Goal: Transaction & Acquisition: Subscribe to service/newsletter

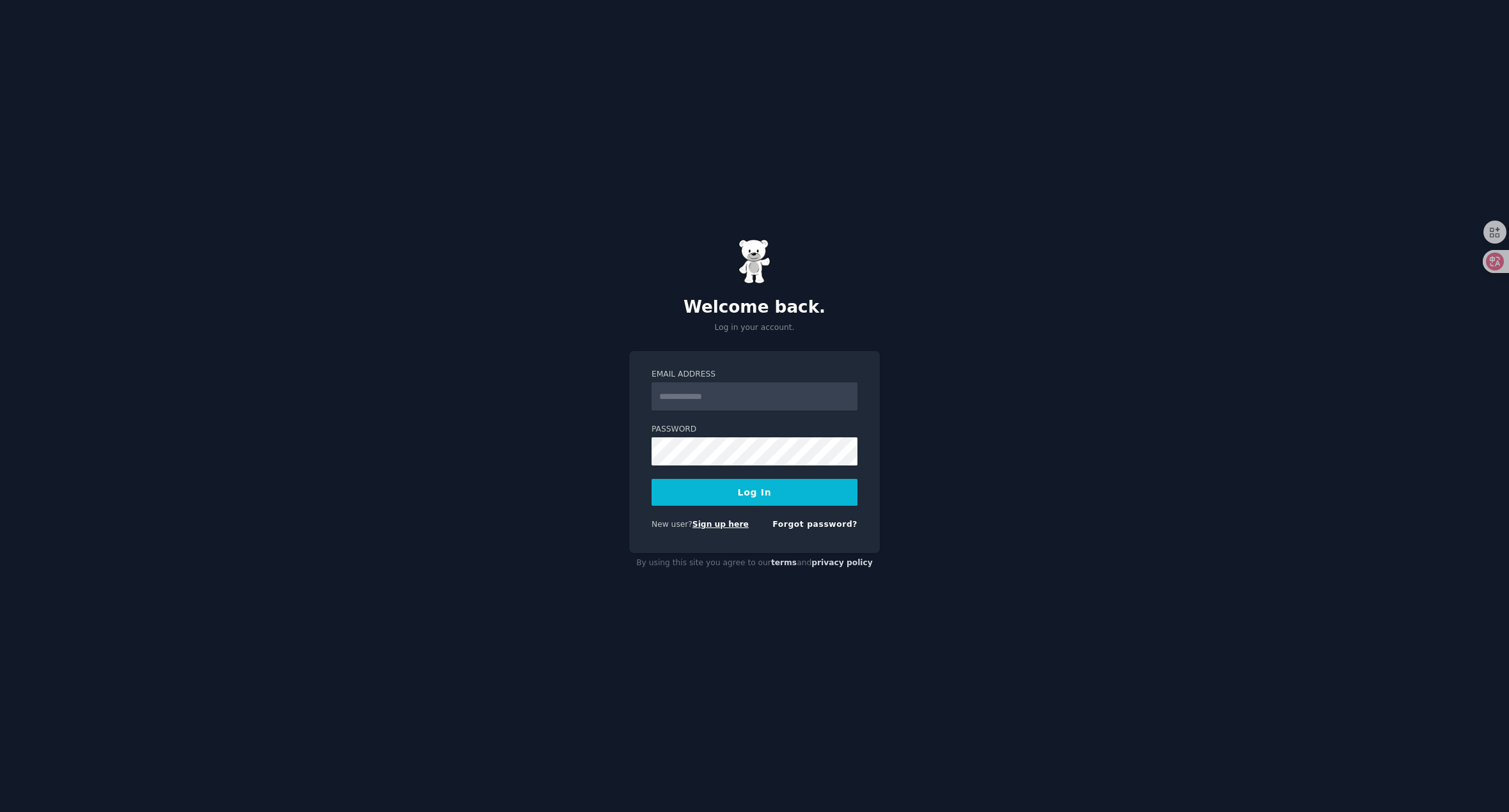
click at [727, 524] on link "Sign up here" at bounding box center [721, 523] width 56 height 9
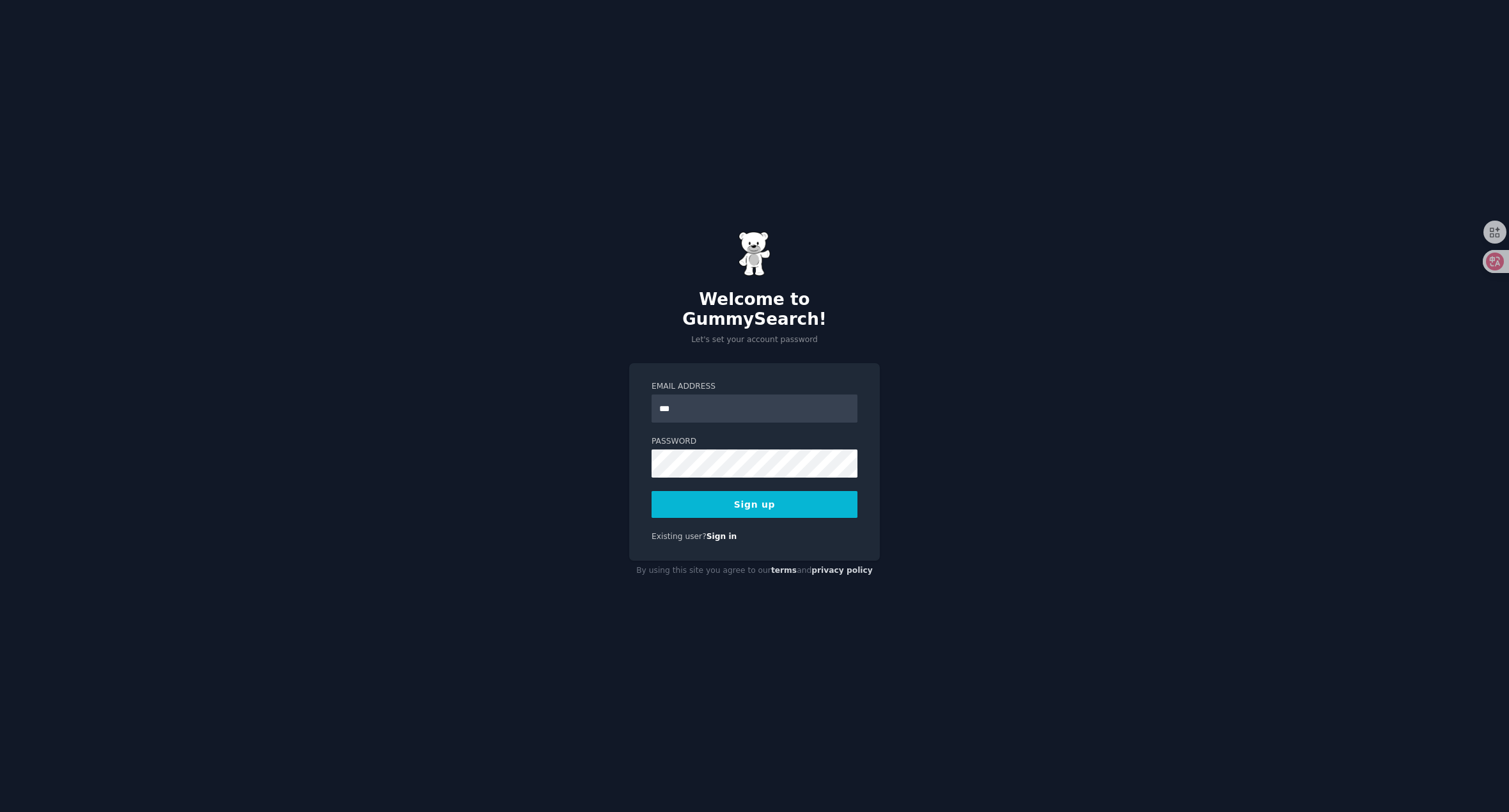
type input "**********"
click at [690, 402] on input "**********" at bounding box center [754, 408] width 206 height 28
click at [713, 505] on button "Sign up" at bounding box center [754, 504] width 206 height 27
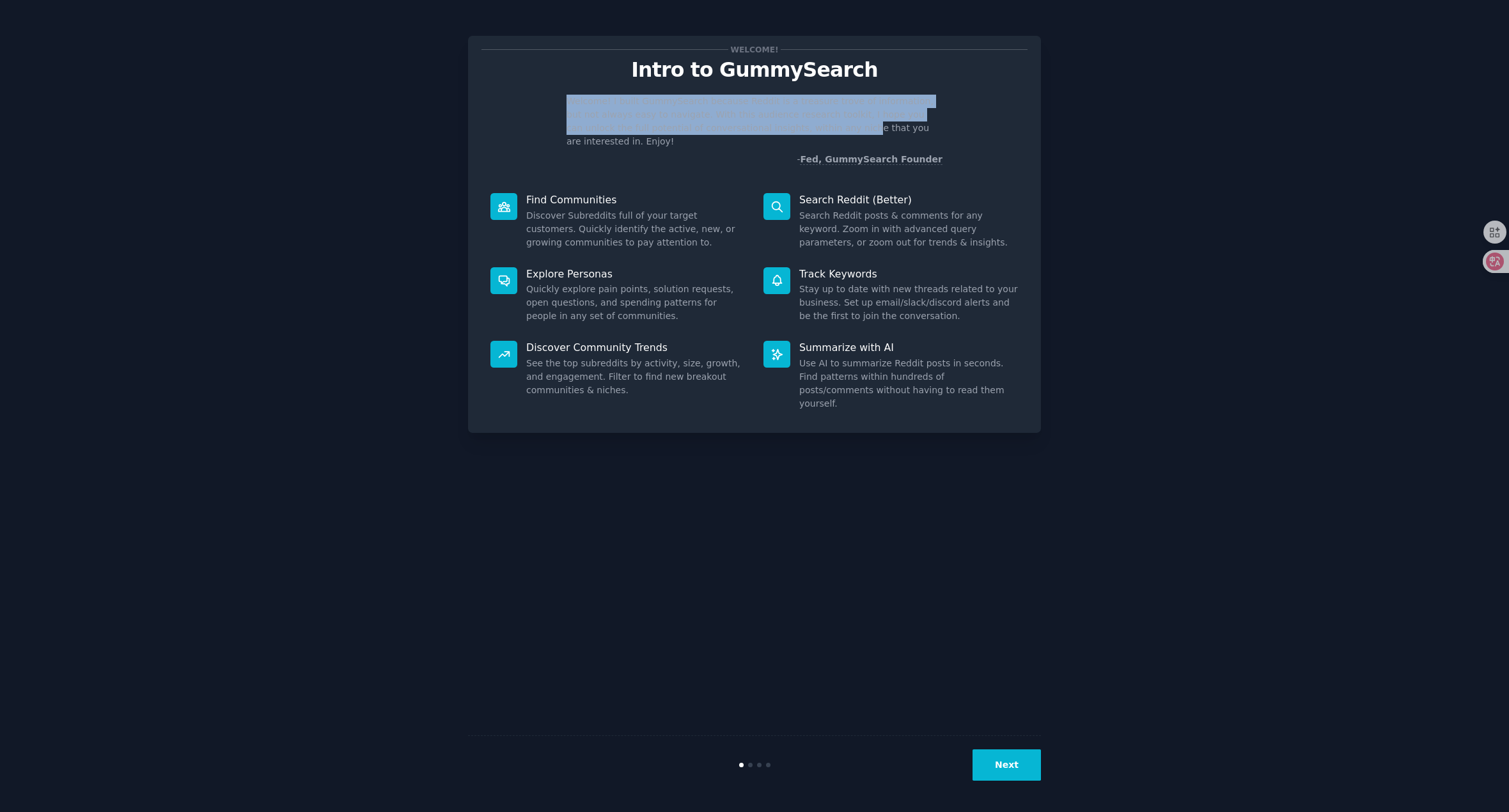
drag, startPoint x: 566, startPoint y: 94, endPoint x: 821, endPoint y: 129, distance: 257.4
click at [821, 129] on p "Welcome! I built GummySearch because Reddit is a treasure trove of information,…" at bounding box center [754, 121] width 376 height 54
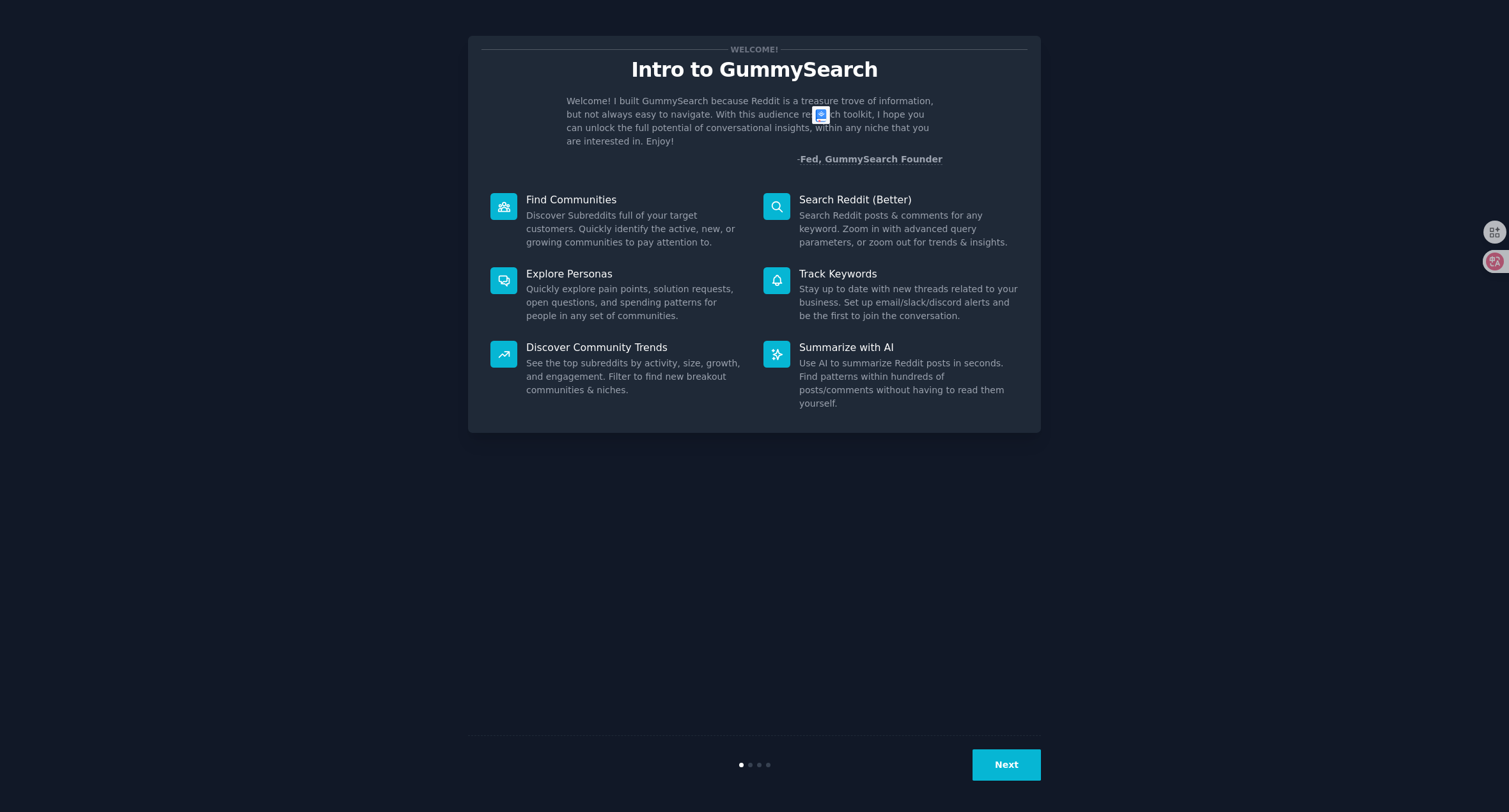
click at [1246, 122] on div "Welcome! Intro to GummySearch Welcome! I built GummySearch because Reddit is a …" at bounding box center [754, 405] width 1473 height 776
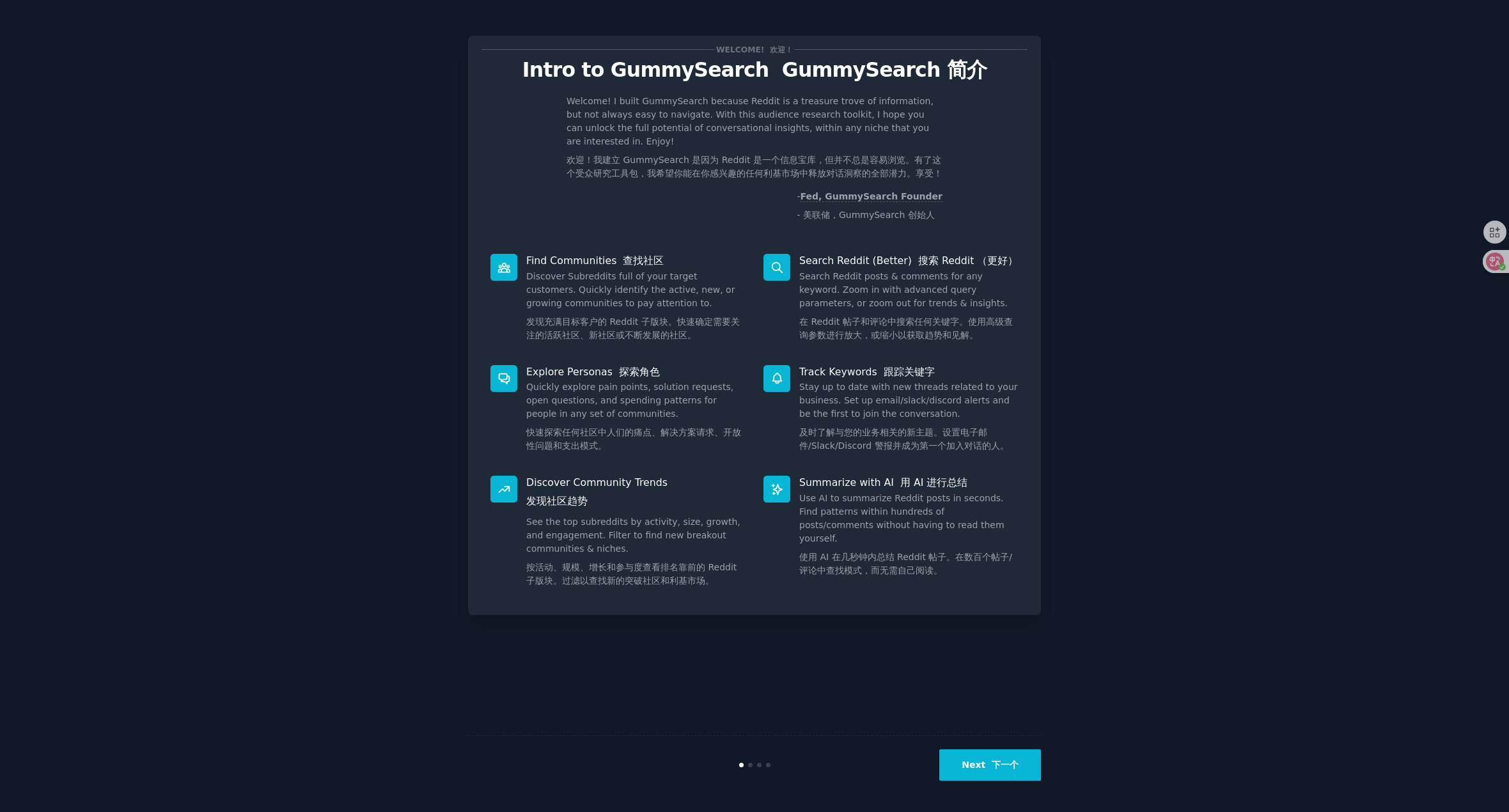
click at [961, 181] on div "Welcome! I built GummySearch because Reddit is a treasure trove of information,…" at bounding box center [754, 160] width 546 height 132
click at [1092, 122] on div "Welcome! 欢迎！ Intro to GummySearch GummySearch 简介 Welcome! I built GummySearch b…" at bounding box center [754, 405] width 1473 height 776
click at [554, 97] on div "Welcome! I built GummySearch because Reddit is a treasure trove of information,…" at bounding box center [754, 160] width 546 height 132
click at [567, 259] on p "Find Communities 查找社区" at bounding box center [636, 261] width 219 height 14
click at [613, 361] on div "Explore Personas 探索角色 Quickly explore pain points, solution requests, open ques…" at bounding box center [618, 411] width 273 height 111
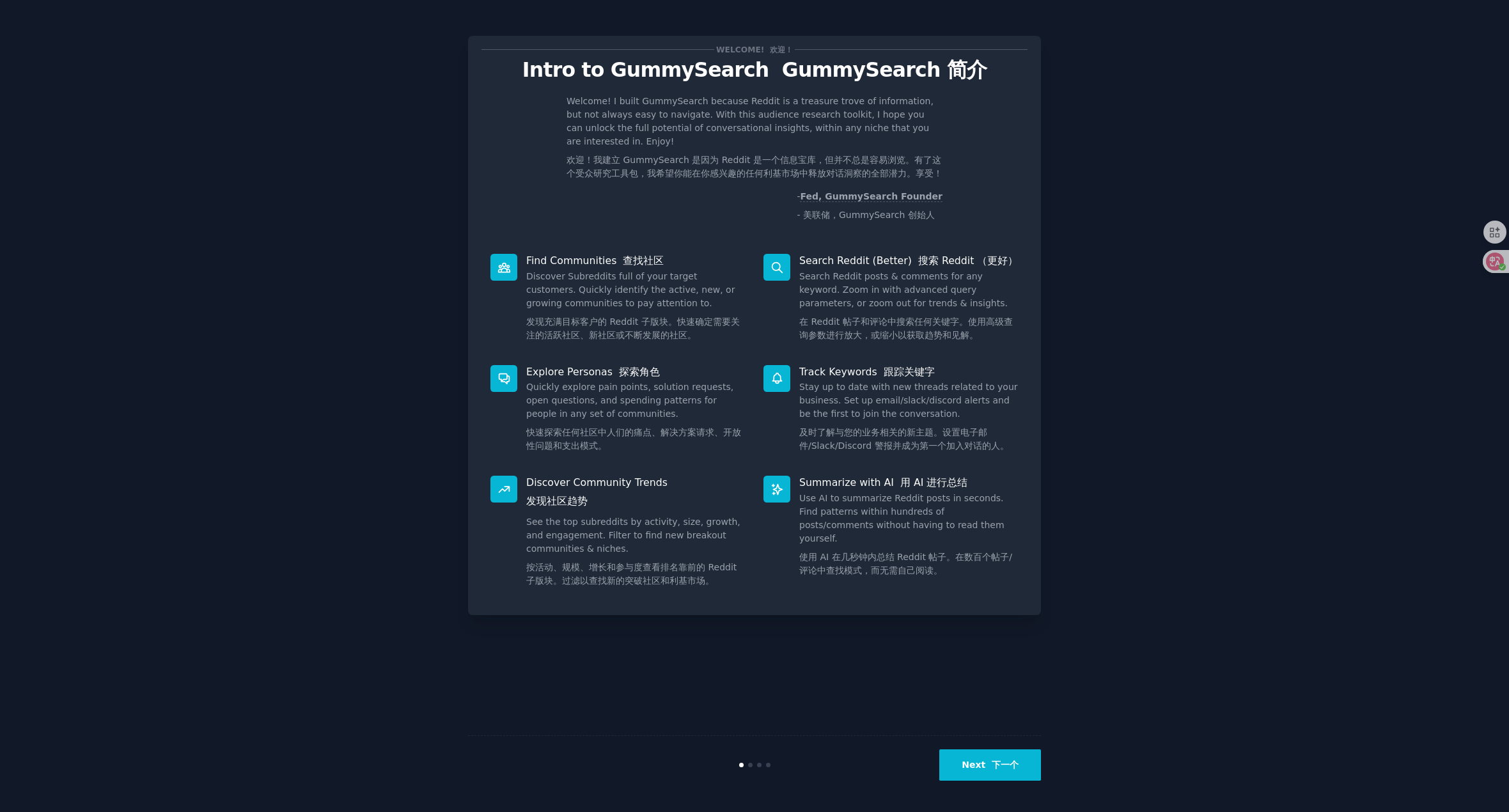
click at [496, 261] on div at bounding box center [504, 267] width 27 height 27
drag, startPoint x: 505, startPoint y: 265, endPoint x: 533, endPoint y: 265, distance: 28.0
click at [505, 265] on icon at bounding box center [504, 267] width 14 height 14
click at [770, 264] on icon at bounding box center [777, 267] width 14 height 14
click at [766, 389] on div at bounding box center [777, 379] width 27 height 27
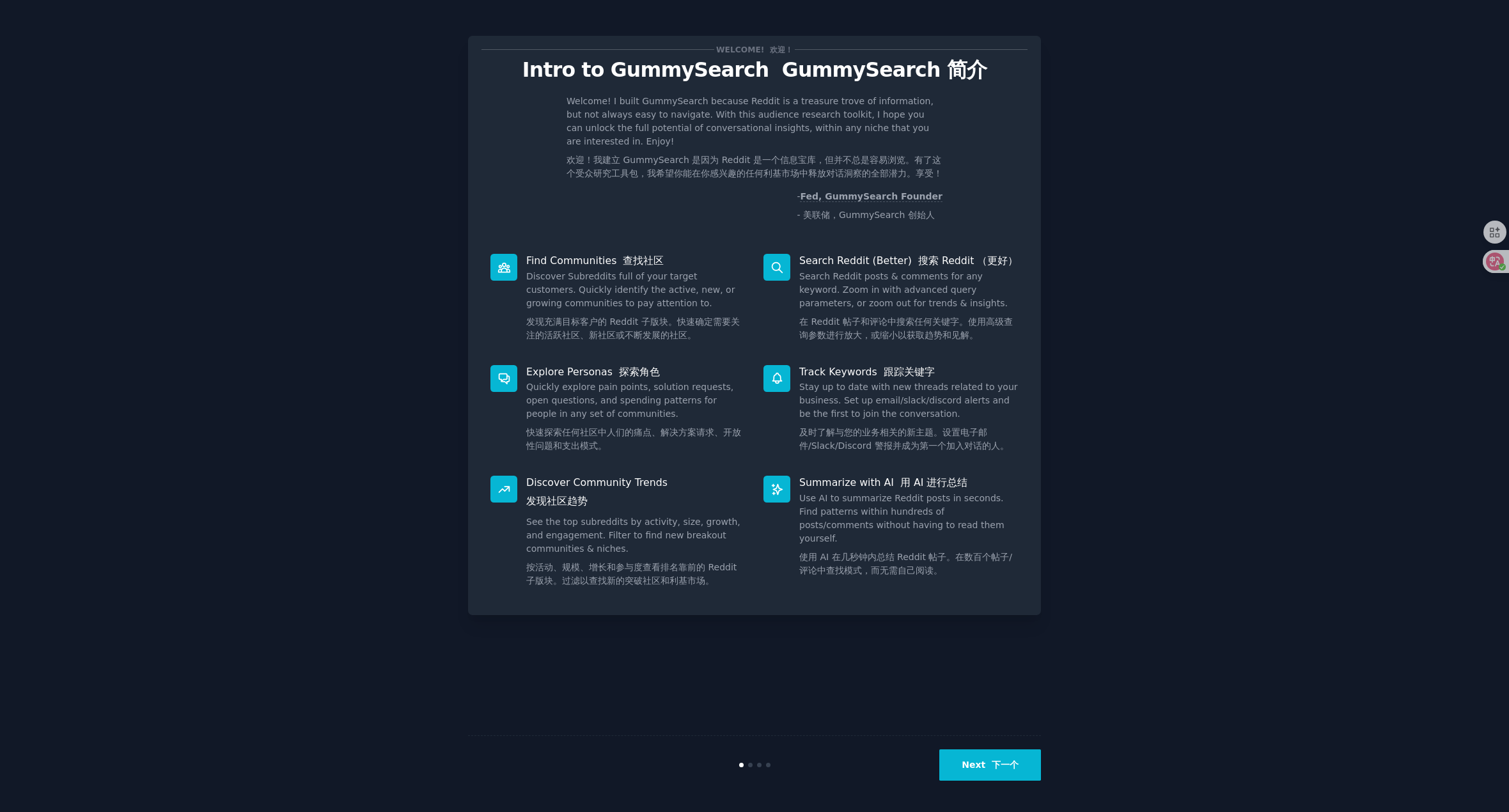
click at [776, 491] on icon at bounding box center [777, 490] width 14 height 14
click at [523, 562] on div "Discover Community Trends 发现社区趋势 See the top subreddits by activity, size, grow…" at bounding box center [618, 534] width 273 height 135
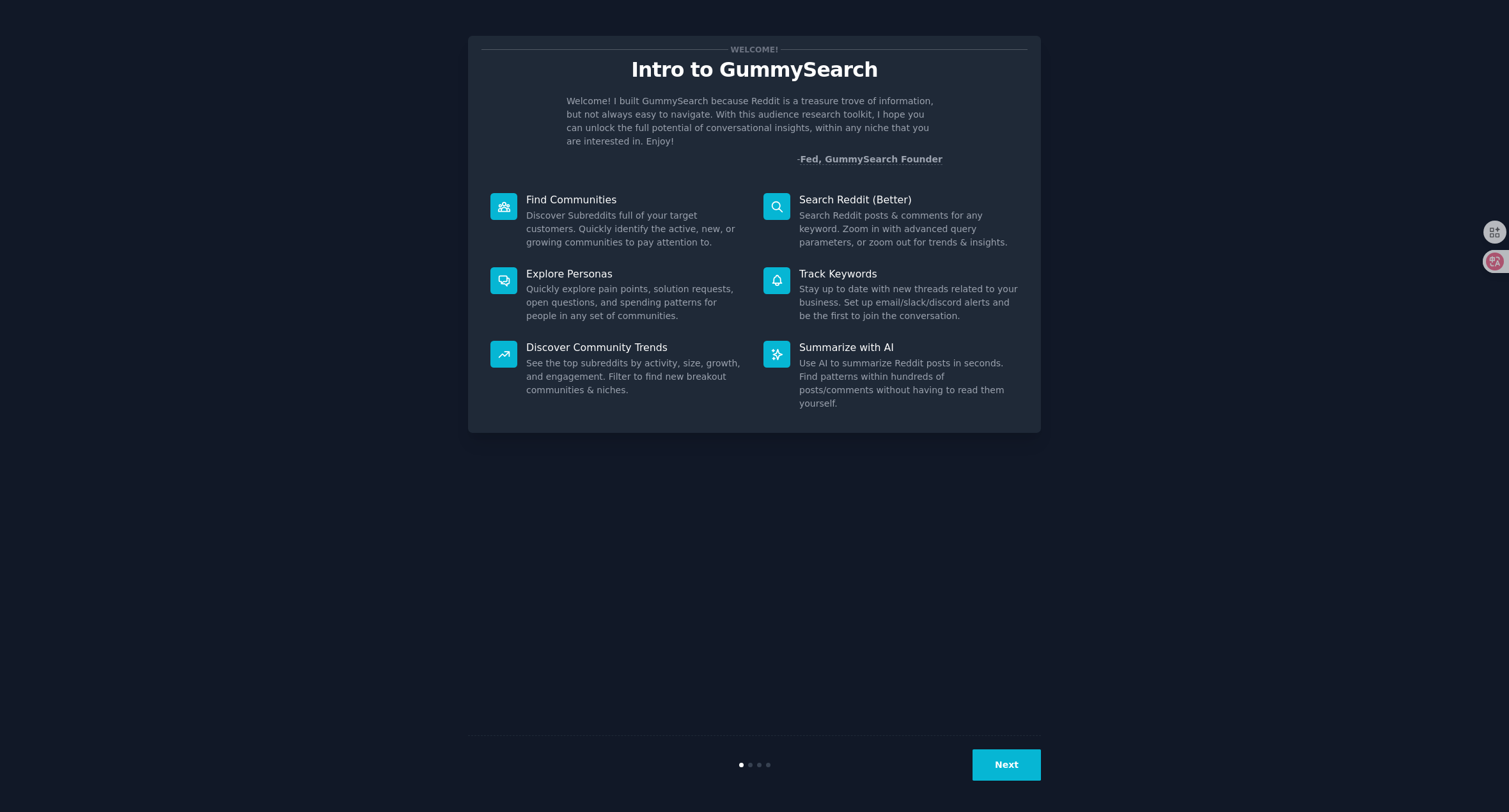
click at [776, 316] on div "Track Keywords Stay up to date with new threads related to your business. Set u…" at bounding box center [891, 295] width 273 height 74
click at [777, 387] on div "Summarize with AI Use AI to summarize Reddit posts in seconds. Find patterns wi…" at bounding box center [891, 375] width 273 height 88
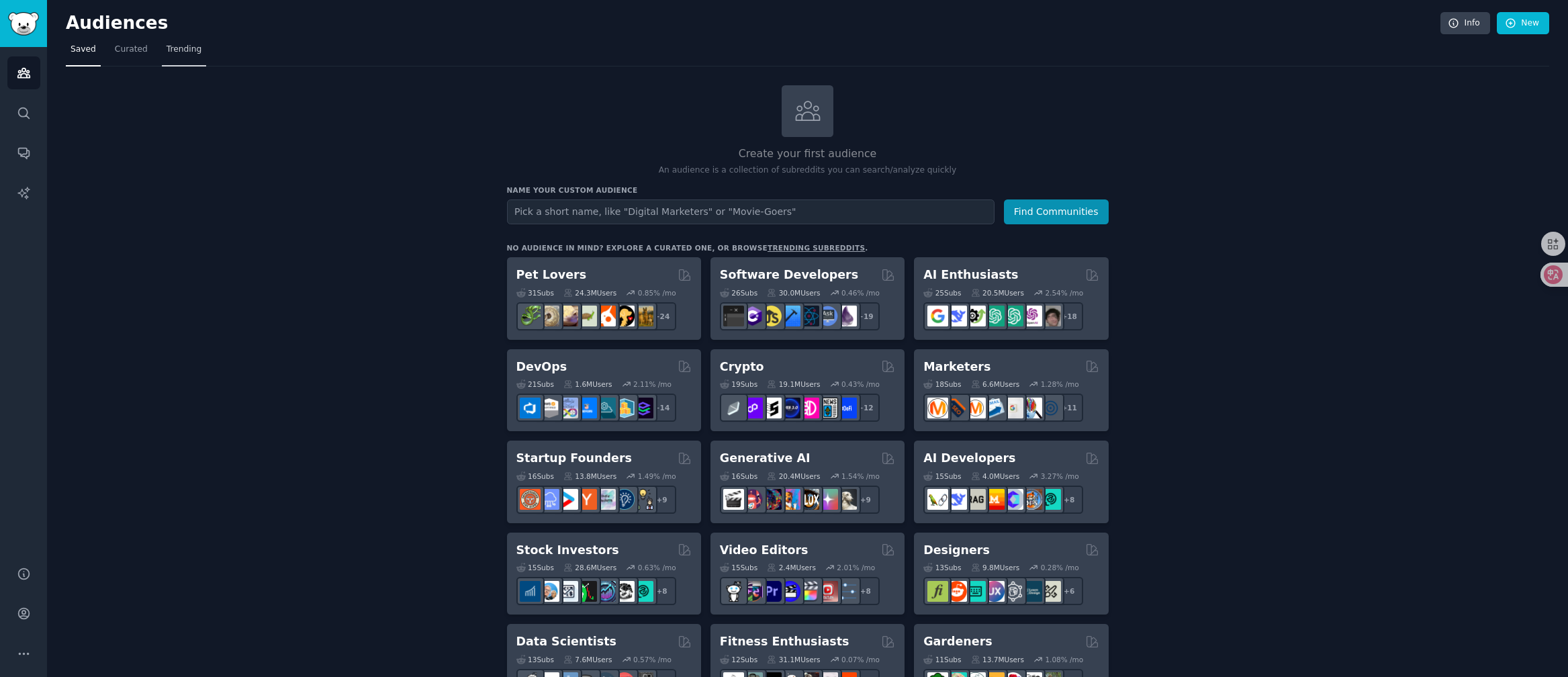
click at [190, 62] on link "Trending" at bounding box center [184, 53] width 44 height 28
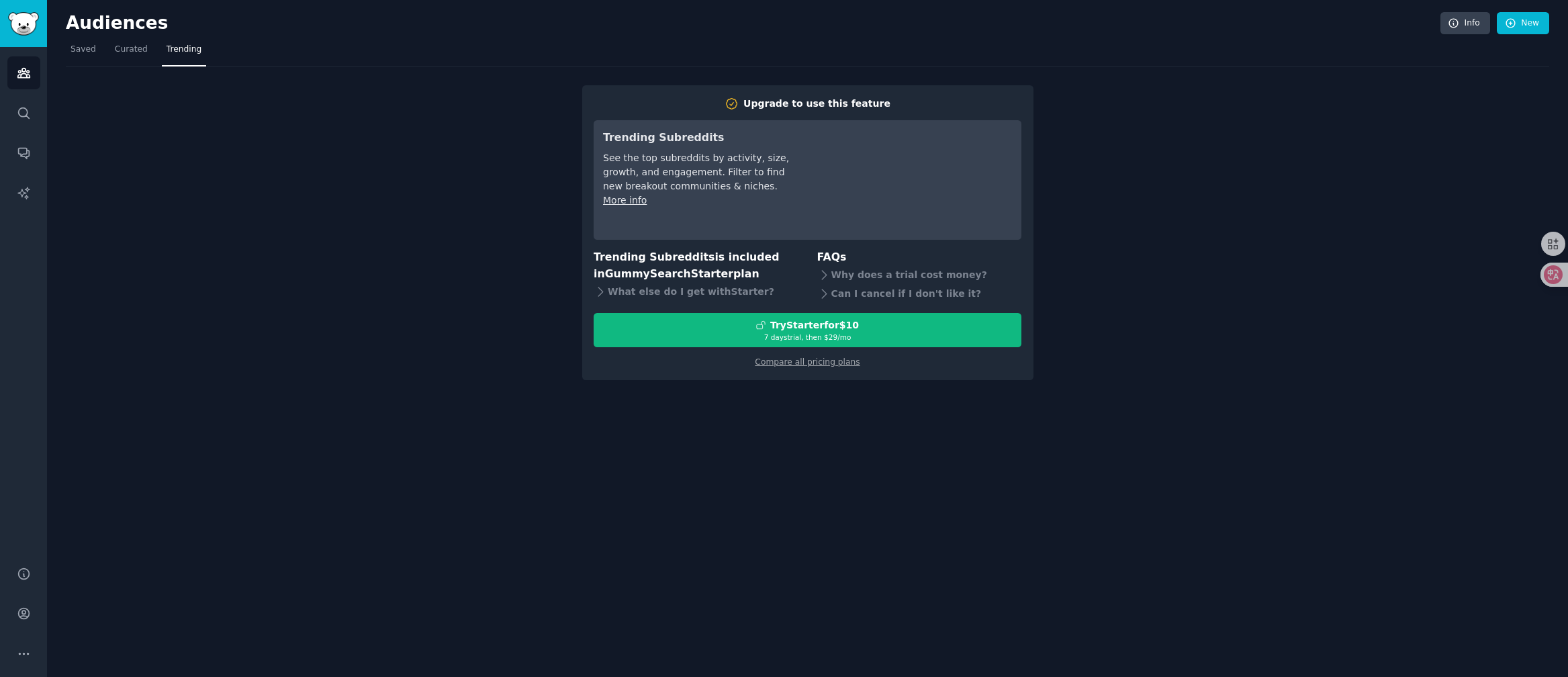
click at [173, 54] on span "Trending" at bounding box center [183, 49] width 35 height 12
click at [799, 365] on link "Compare all pricing plans" at bounding box center [807, 362] width 105 height 9
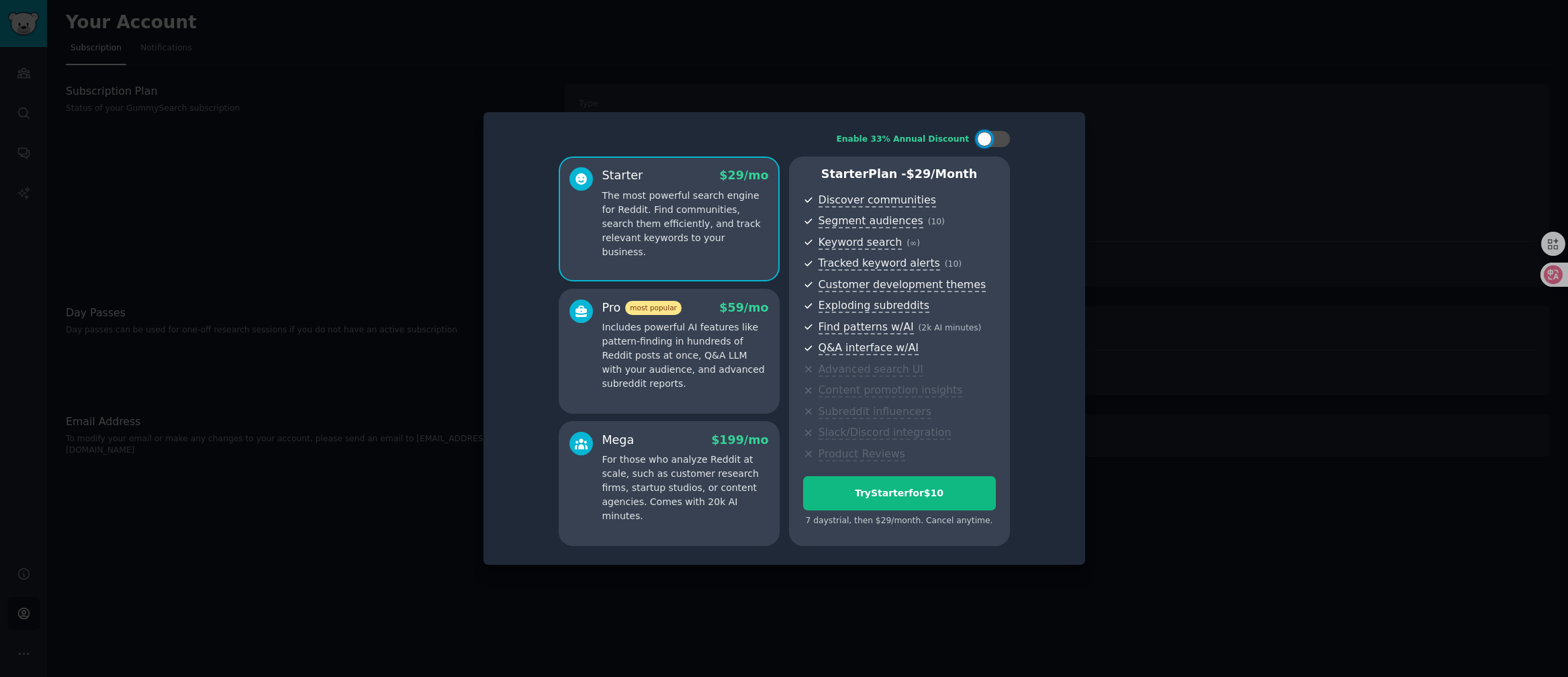
click at [962, 57] on div at bounding box center [784, 338] width 1568 height 677
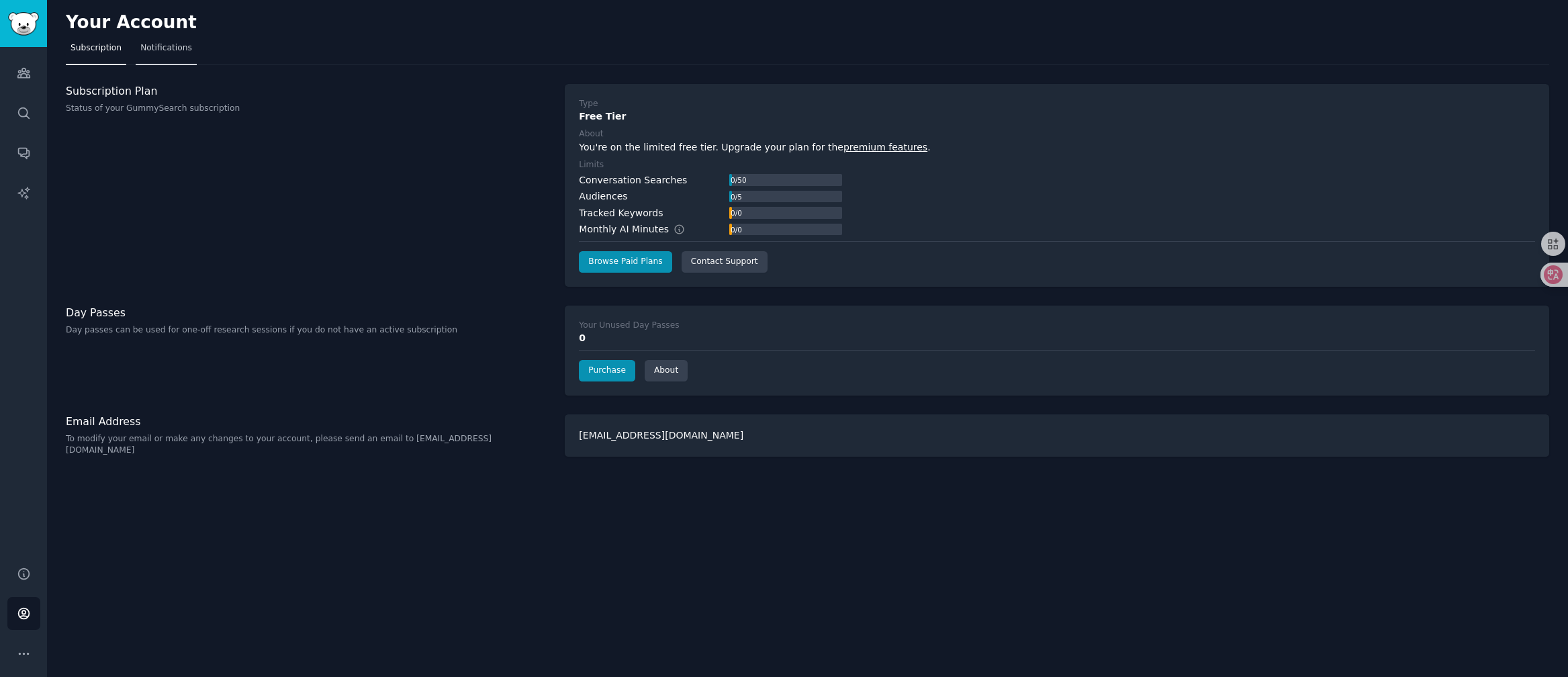
click at [166, 54] on link "Notifications" at bounding box center [166, 51] width 61 height 28
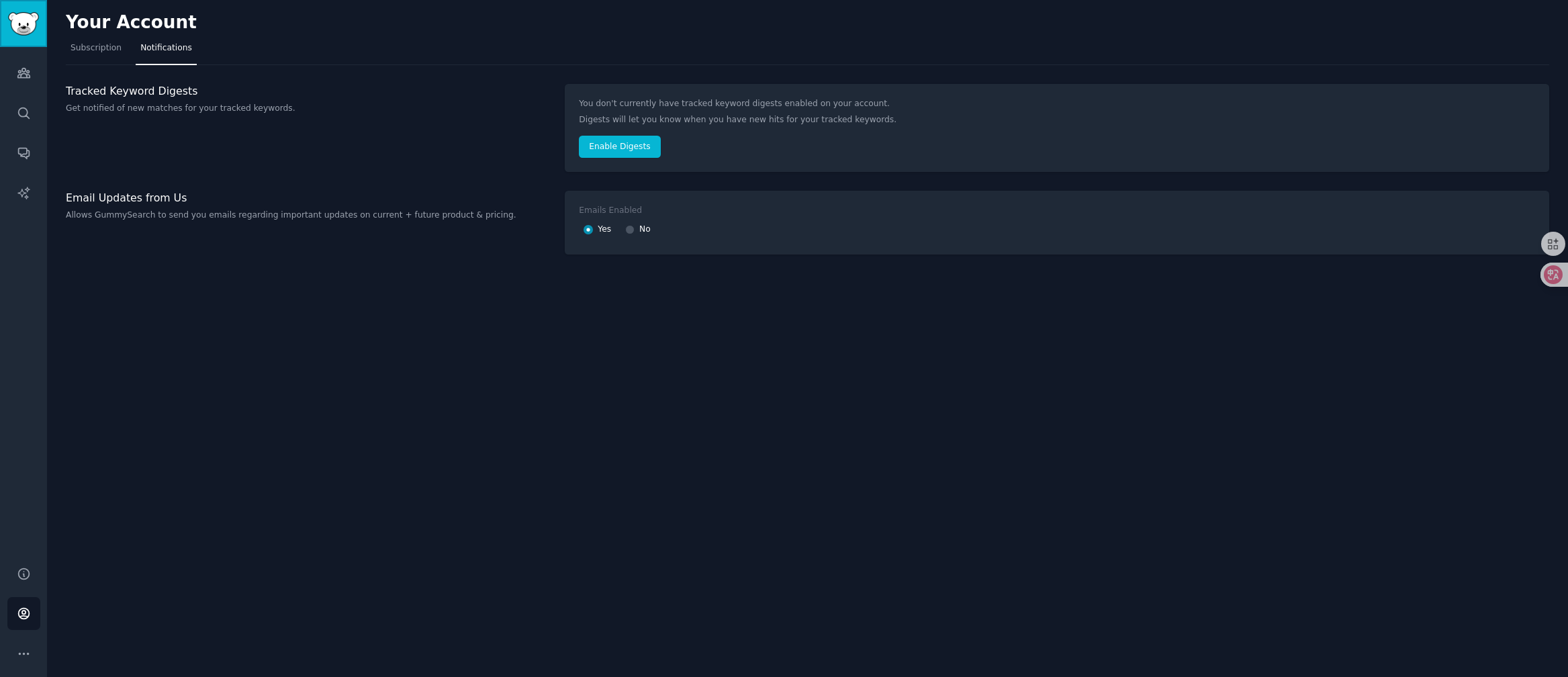
click at [17, 18] on img "Sidebar" at bounding box center [23, 24] width 31 height 24
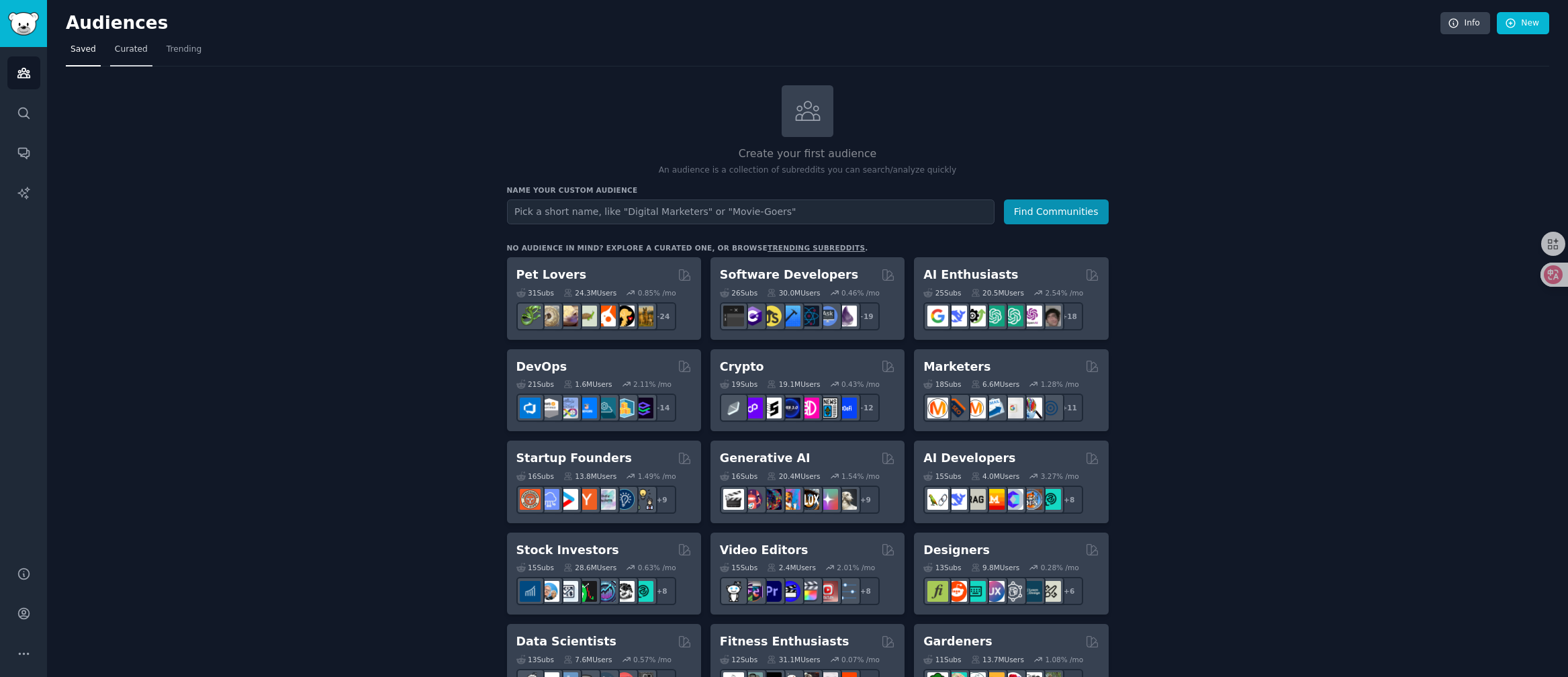
click at [141, 47] on span "Curated" at bounding box center [131, 49] width 33 height 12
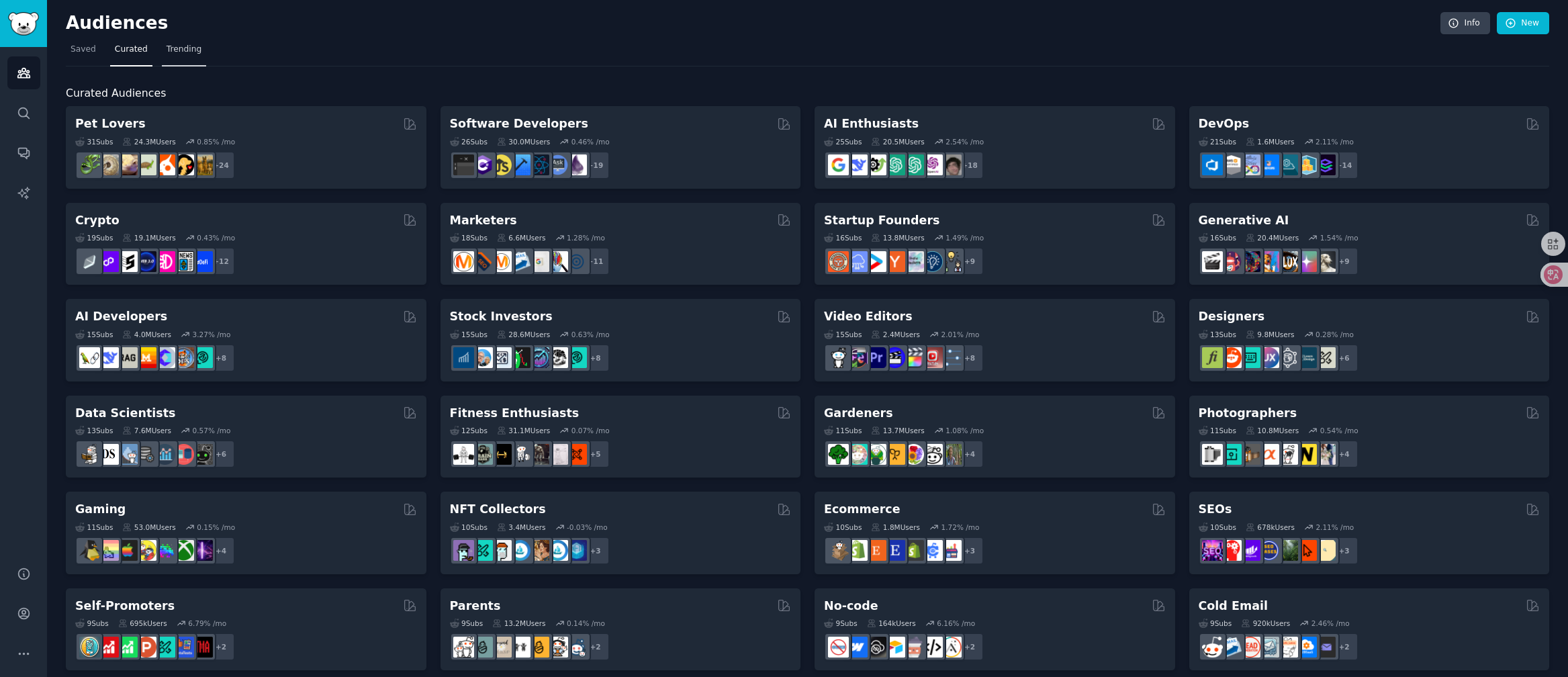
click at [192, 54] on span "Trending" at bounding box center [183, 49] width 35 height 12
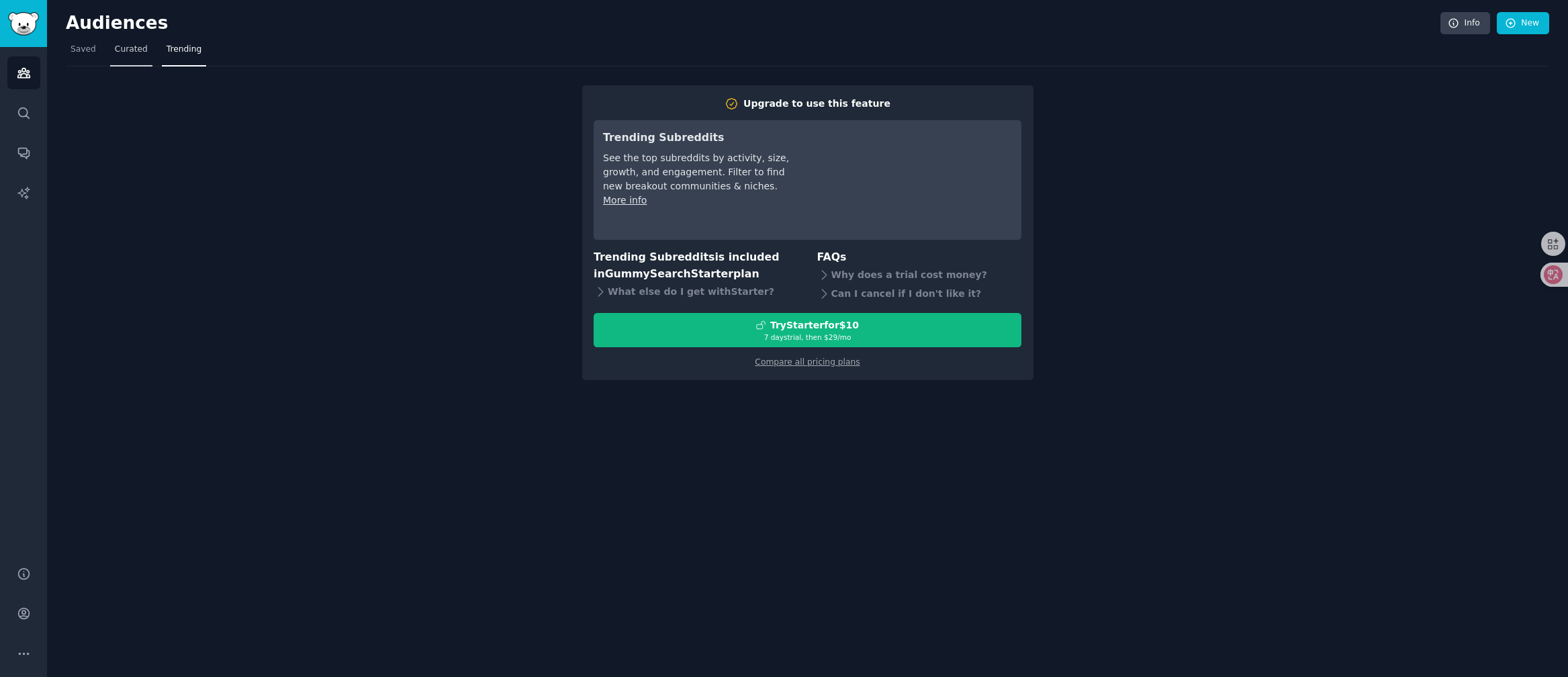
click at [143, 49] on span "Curated" at bounding box center [131, 49] width 33 height 12
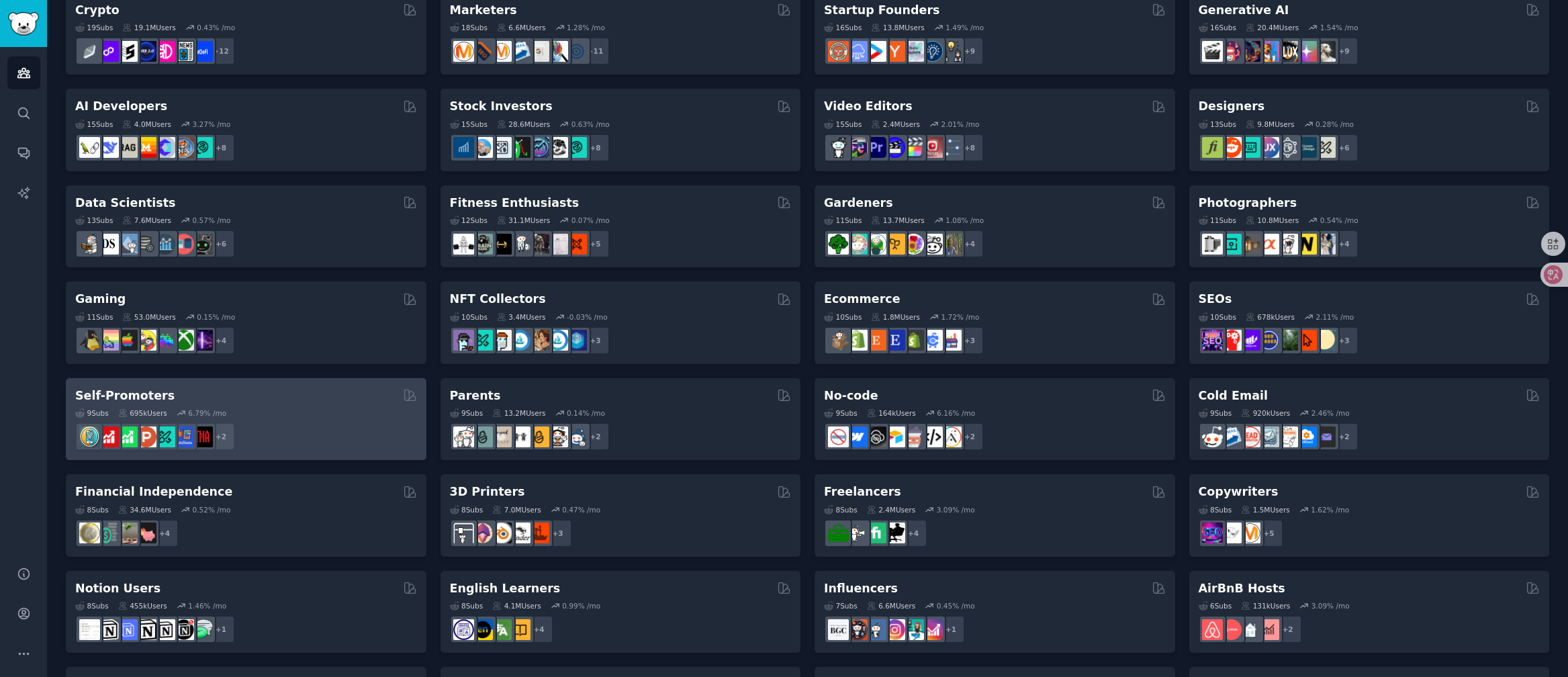
scroll to position [196, 0]
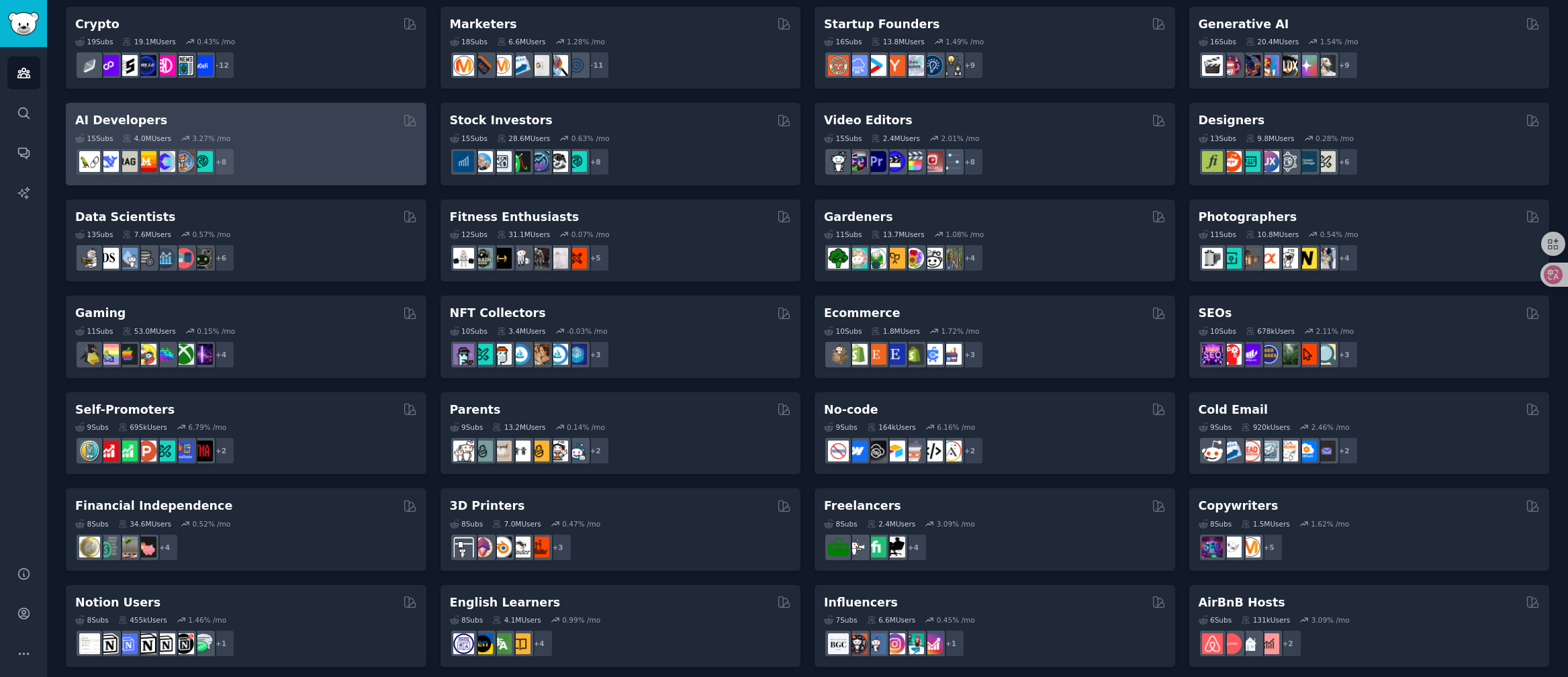
click at [172, 128] on div "AI Developers" at bounding box center [245, 121] width 342 height 17
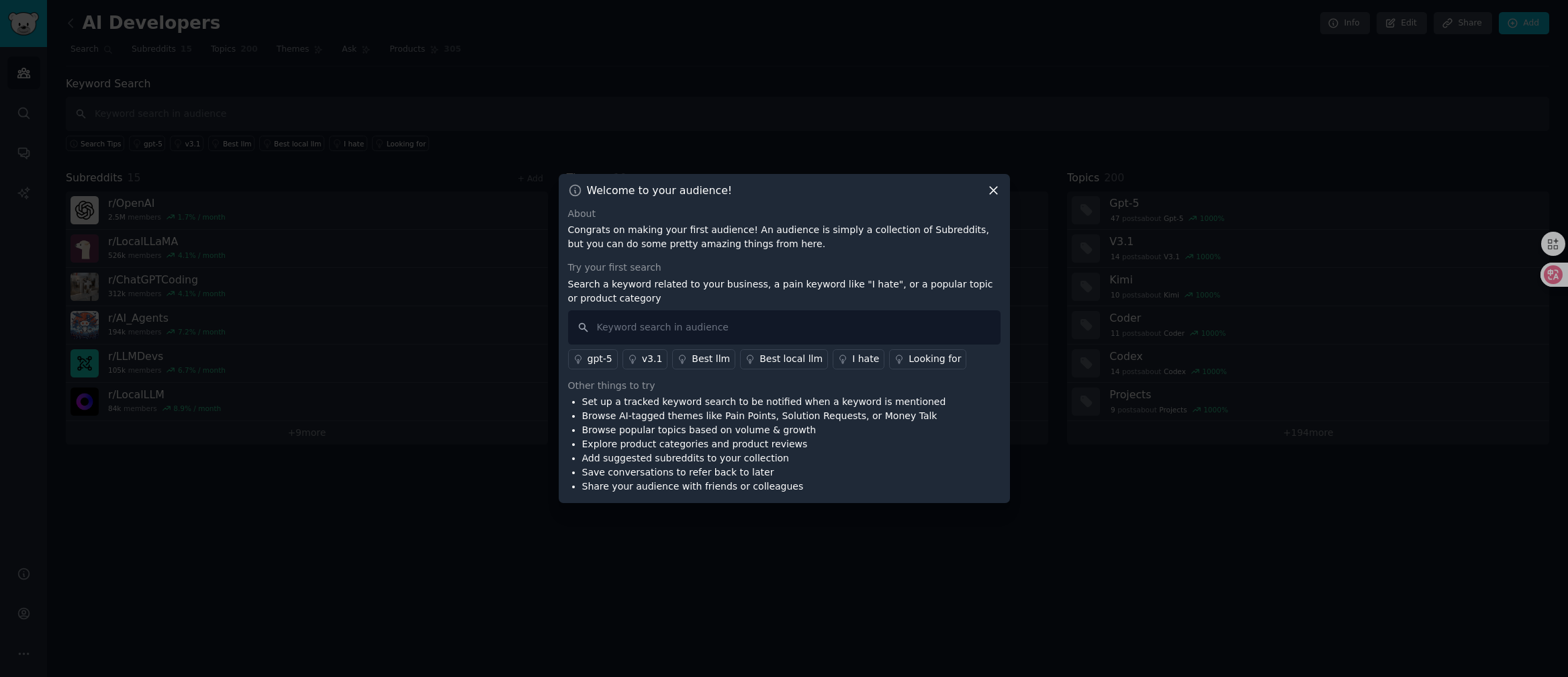
click at [989, 191] on icon at bounding box center [994, 190] width 14 height 14
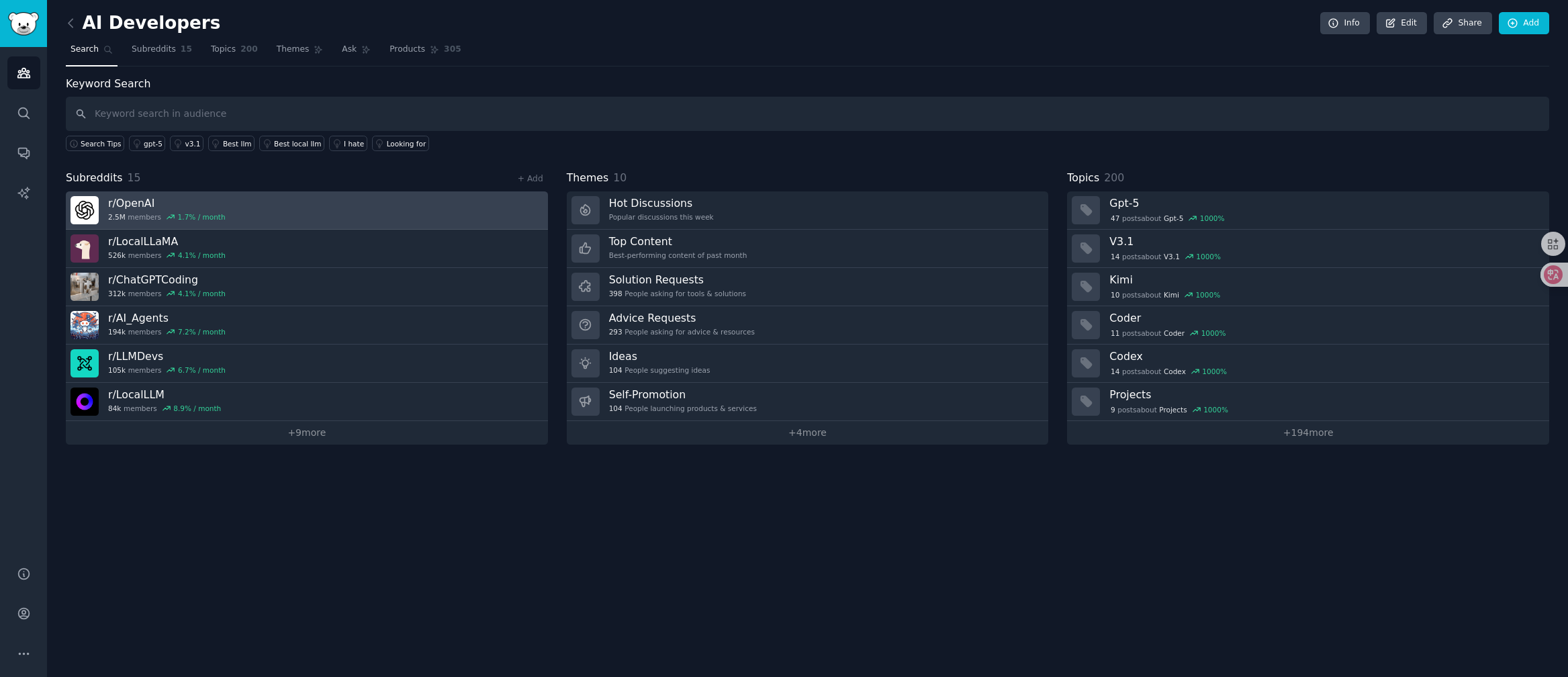
click at [204, 206] on h3 "r/ OpenAI" at bounding box center [167, 203] width 118 height 14
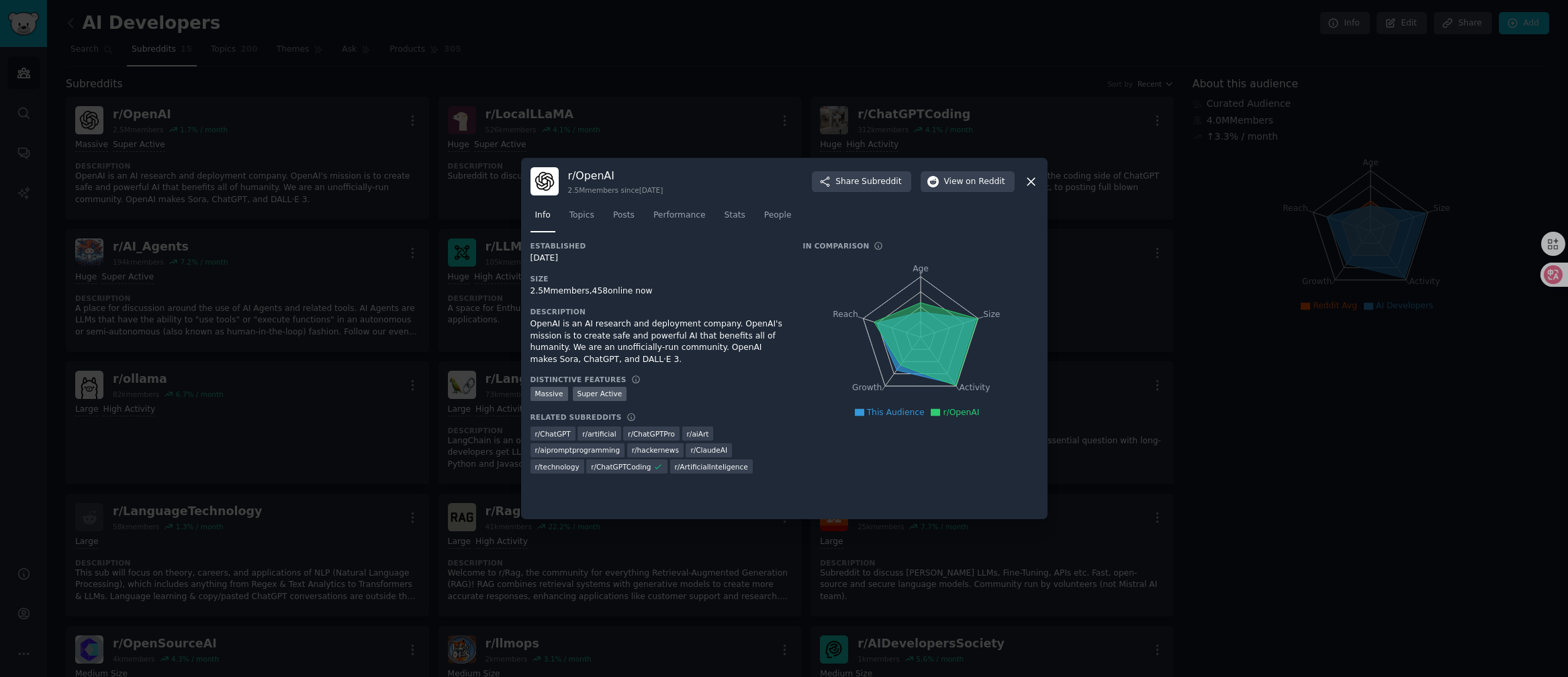
click at [581, 68] on div at bounding box center [784, 338] width 1568 height 677
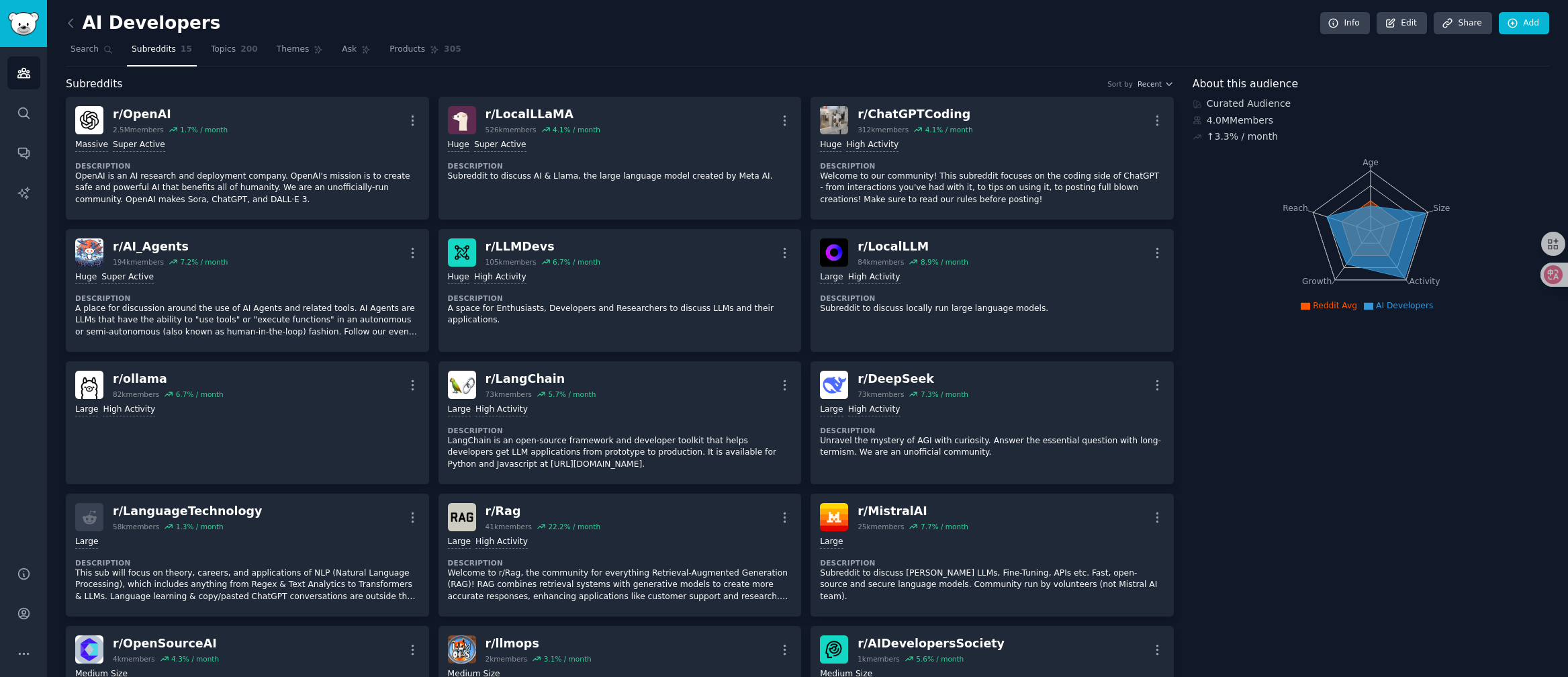
click at [85, 81] on span "Subreddits" at bounding box center [94, 84] width 57 height 17
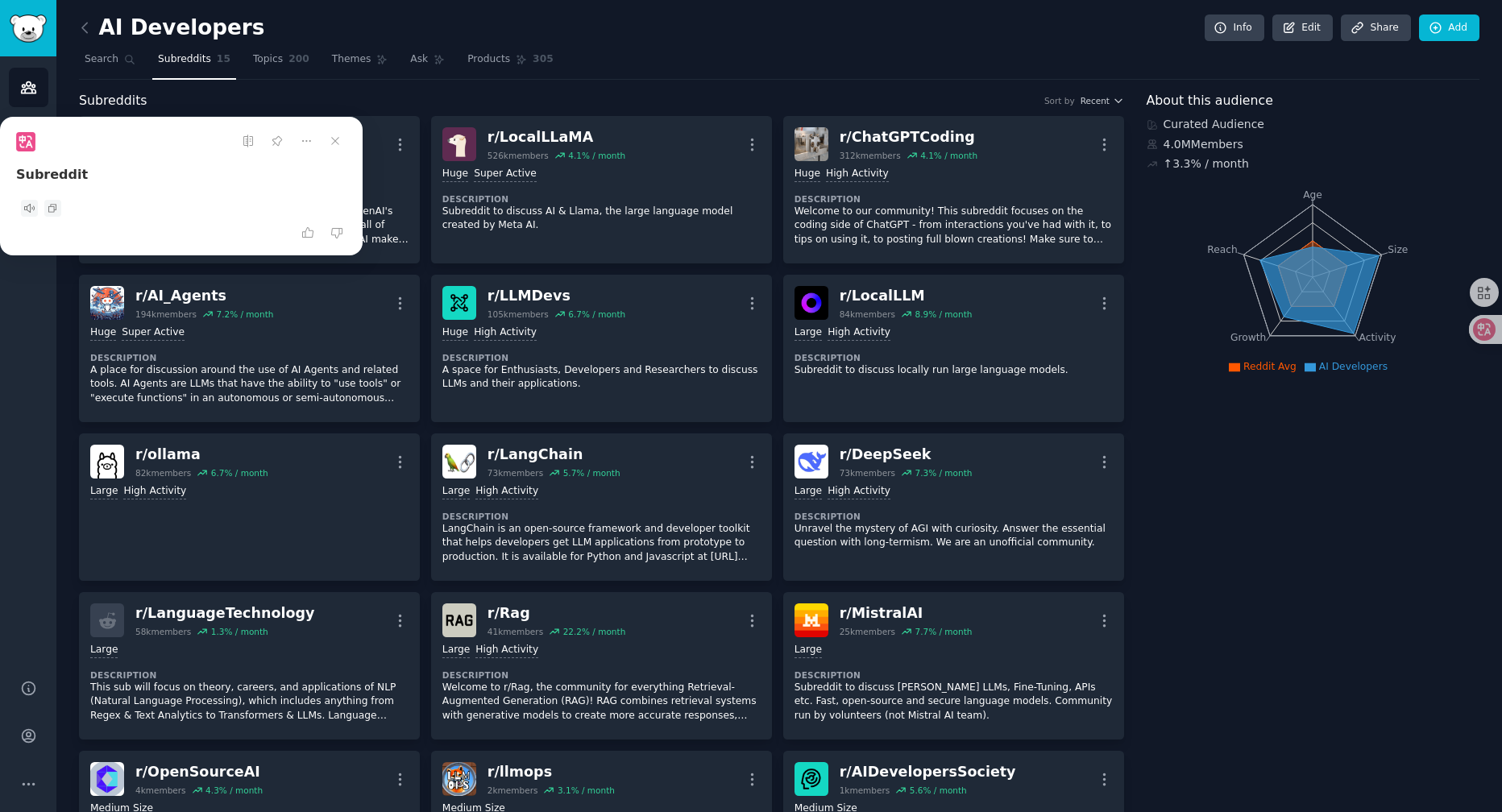
click at [800, 27] on div "AI Developers Info Edit Share Add" at bounding box center [779, 31] width 1400 height 33
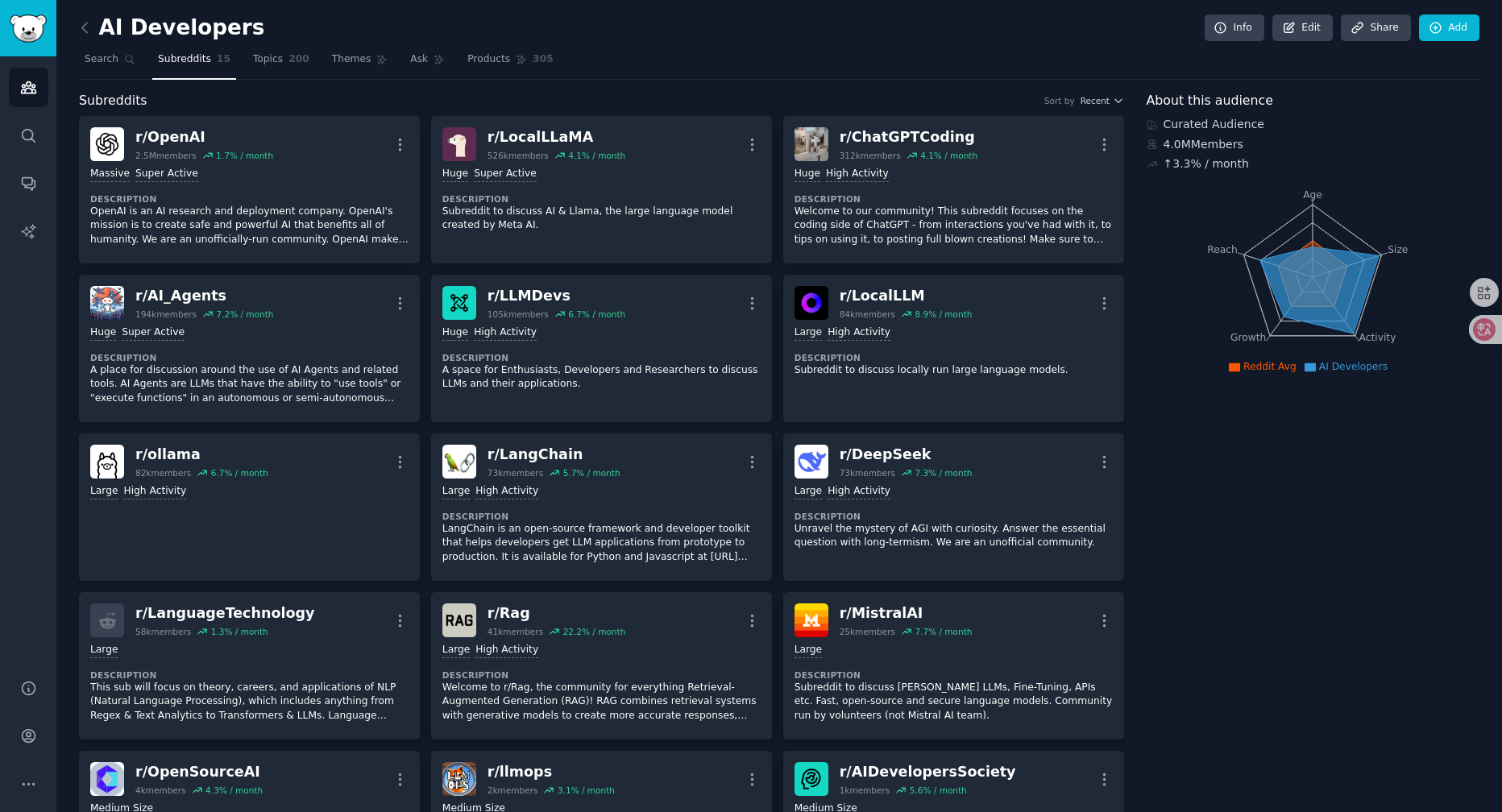
click at [749, 40] on div "AI Developers Info Edit Share Add" at bounding box center [779, 31] width 1400 height 33
click at [88, 60] on span "Search" at bounding box center [102, 59] width 34 height 15
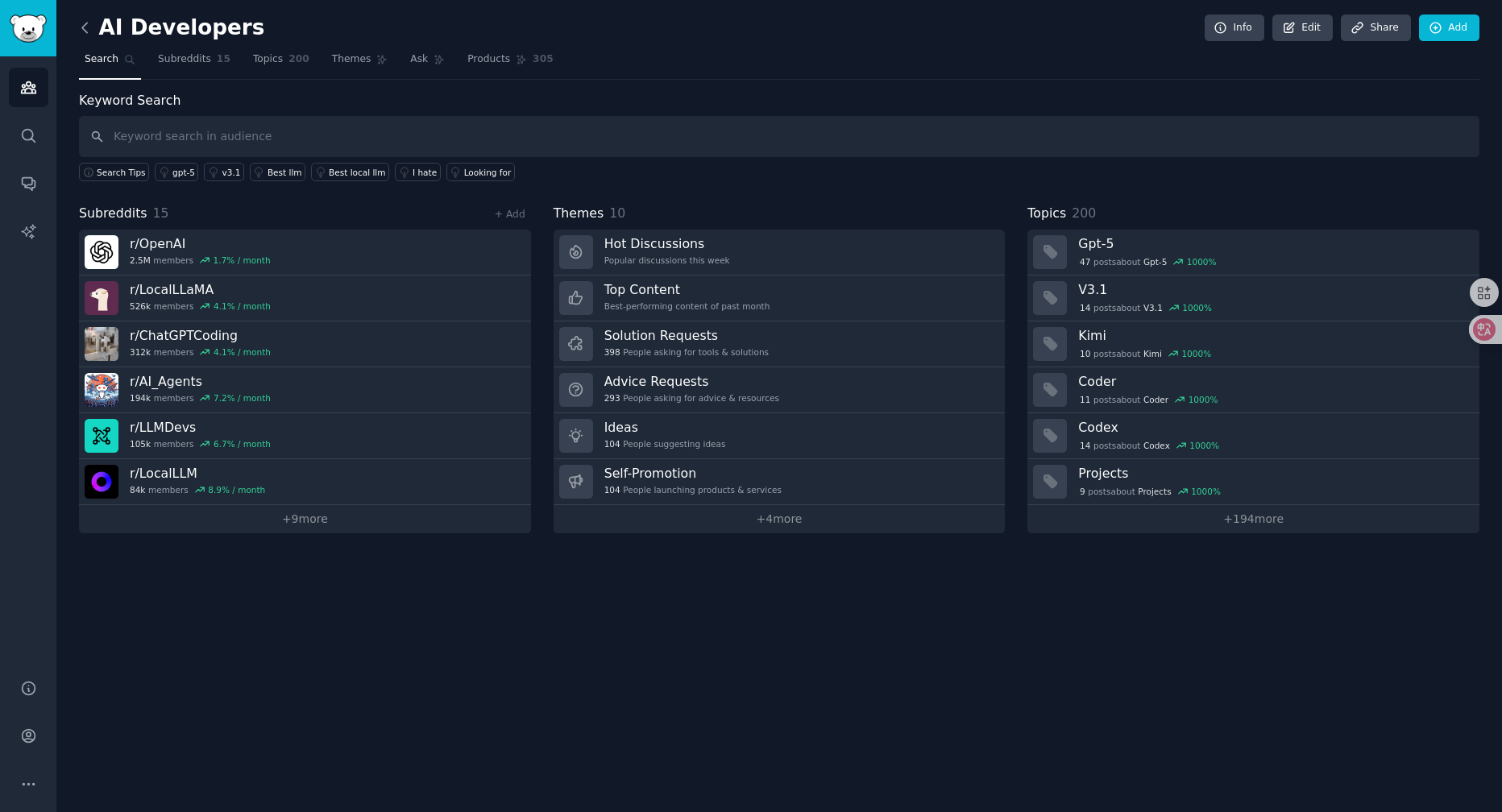
click at [92, 27] on icon at bounding box center [85, 28] width 17 height 17
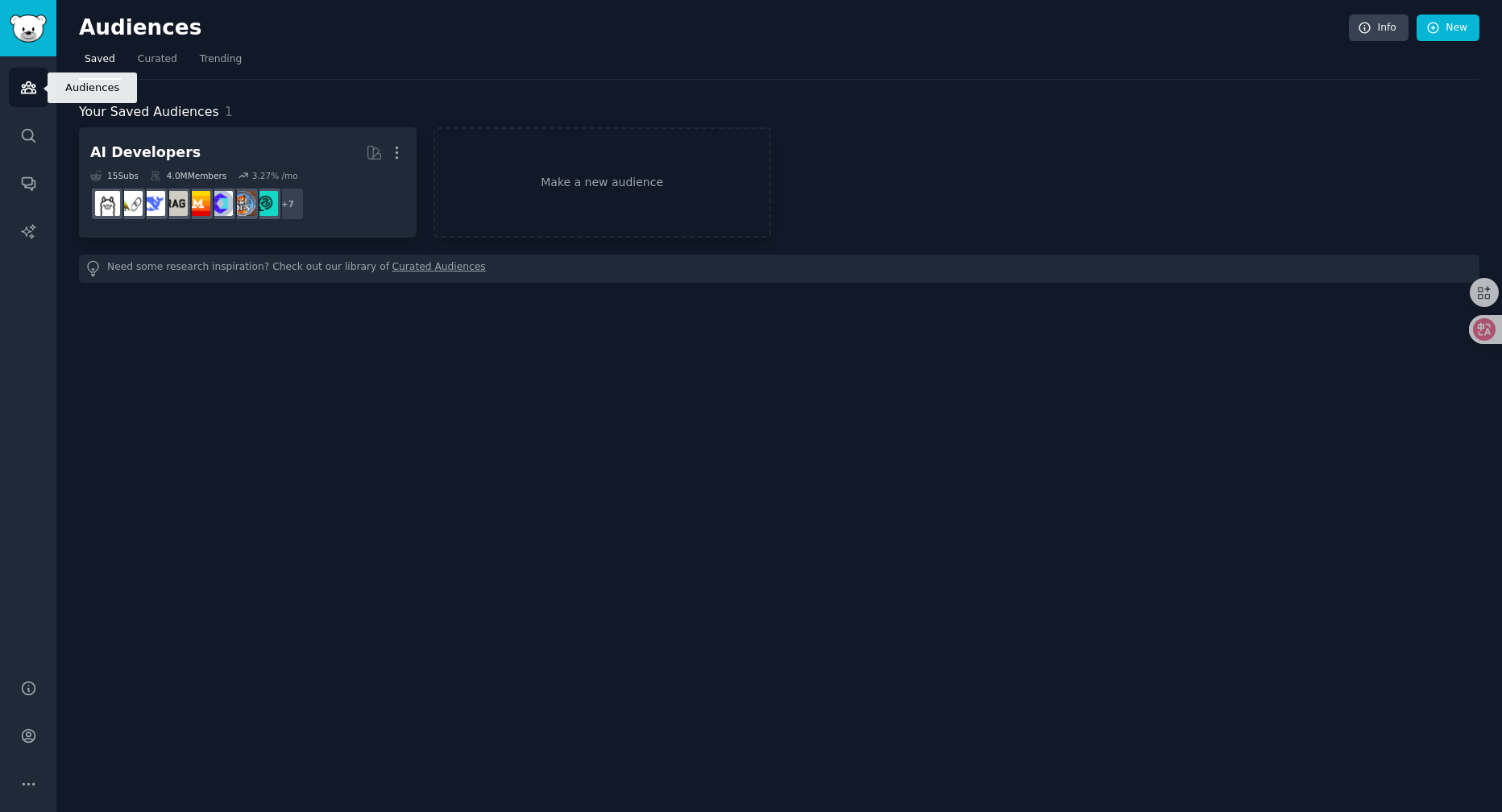
click at [23, 96] on link "Audiences" at bounding box center [28, 87] width 39 height 39
click at [163, 55] on span "Curated" at bounding box center [157, 59] width 39 height 15
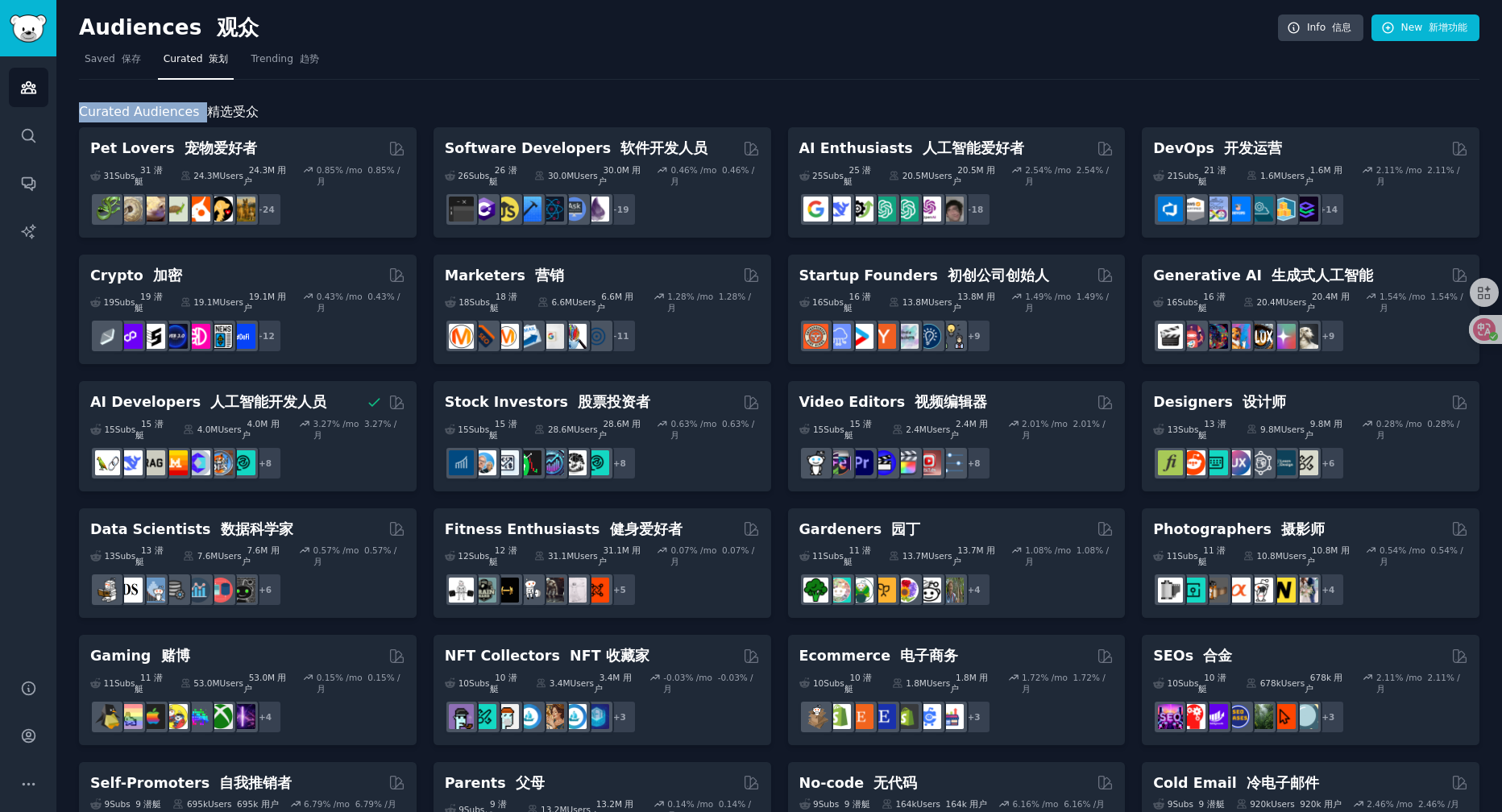
drag, startPoint x: 82, startPoint y: 104, endPoint x: 205, endPoint y: 105, distance: 123.0
click at [205, 105] on span "Curated Audiences 精选受众" at bounding box center [169, 113] width 180 height 21
click at [695, 95] on div "Curated Audiences 精选受众 Pet Lovers 宠物爱好者 31 Sub s 31 潜艇 24.3M Users 24.3M 用户 0.8…" at bounding box center [779, 707] width 1400 height 1255
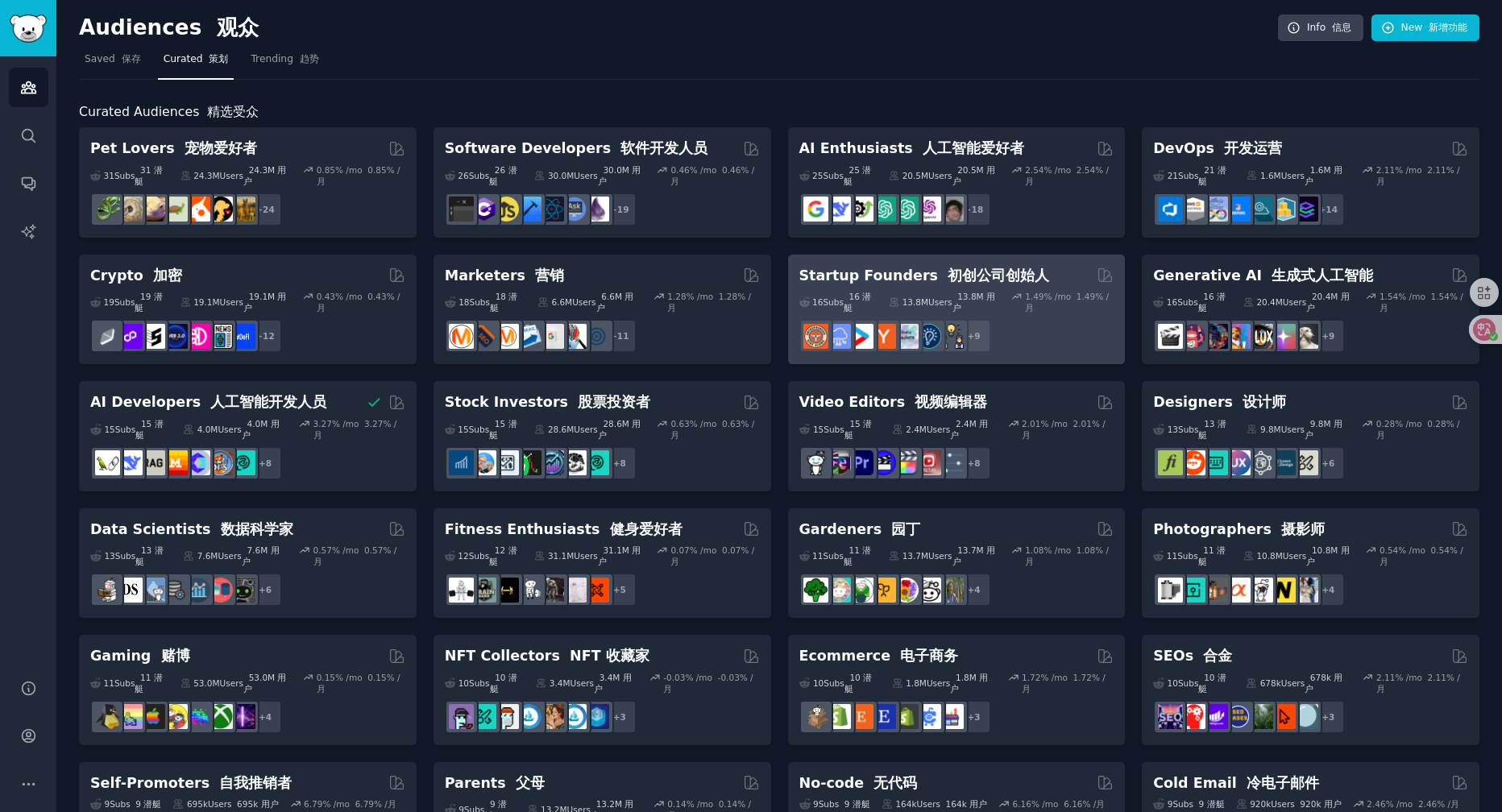
click at [956, 280] on font "初创公司创始人" at bounding box center [998, 276] width 102 height 16
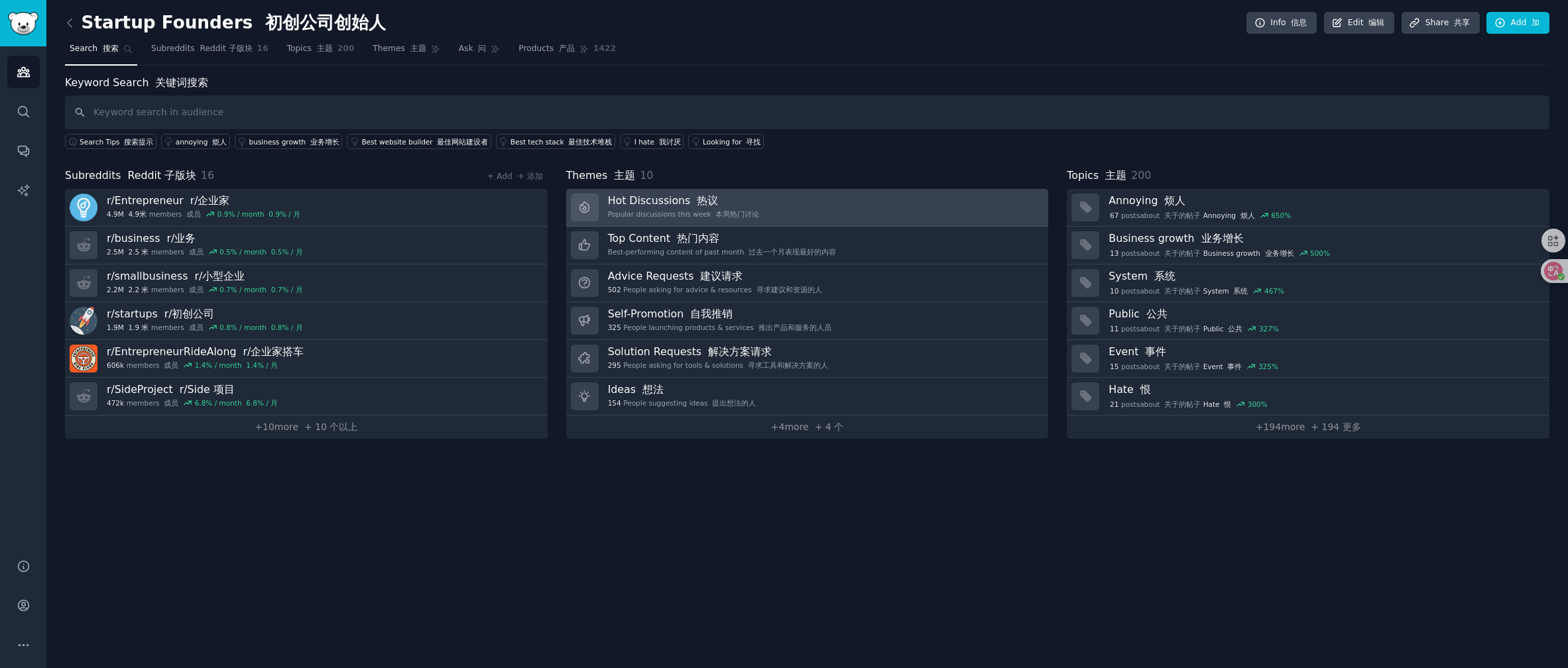
click at [681, 198] on h3 "Hot Discussions 热议" at bounding box center [684, 201] width 152 height 14
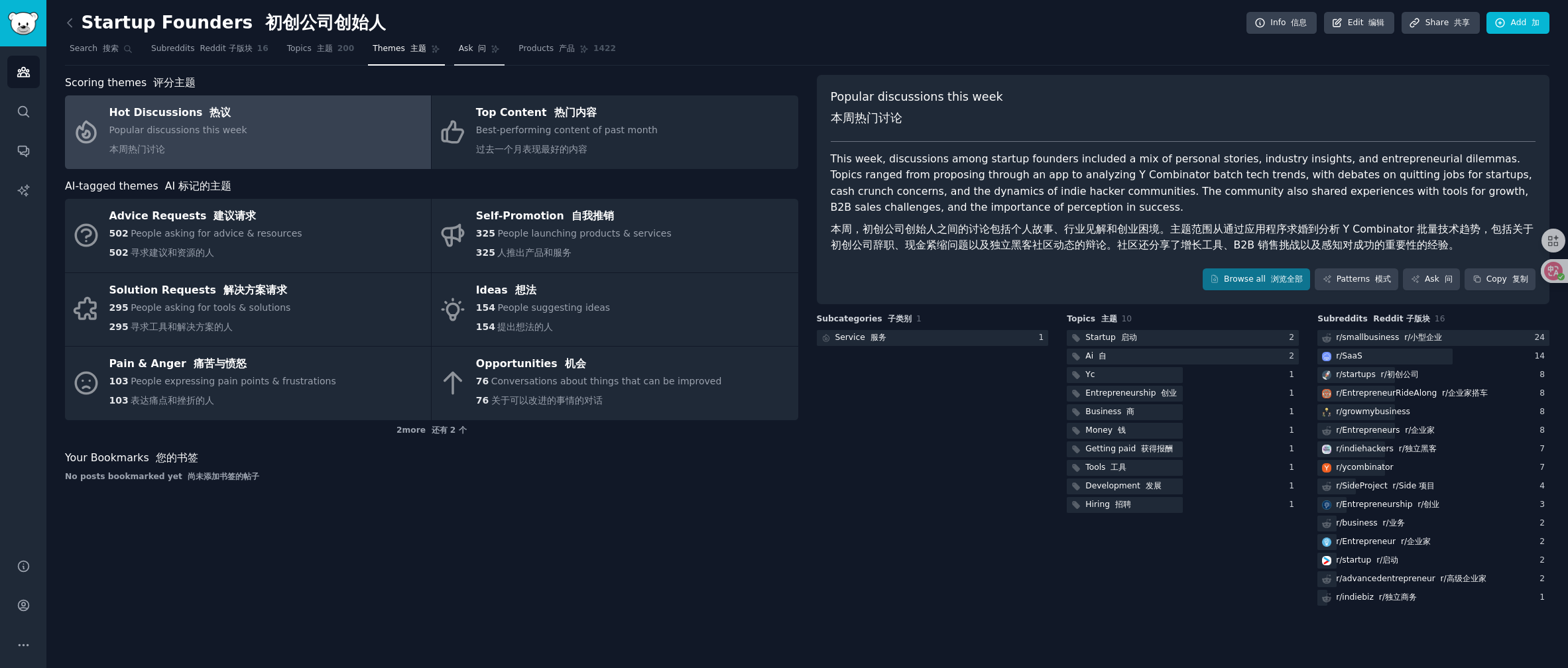
click at [473, 58] on link "Ask 问" at bounding box center [480, 52] width 51 height 27
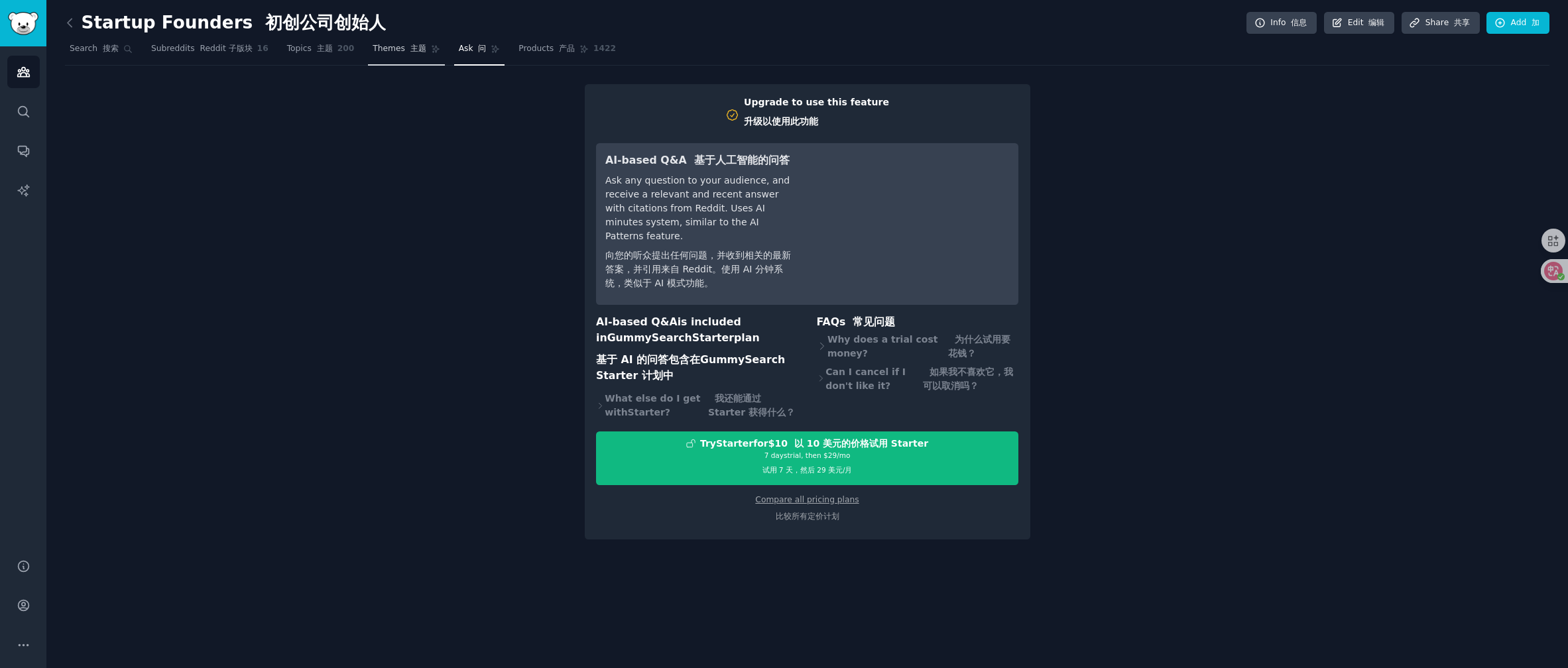
click at [394, 58] on link "Themes 主题" at bounding box center [406, 52] width 76 height 27
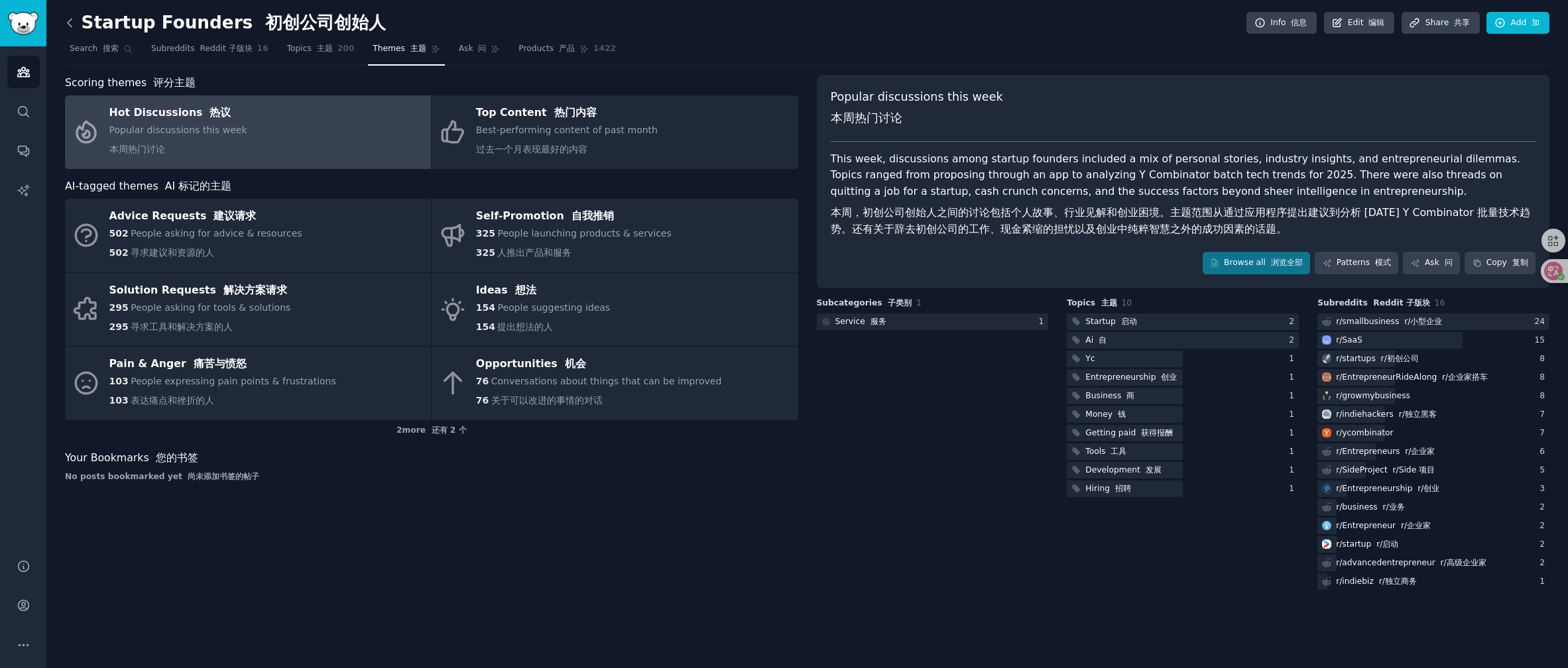
click at [71, 23] on icon at bounding box center [70, 23] width 14 height 14
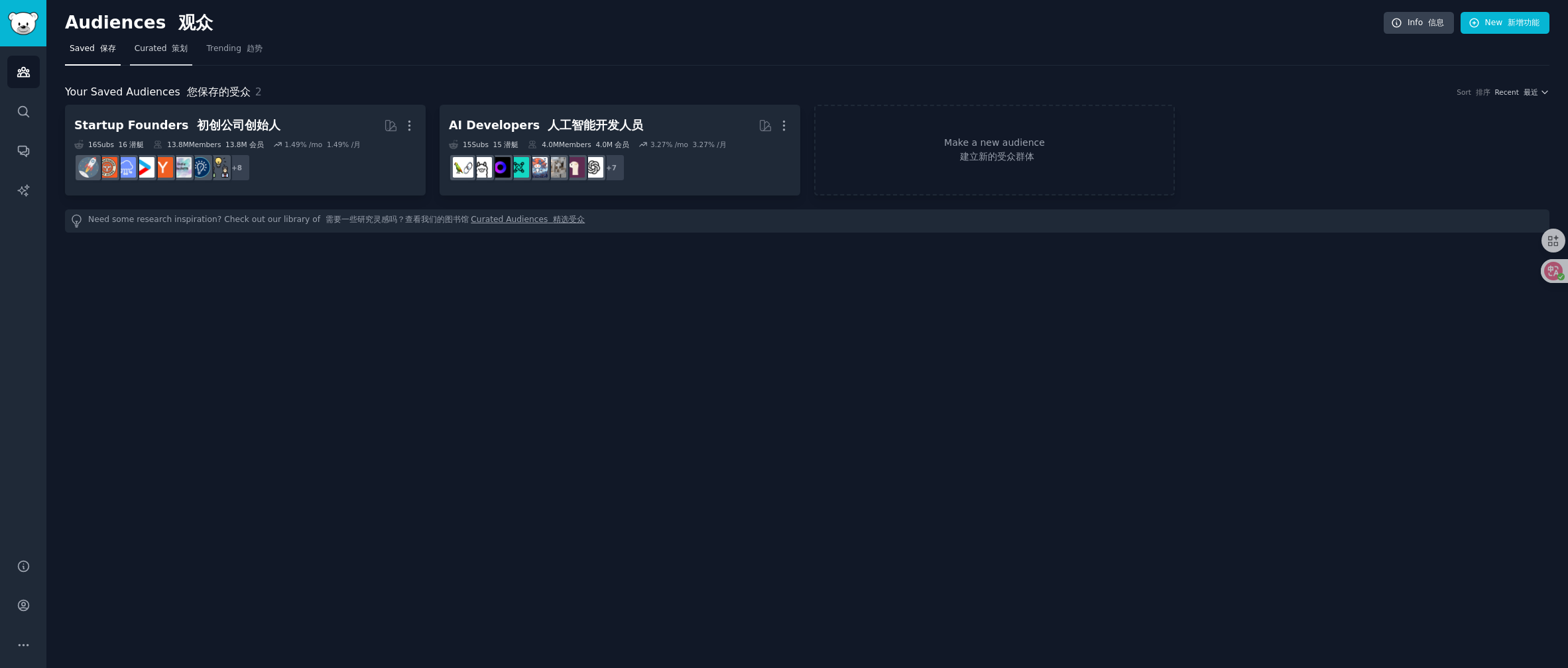
click at [149, 52] on span "Curated 策划" at bounding box center [161, 49] width 54 height 12
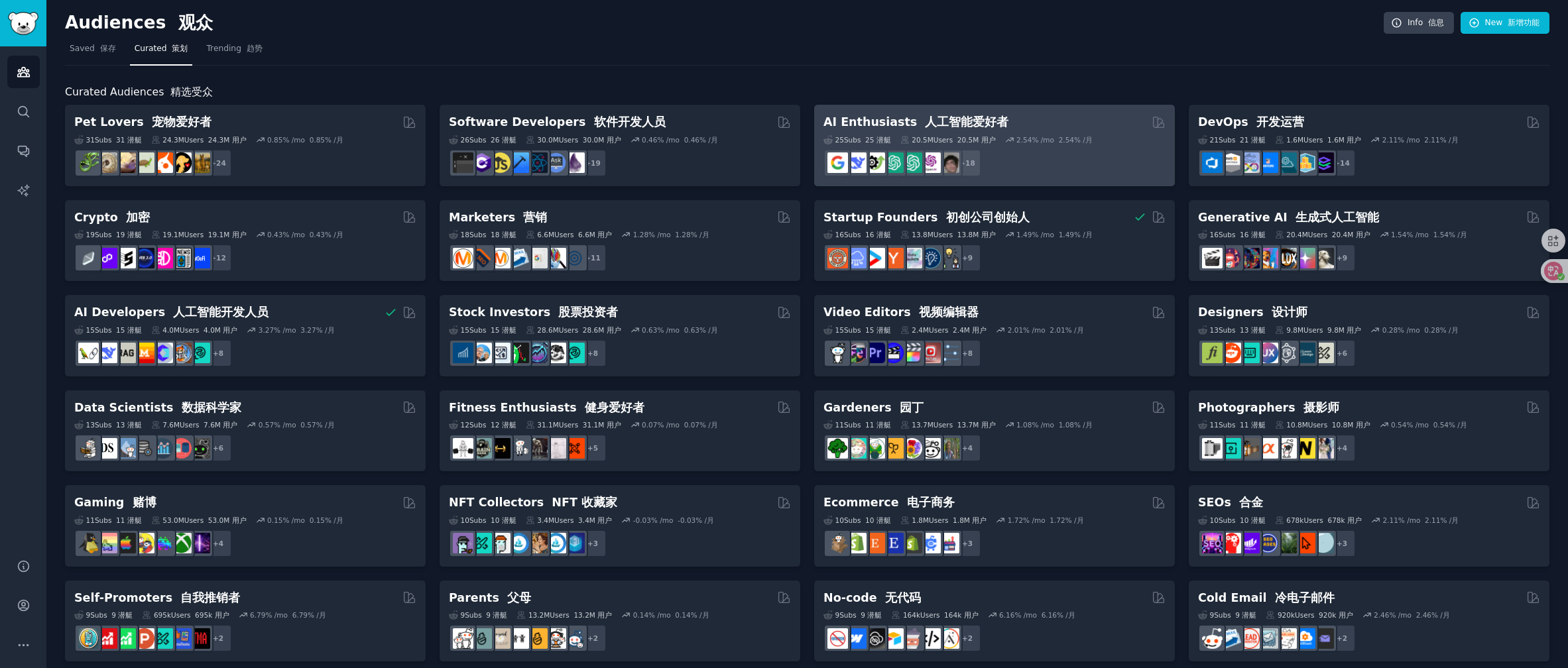
click at [1038, 125] on div "AI Enthusiasts 人工智能爱好者" at bounding box center [995, 122] width 342 height 17
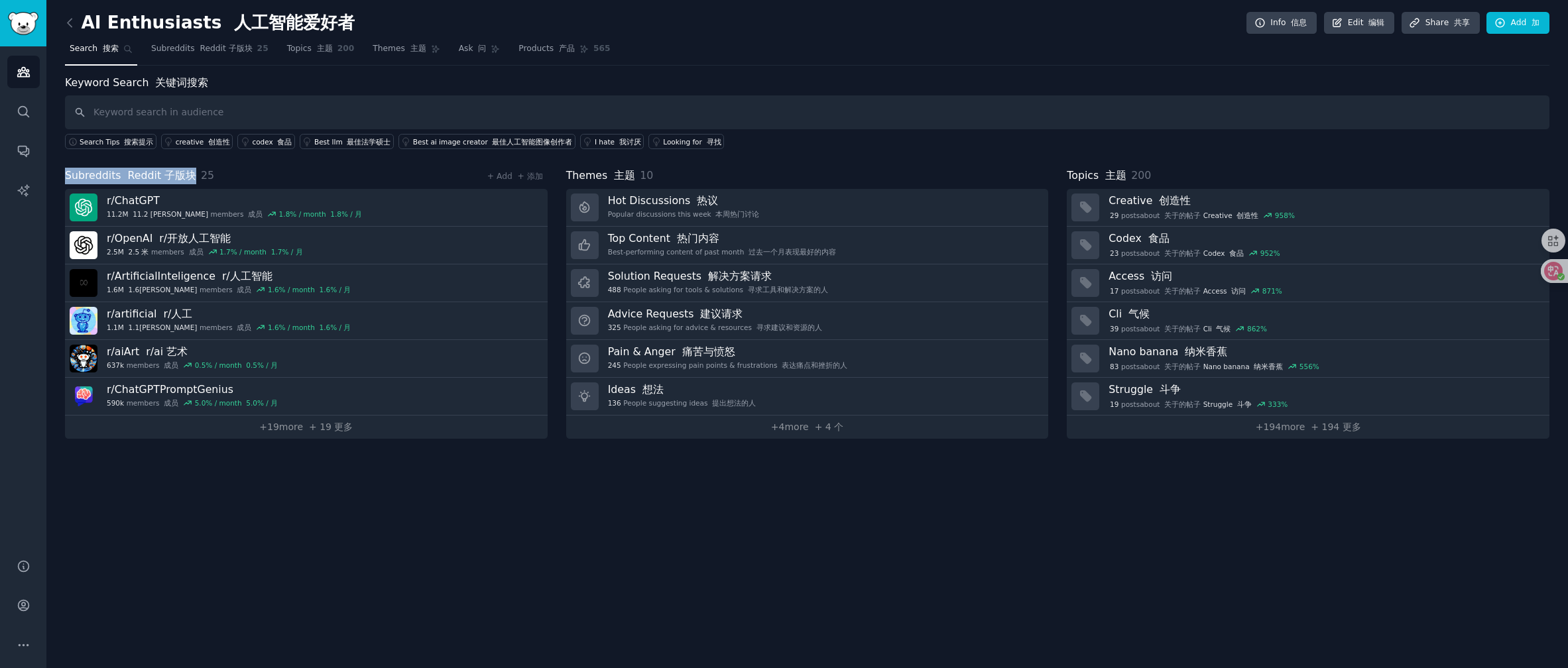
drag, startPoint x: 61, startPoint y: 172, endPoint x: 193, endPoint y: 173, distance: 132.0
click at [193, 173] on div "AI Enthusiasts 人工智能爱好者 Info 信息 Edit 编辑 Share 共享 Add 加 Search 搜索 Subreddits Redd…" at bounding box center [807, 334] width 1522 height 668
click at [390, 172] on div "Subreddits Reddit 子版块 25 + Add + 添加" at bounding box center [306, 176] width 483 height 17
click at [799, 431] on link "+ 4 more + 4 个" at bounding box center [807, 427] width 483 height 23
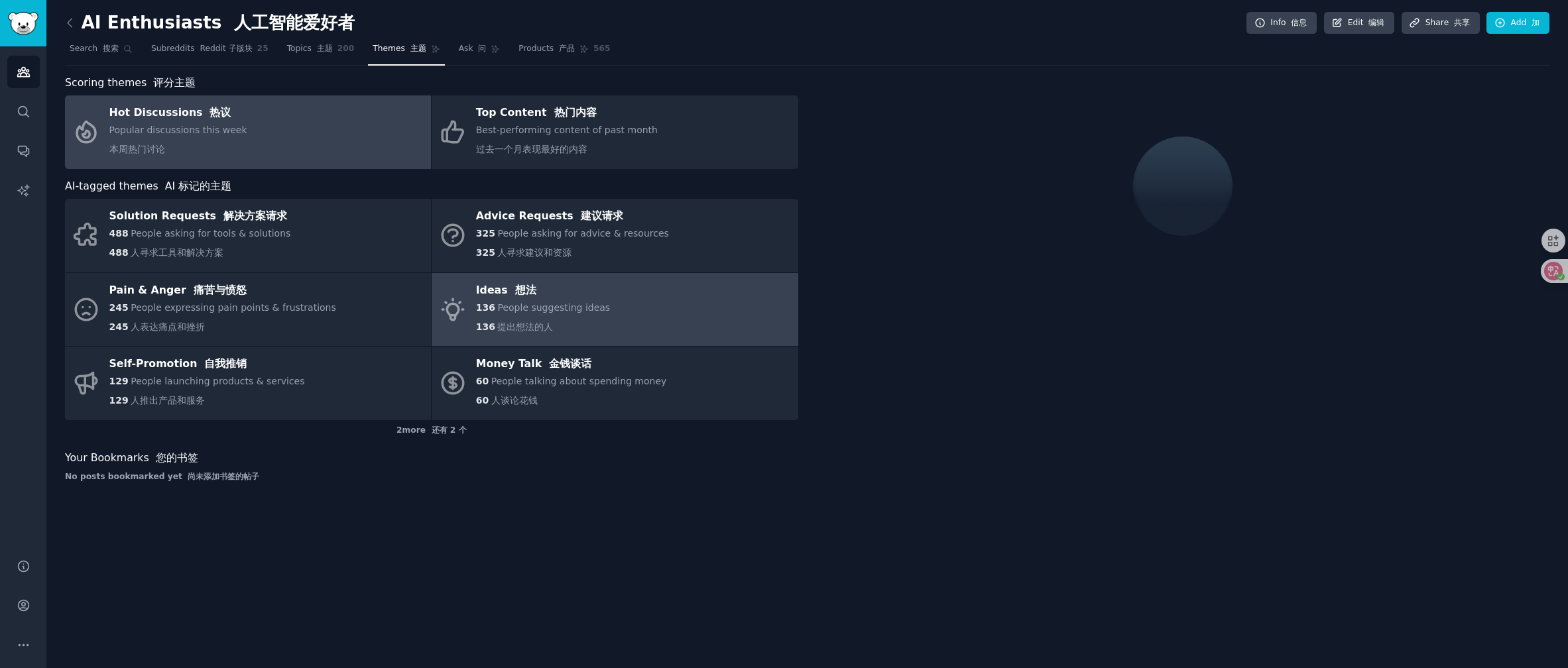
click at [568, 291] on div "Ideas 想法" at bounding box center [543, 290] width 134 height 21
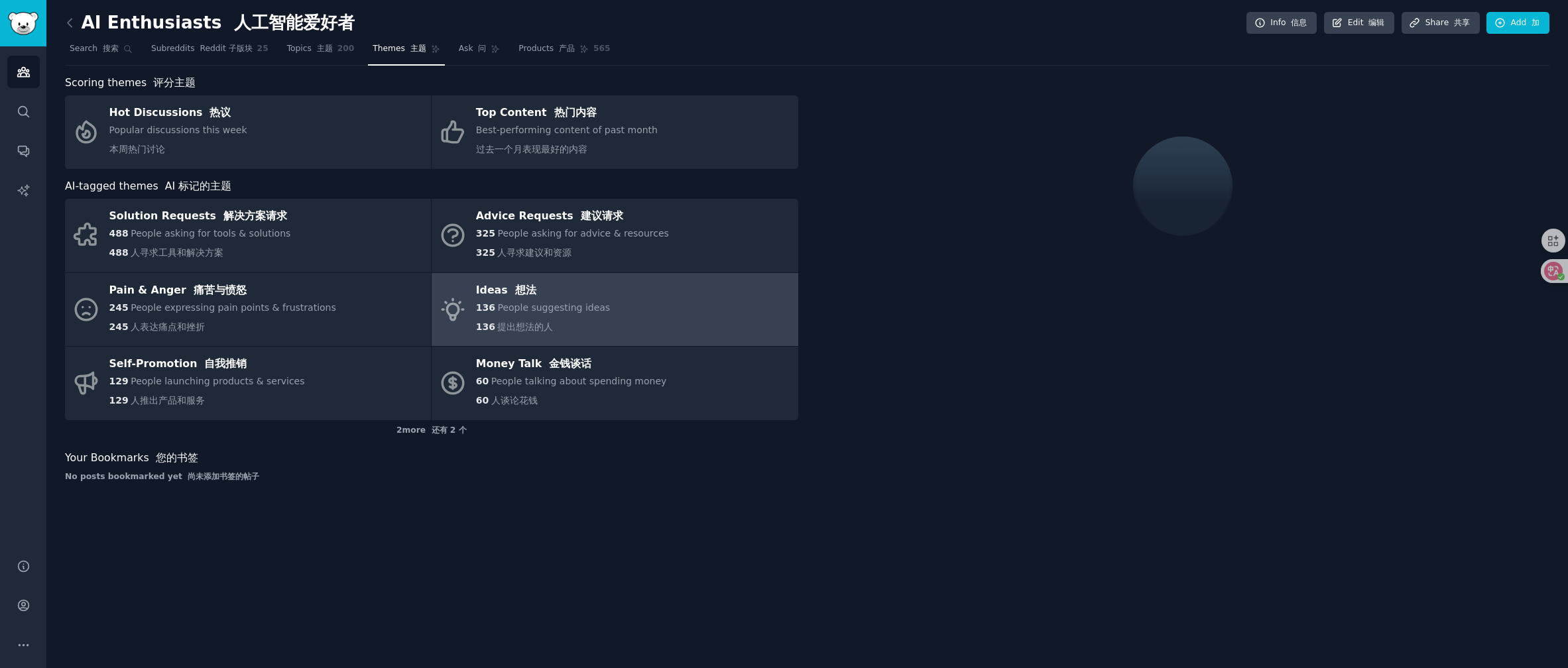
click at [519, 289] on font "想法" at bounding box center [525, 290] width 21 height 13
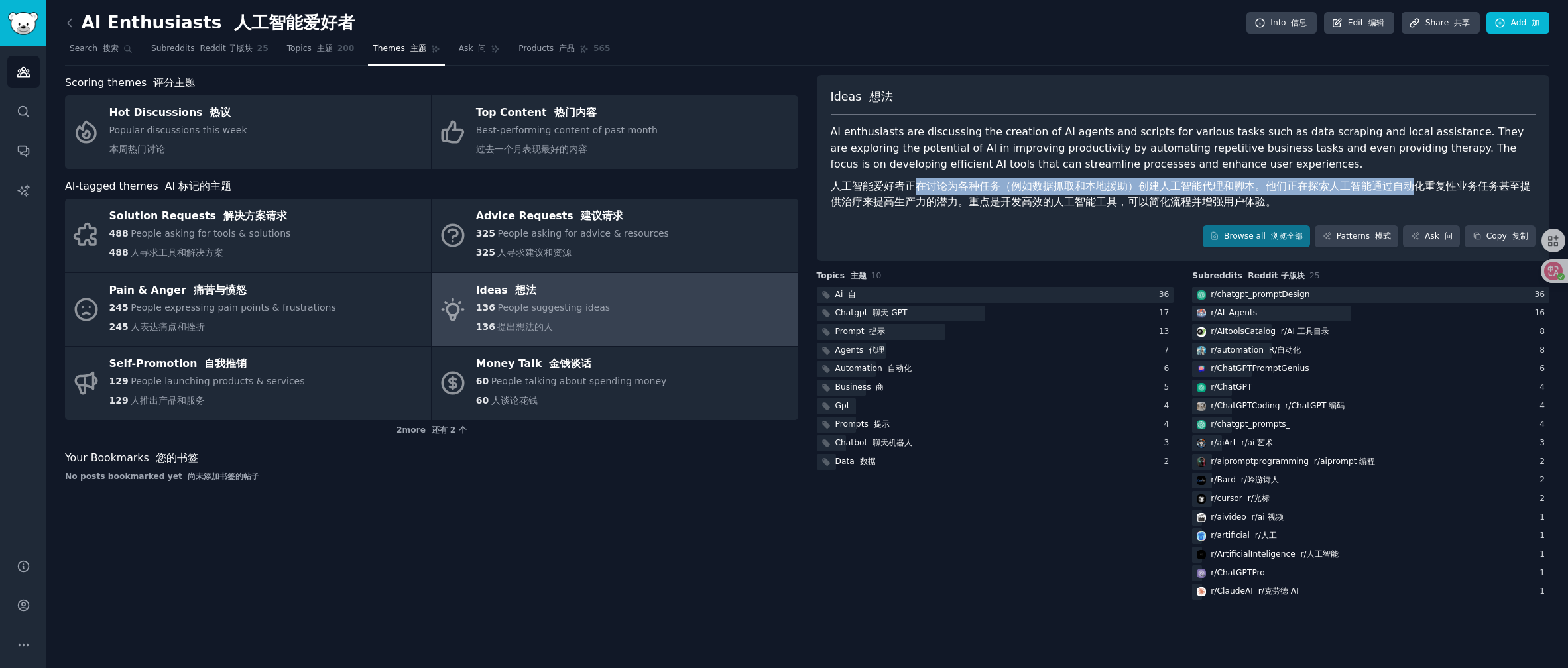
drag, startPoint x: 917, startPoint y: 186, endPoint x: 1402, endPoint y: 194, distance: 485.1
click at [1402, 194] on font "人工智能爱好者正在讨论为各种任务（例如数据抓取和本地援助）创建人工智能代理和脚本。他们正在探索人工智能通过自动化重复性业务任务甚至提供治疗来提高生产力的潜力。…" at bounding box center [1184, 194] width 706 height 32
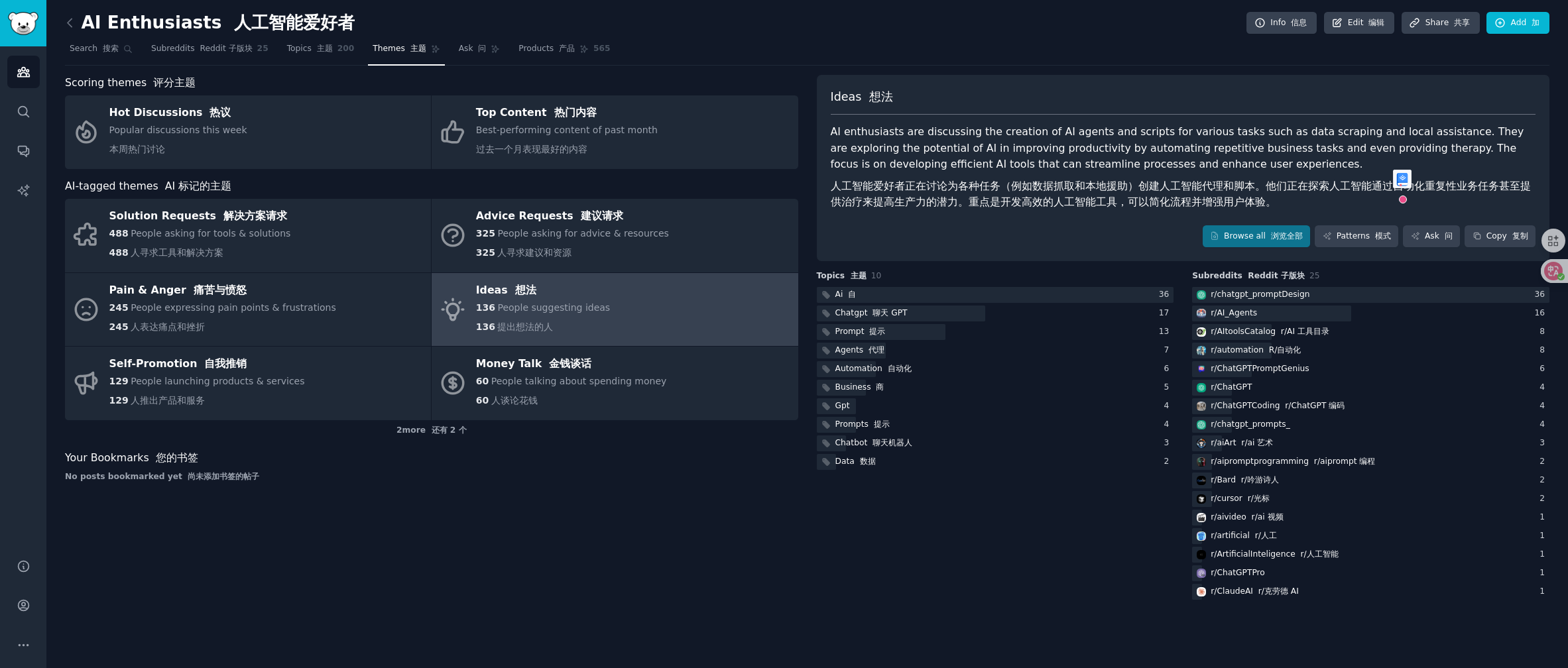
drag, startPoint x: 1083, startPoint y: 202, endPoint x: 1066, endPoint y: 206, distance: 17.5
click at [1083, 202] on font "人工智能爱好者正在讨论为各种任务（例如数据抓取和本地援助）创建人工智能代理和脚本。他们正在探索人工智能通过自动化重复性业务任务甚至提供治疗来提高生产力的潜力。…" at bounding box center [1181, 194] width 700 height 29
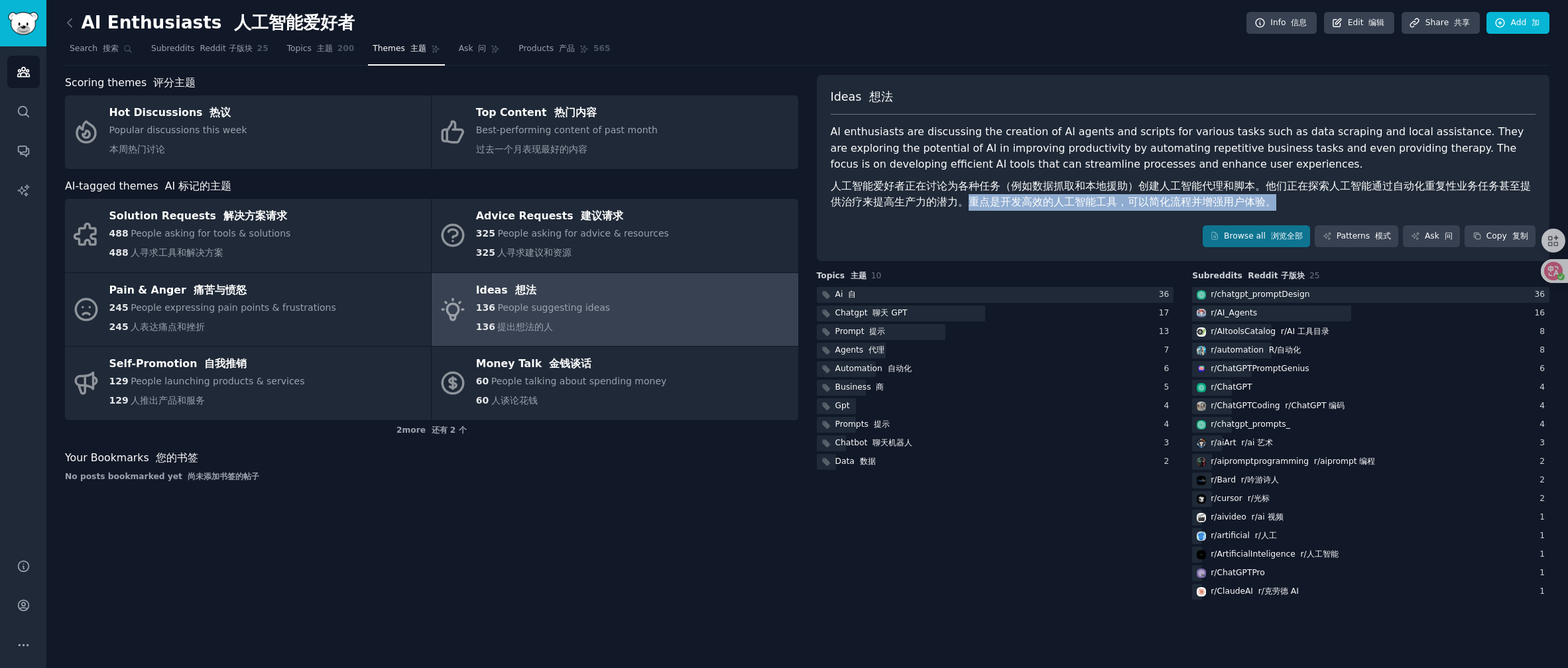
drag, startPoint x: 957, startPoint y: 196, endPoint x: 1279, endPoint y: 208, distance: 322.2
click at [1279, 208] on font "人工智能爱好者正在讨论为各种任务（例如数据抓取和本地援助）创建人工智能代理和脚本。他们正在探索人工智能通过自动化重复性业务任务甚至提供治疗来提高生产力的潜力。…" at bounding box center [1184, 194] width 706 height 32
click at [1144, 257] on div "Ideas 想法 AI enthusiasts are discussing the creation of AI agents and scripts fo…" at bounding box center [1183, 168] width 733 height 187
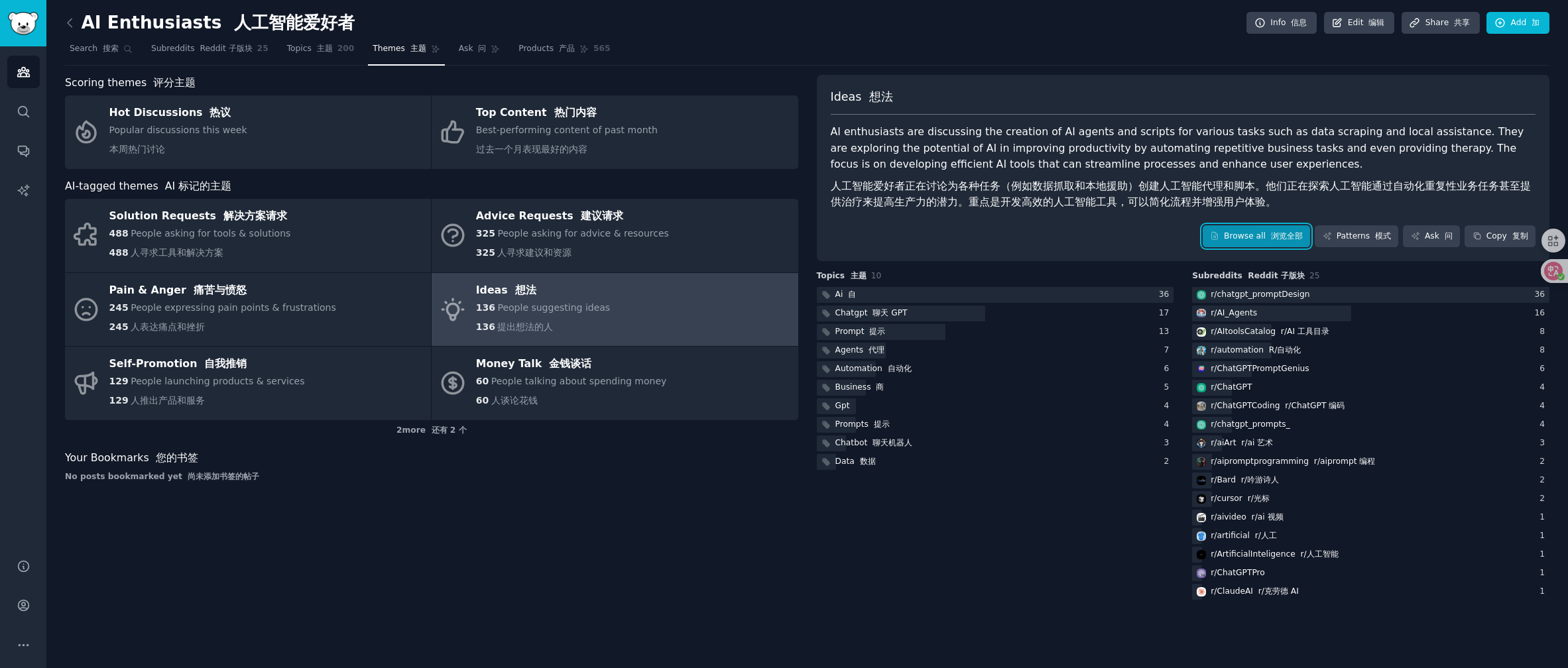
click at [1291, 235] on font "浏览全部" at bounding box center [1287, 236] width 32 height 9
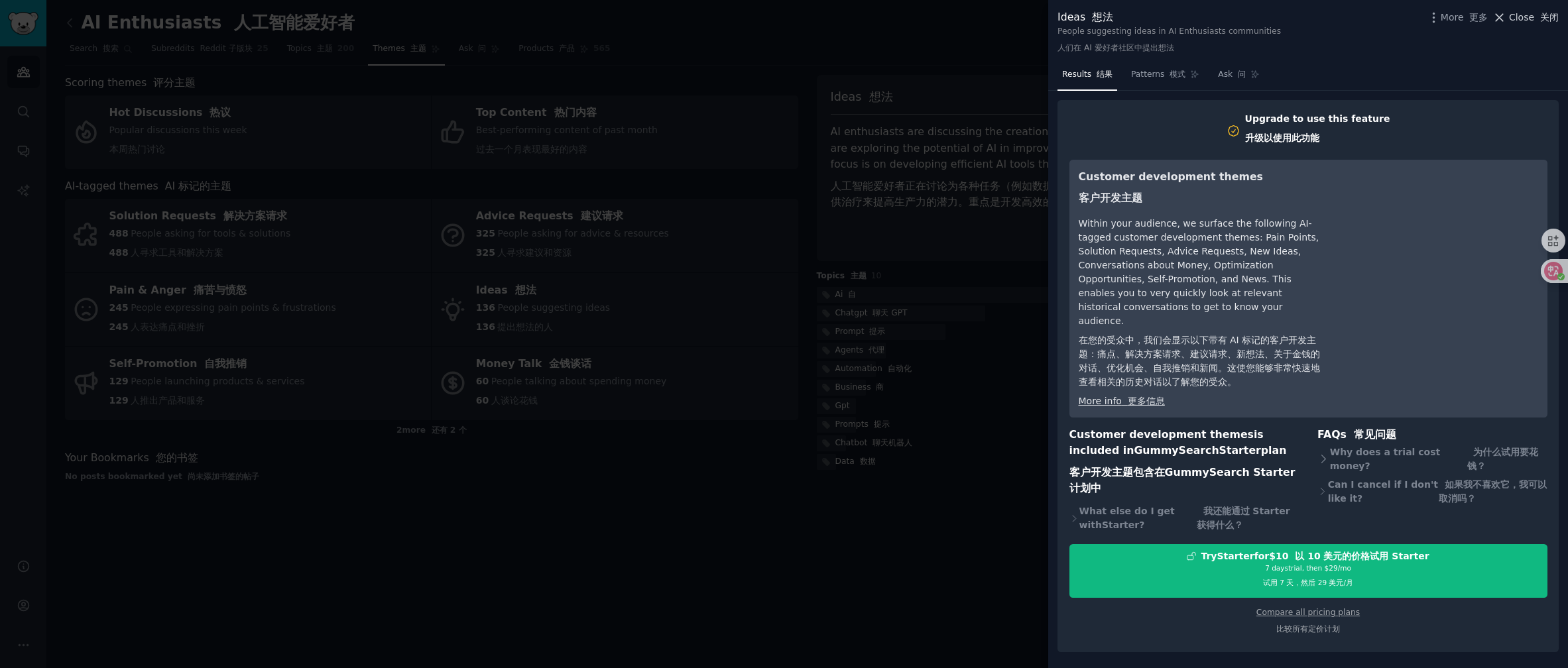
click at [1538, 13] on font at bounding box center [1537, 17] width 6 height 11
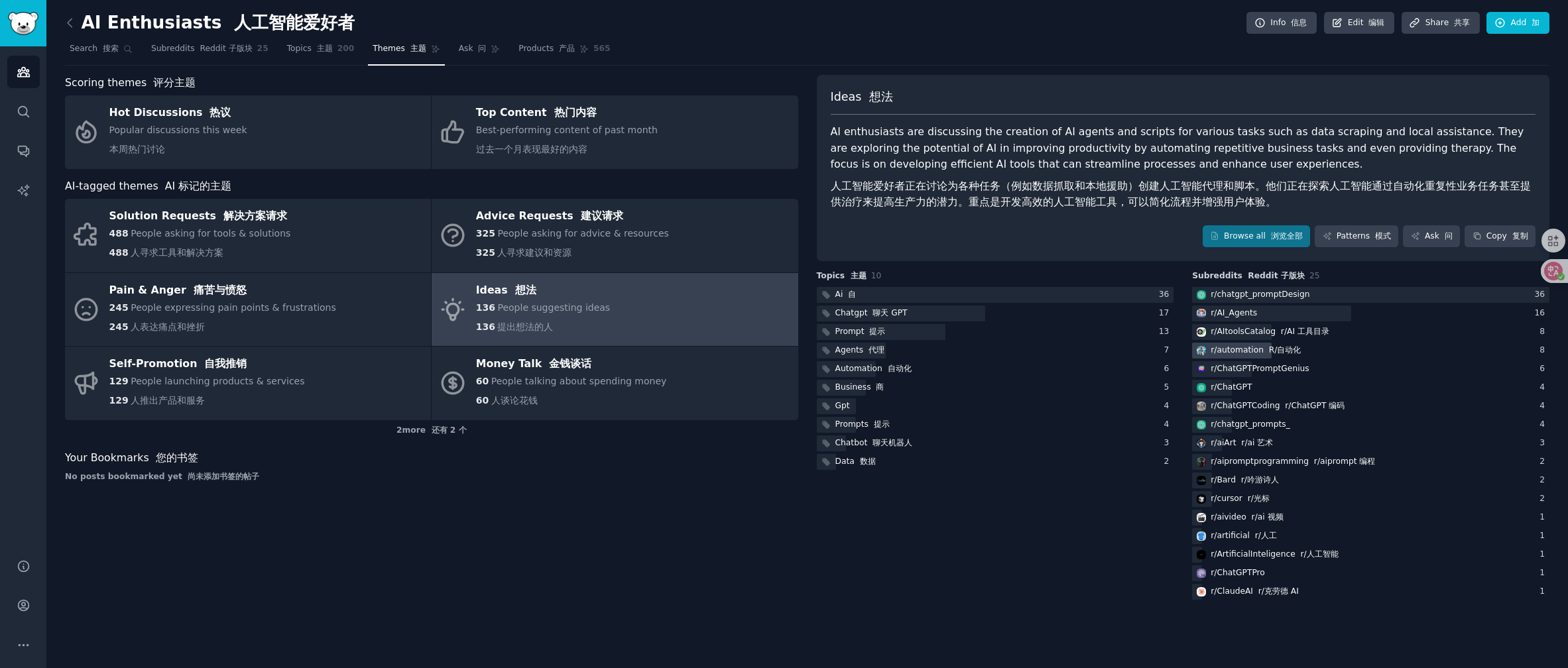
click at [1253, 347] on div "r/ automation R/自动化" at bounding box center [1256, 351] width 90 height 12
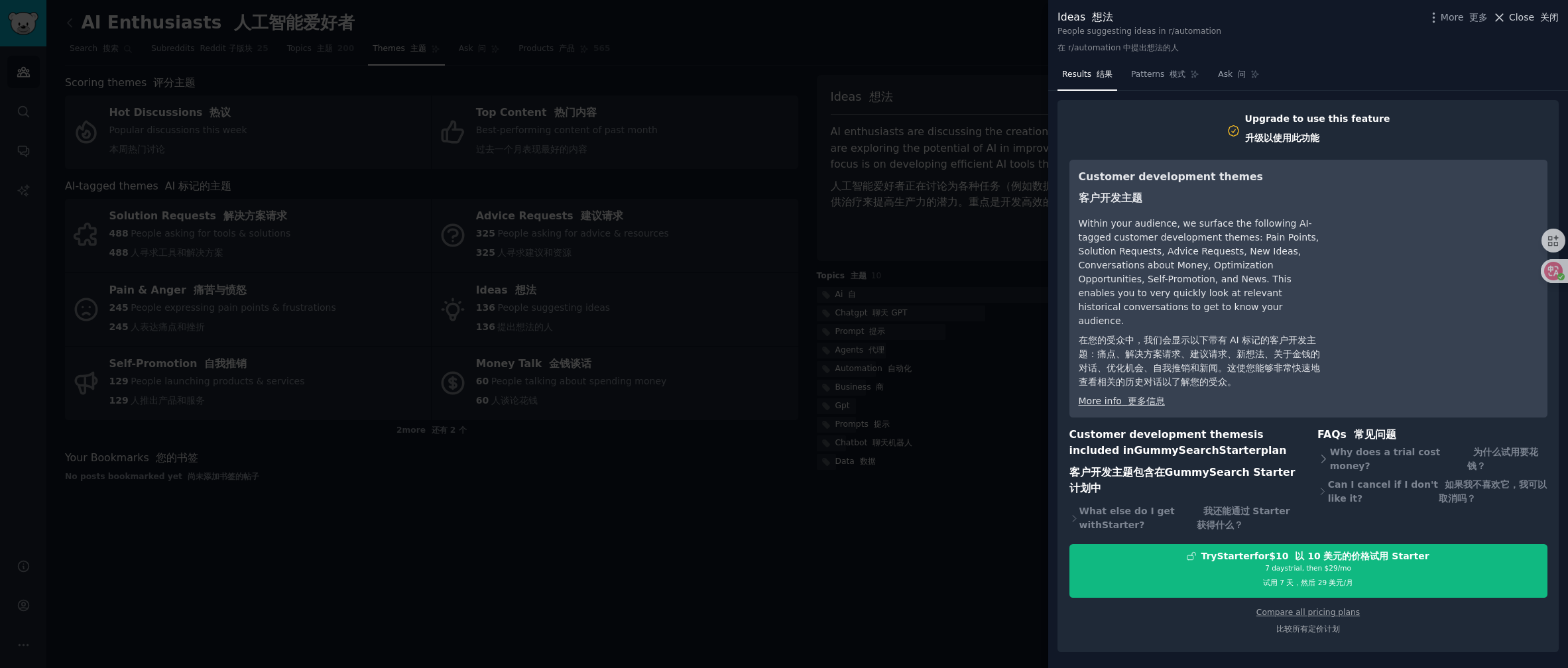
click at [1545, 13] on font "关闭" at bounding box center [1550, 17] width 18 height 11
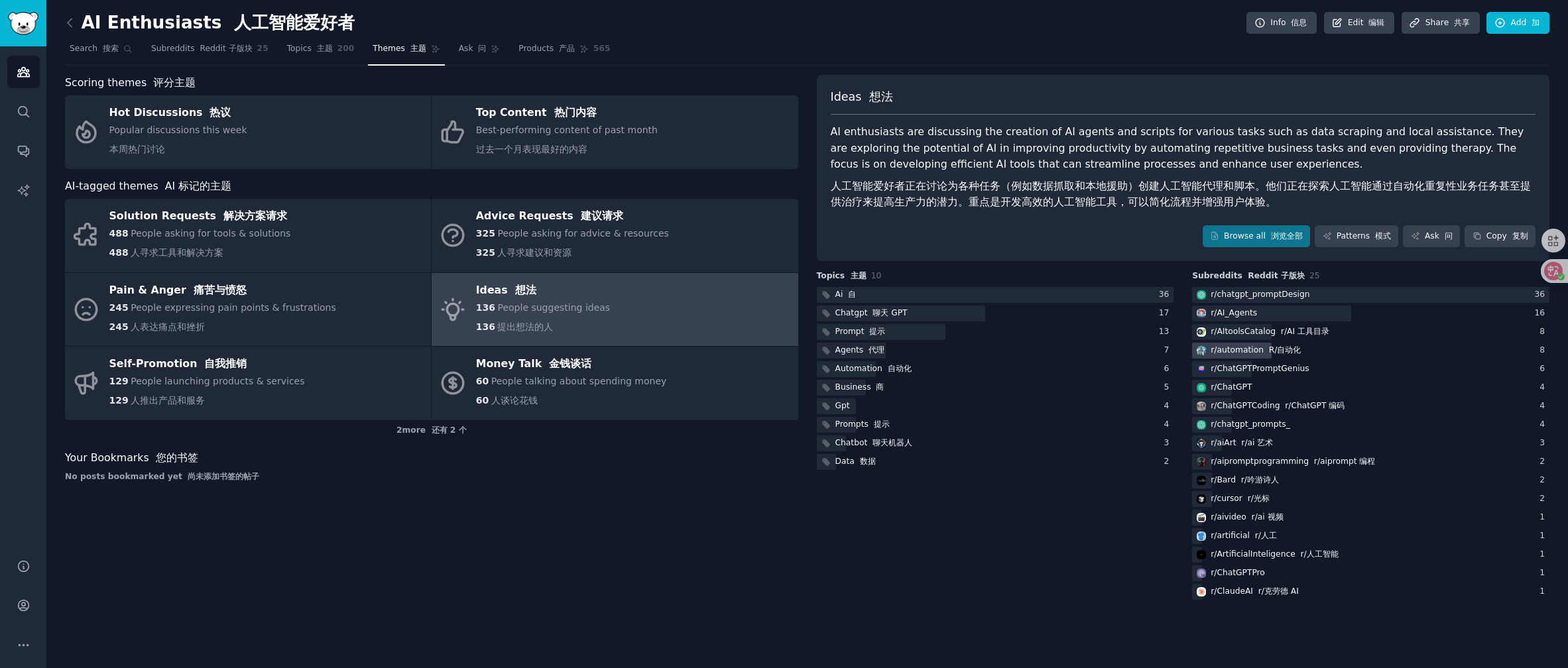
click at [1273, 345] on font "R/自动化" at bounding box center [1286, 349] width 32 height 9
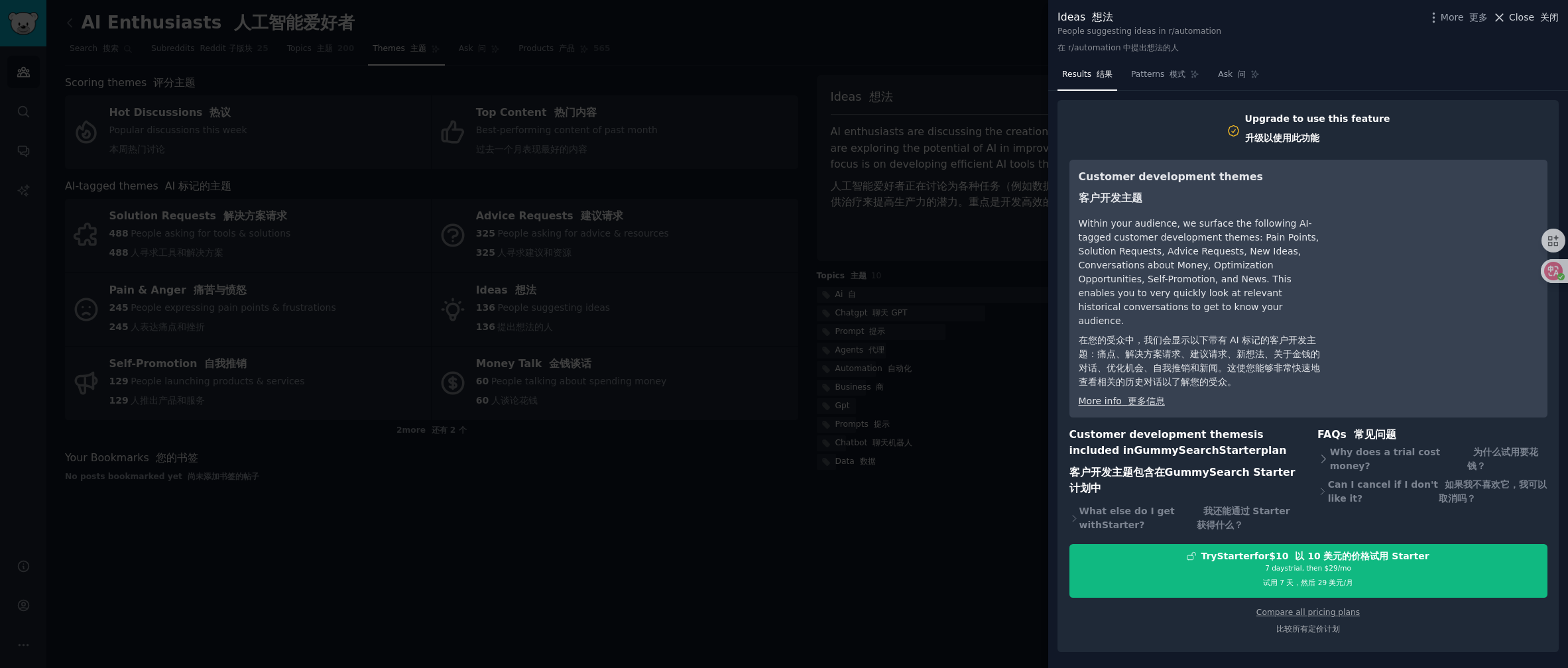
click at [1530, 14] on span "Close 关闭" at bounding box center [1534, 18] width 50 height 14
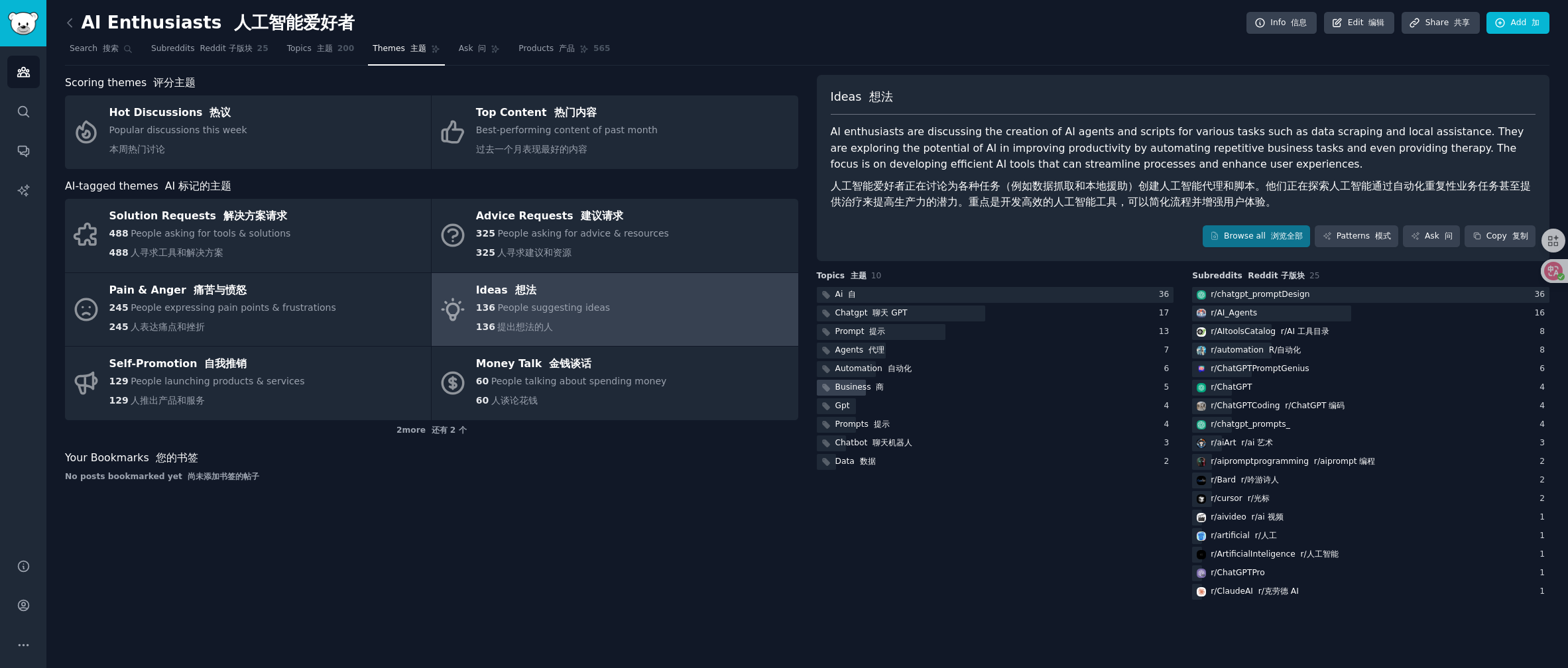
click at [853, 391] on div "Business 商" at bounding box center [860, 387] width 49 height 12
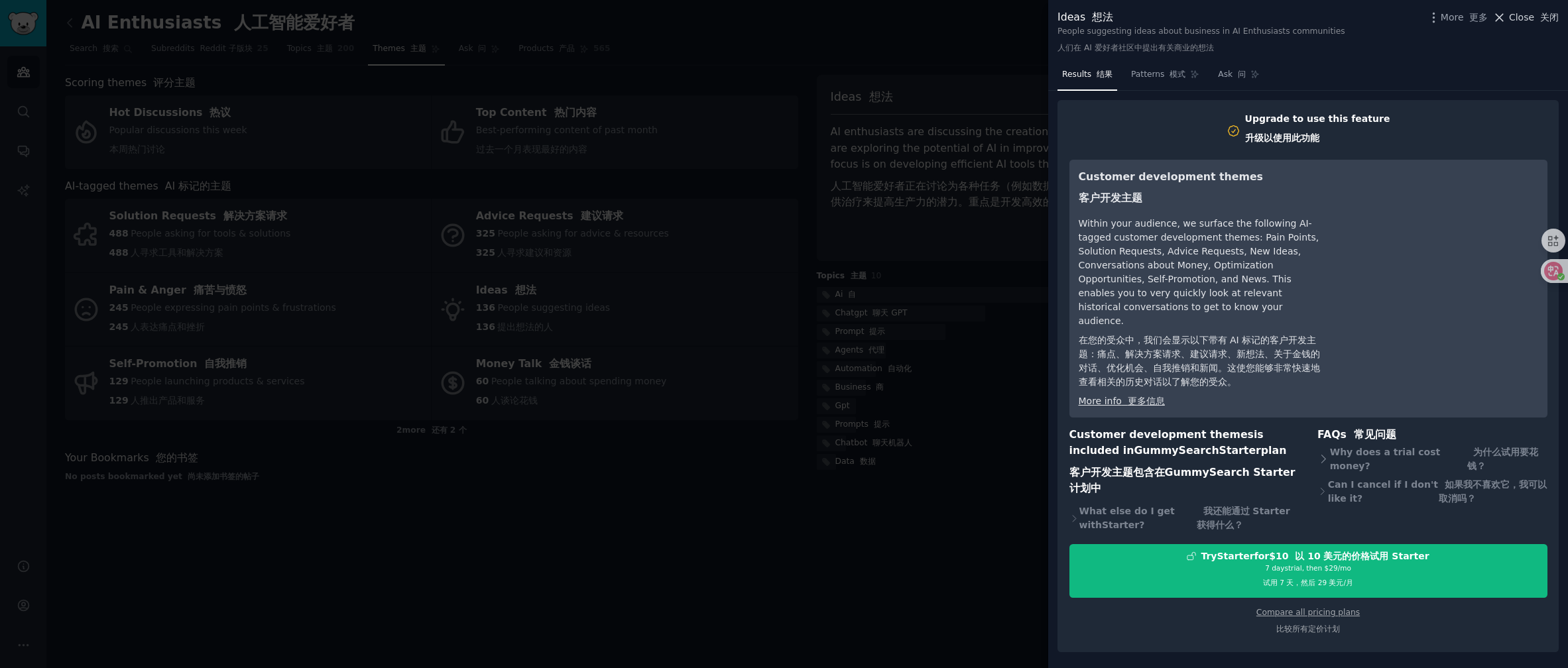
click at [1534, 18] on font at bounding box center [1537, 17] width 6 height 11
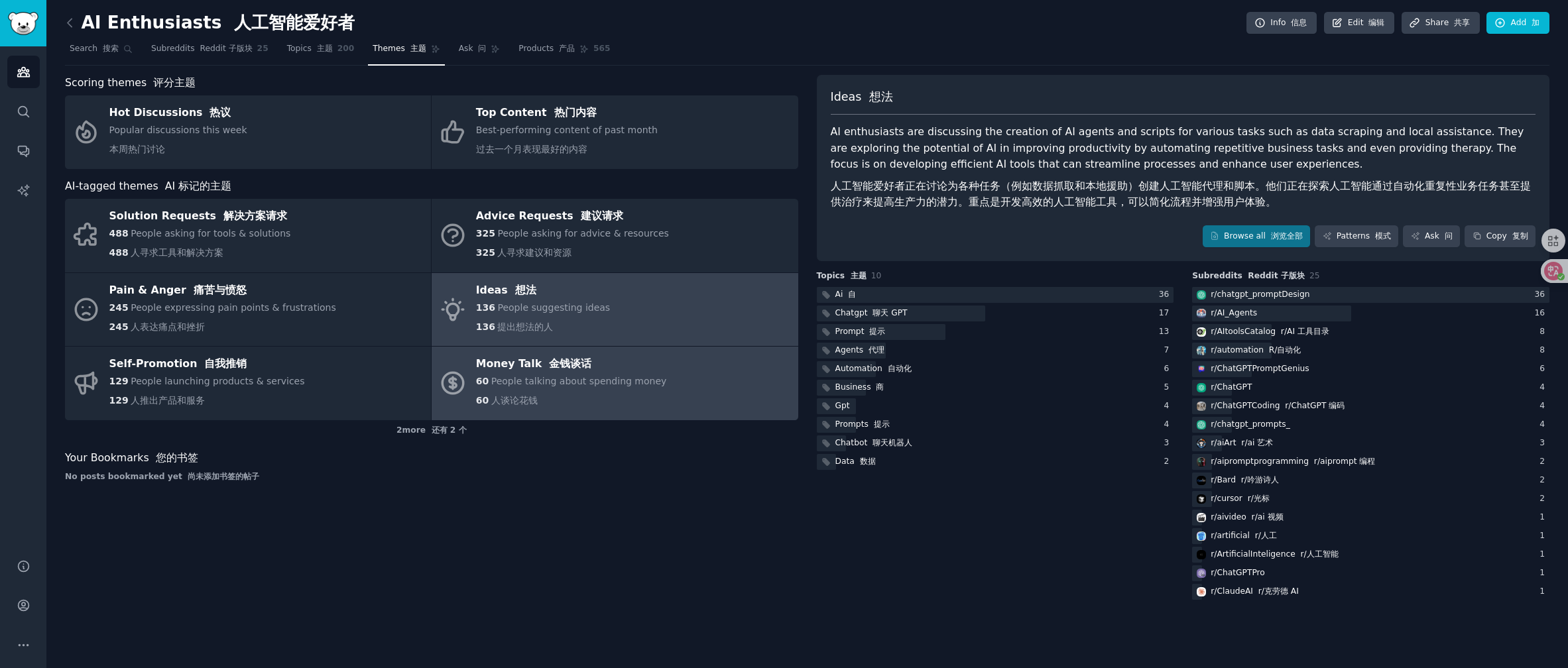
click at [515, 379] on span "People talking about spending money" at bounding box center [579, 381] width 175 height 11
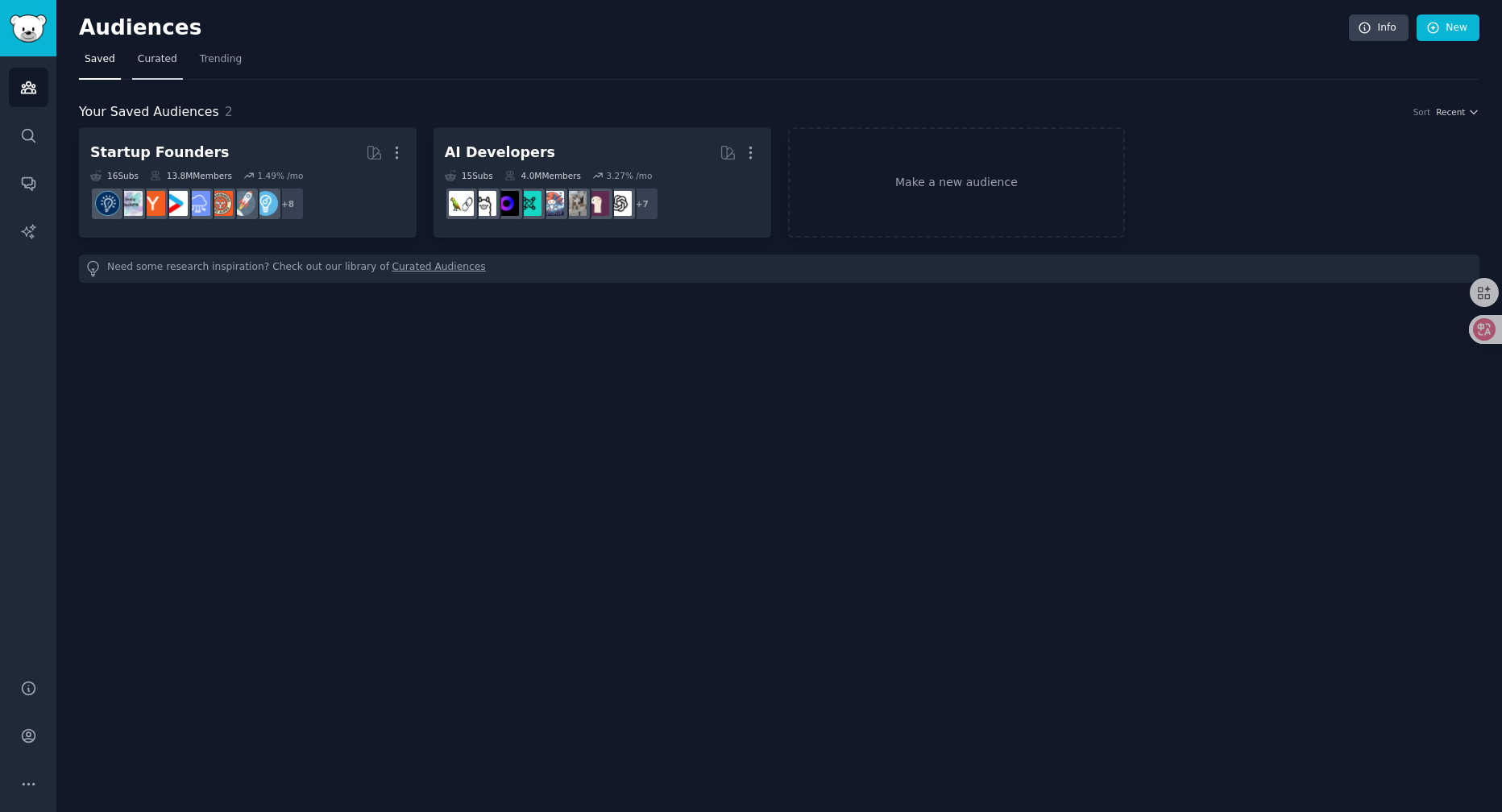
click at [138, 62] on span "Curated" at bounding box center [157, 59] width 39 height 15
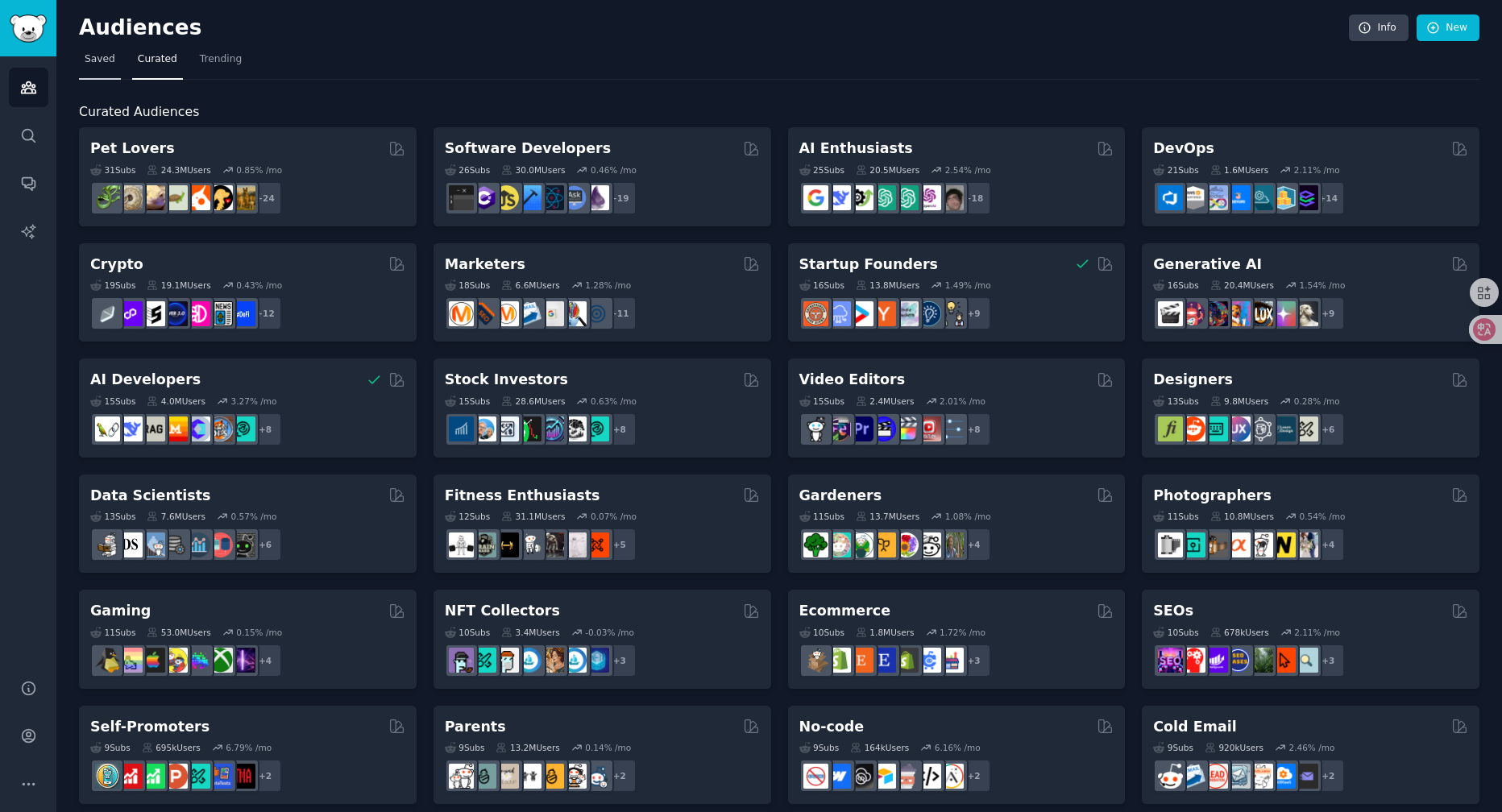
click at [91, 69] on link "Saved" at bounding box center [99, 63] width 42 height 33
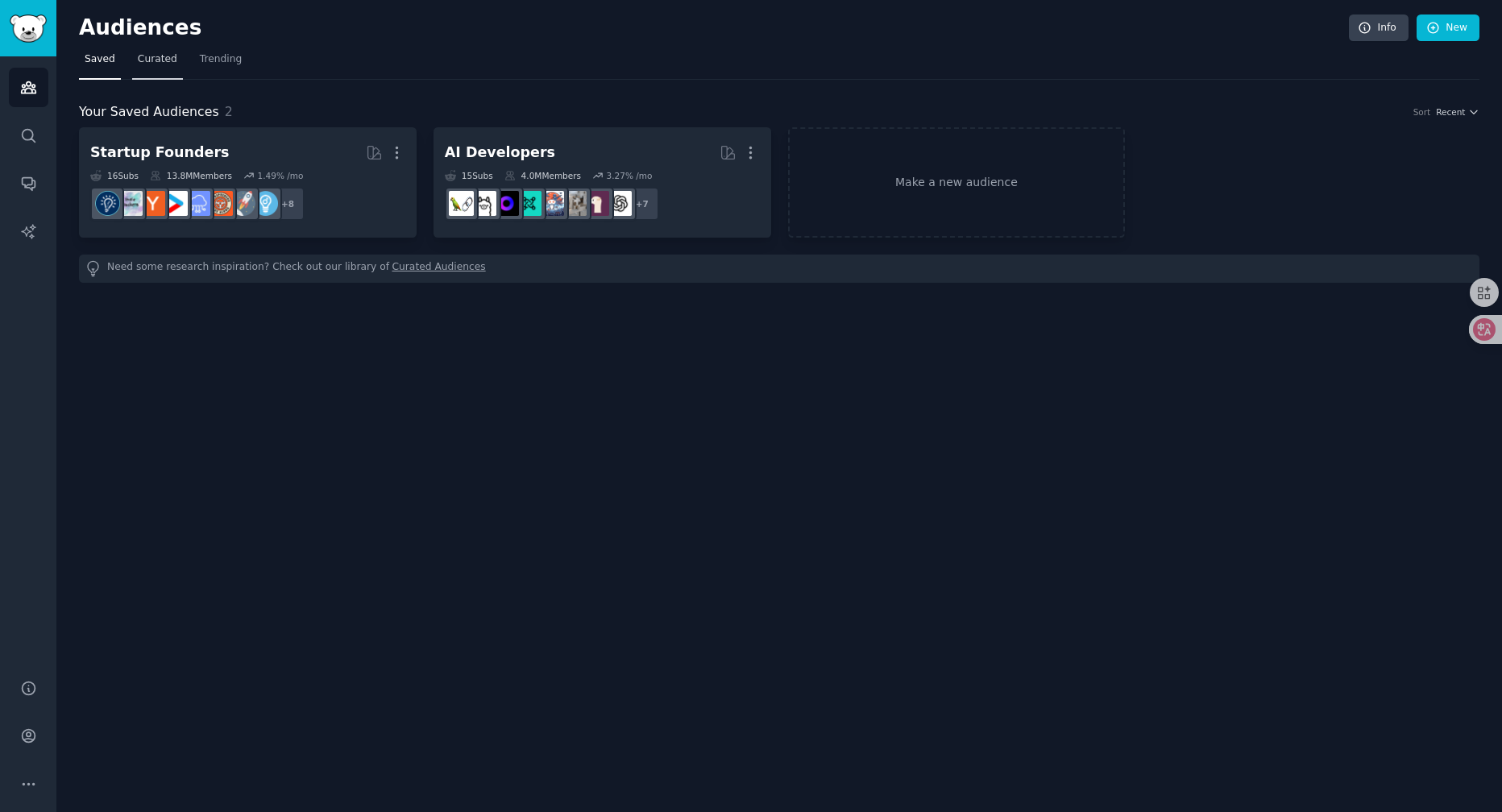
click at [173, 64] on link "Curated" at bounding box center [157, 63] width 50 height 33
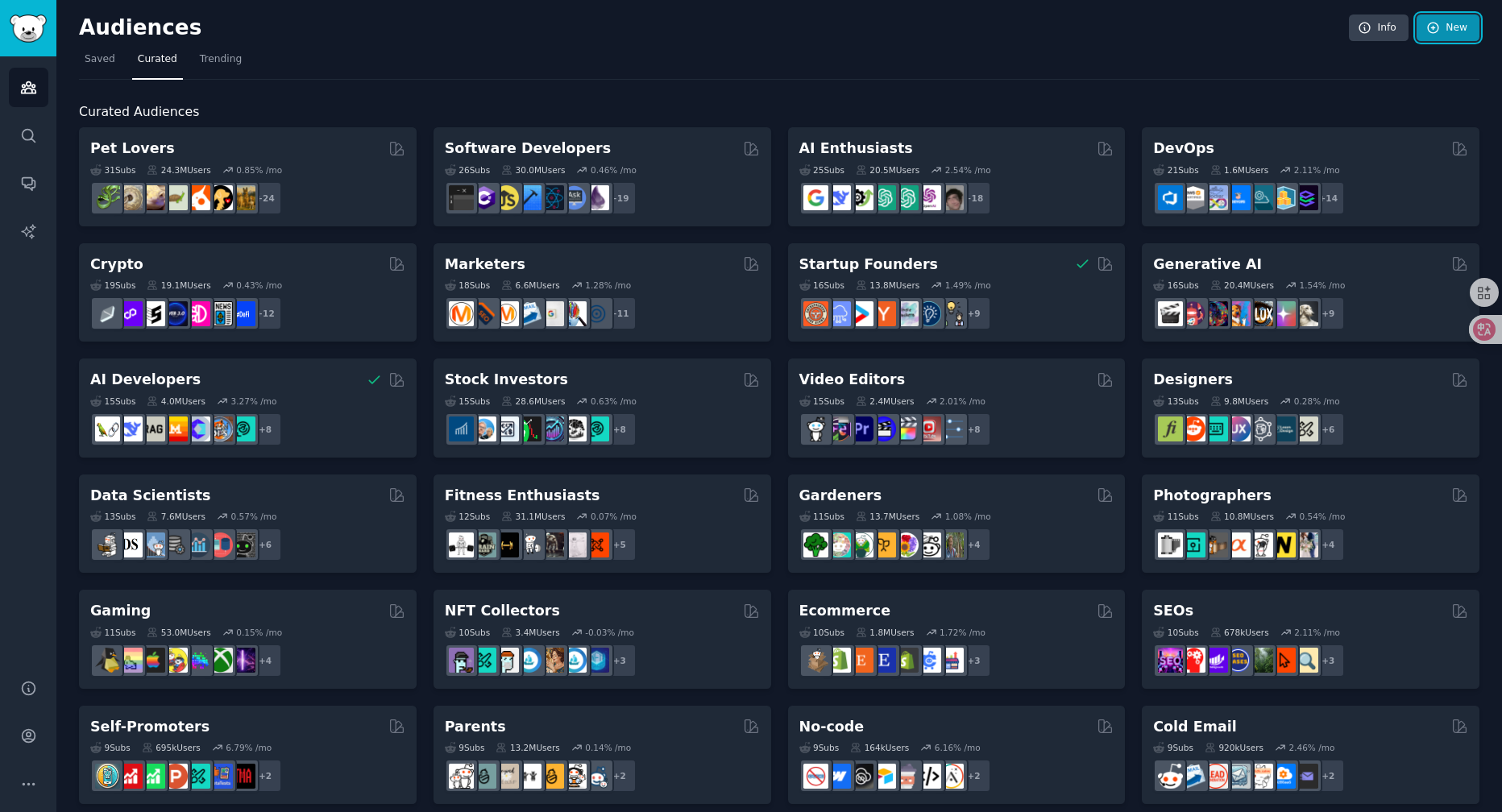
click at [1437, 23] on link "New" at bounding box center [1447, 28] width 62 height 27
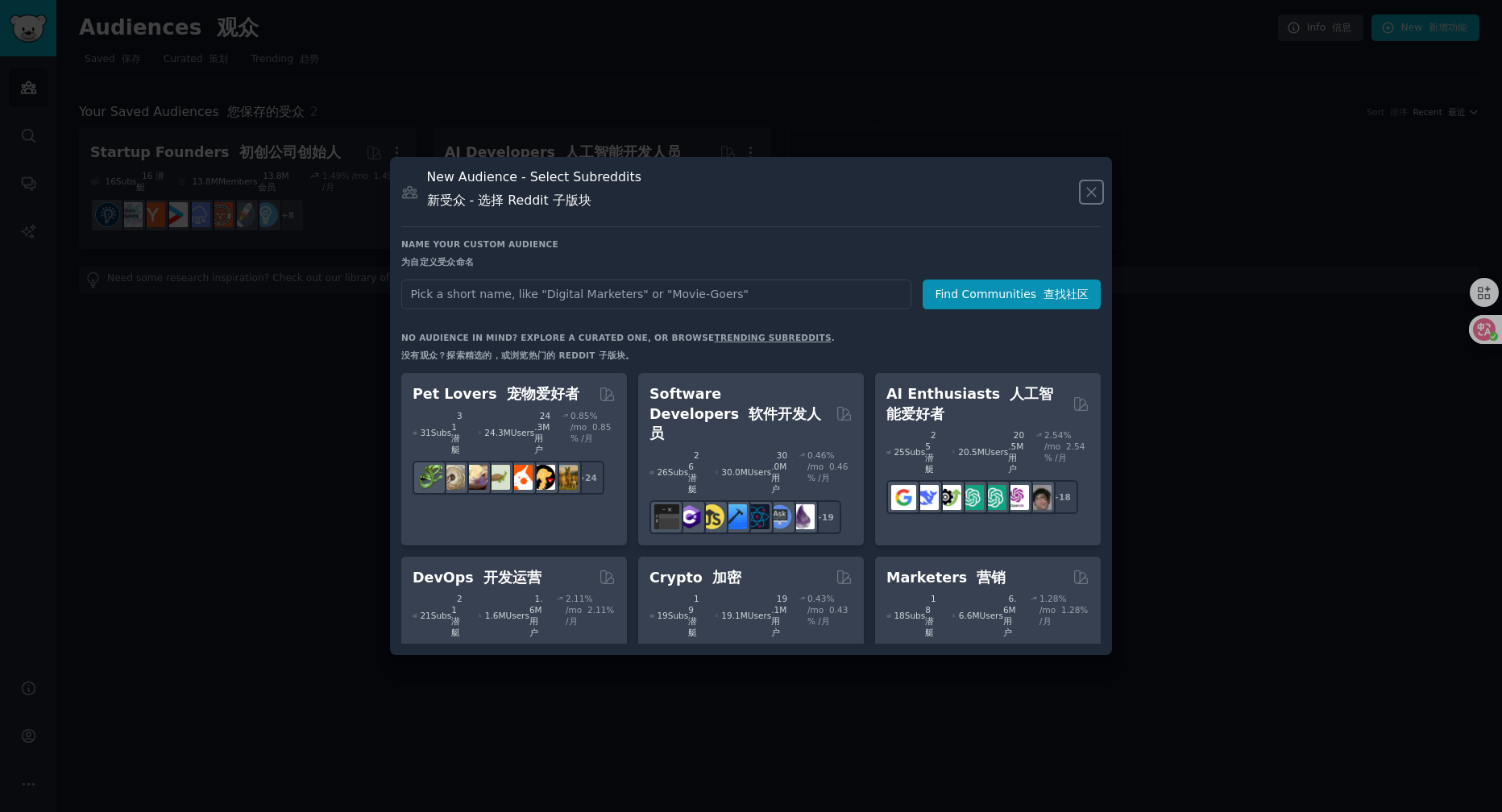
click at [1088, 193] on icon at bounding box center [1091, 193] width 17 height 17
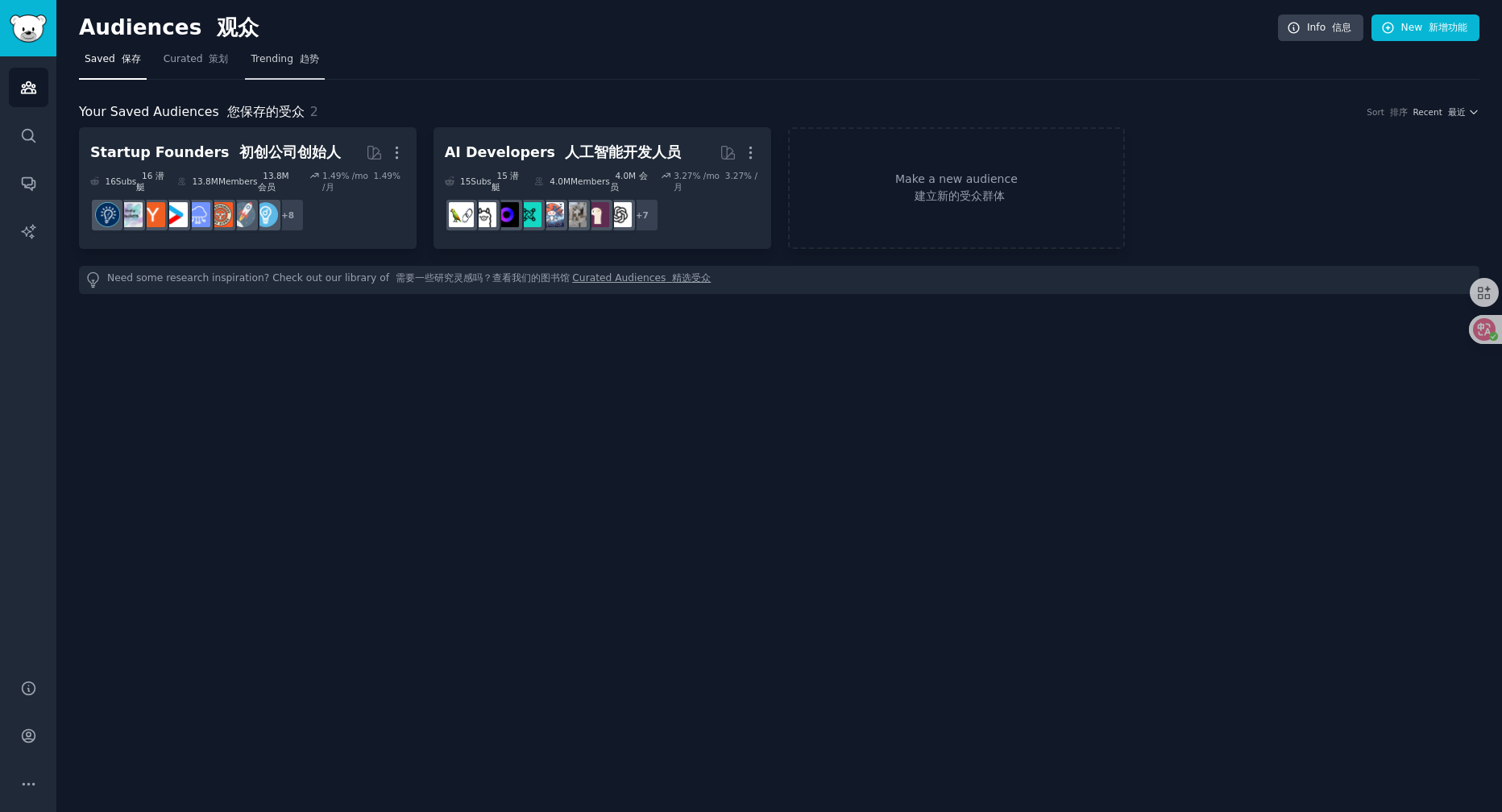
click at [290, 50] on link "Trending 趋势" at bounding box center [284, 63] width 79 height 33
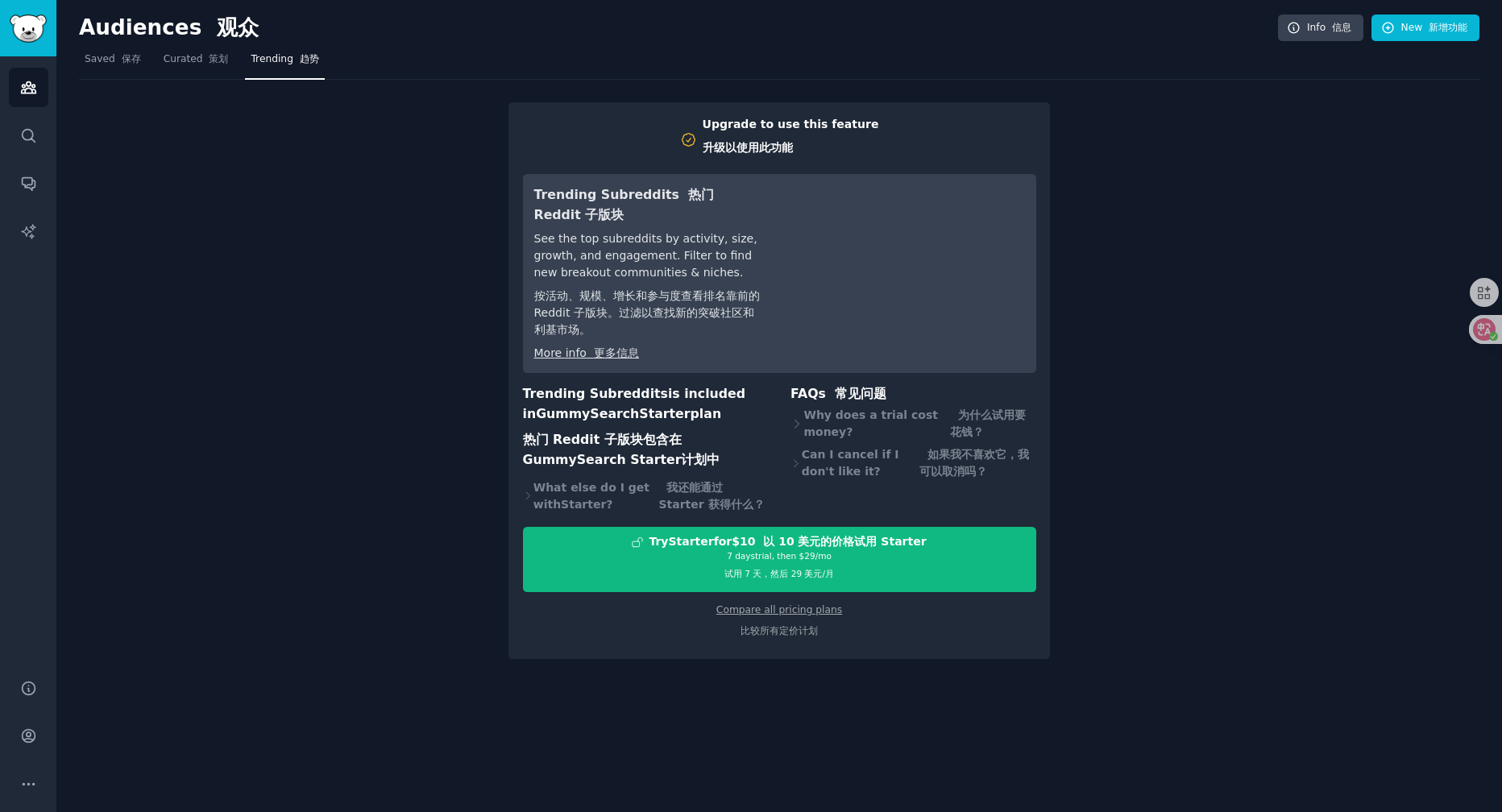
click at [1135, 473] on div "Upgrade to use this feature 升级以使用此功能 Trending Subreddits 热门 Reddit 子版块 See the …" at bounding box center [779, 369] width 1400 height 579
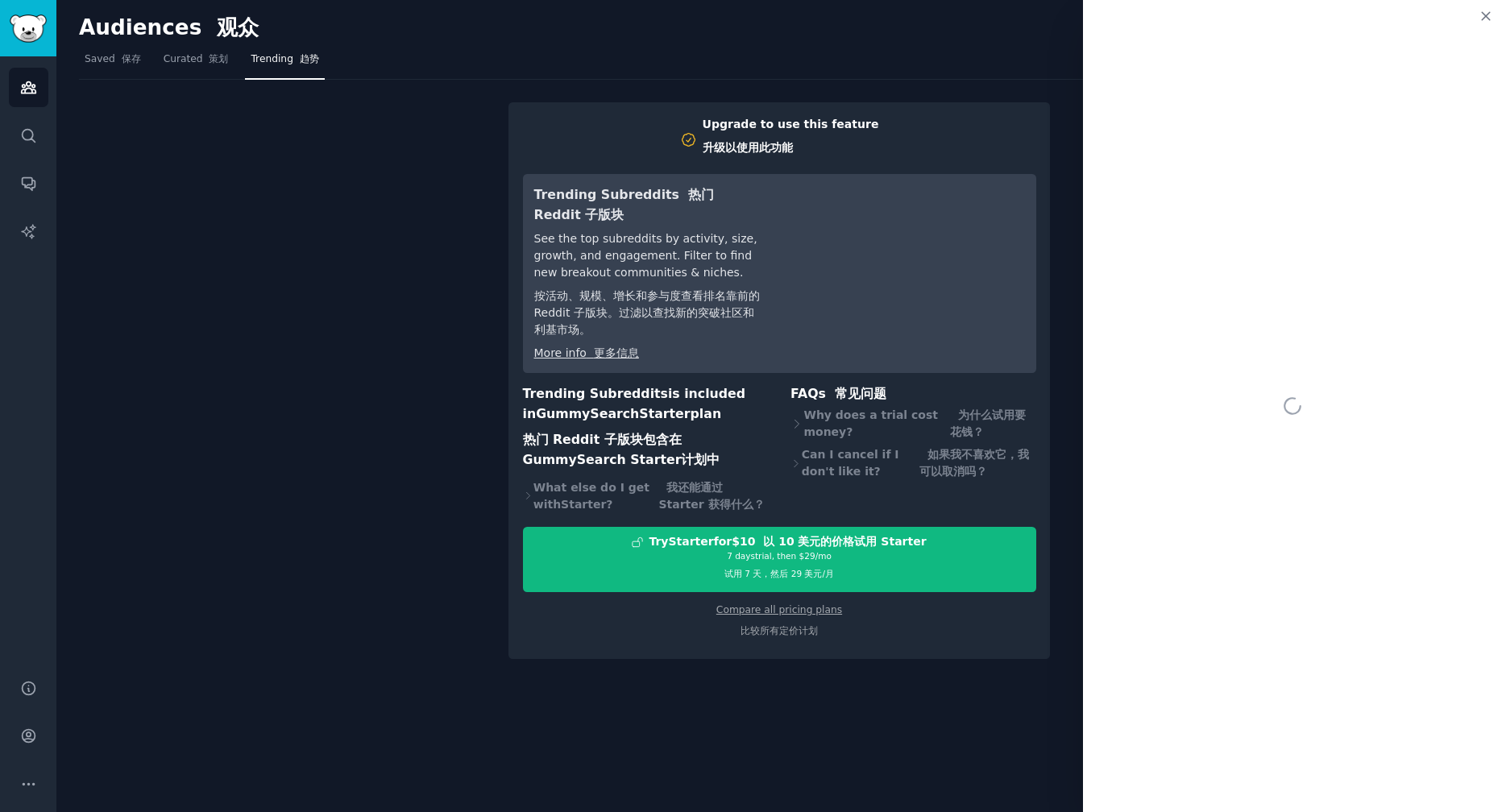
drag, startPoint x: 523, startPoint y: 441, endPoint x: 741, endPoint y: 456, distance: 218.5
click at [741, 456] on font "热门 Reddit 子版块包含在 GummySearch Starter 计划中" at bounding box center [645, 450] width 246 height 39
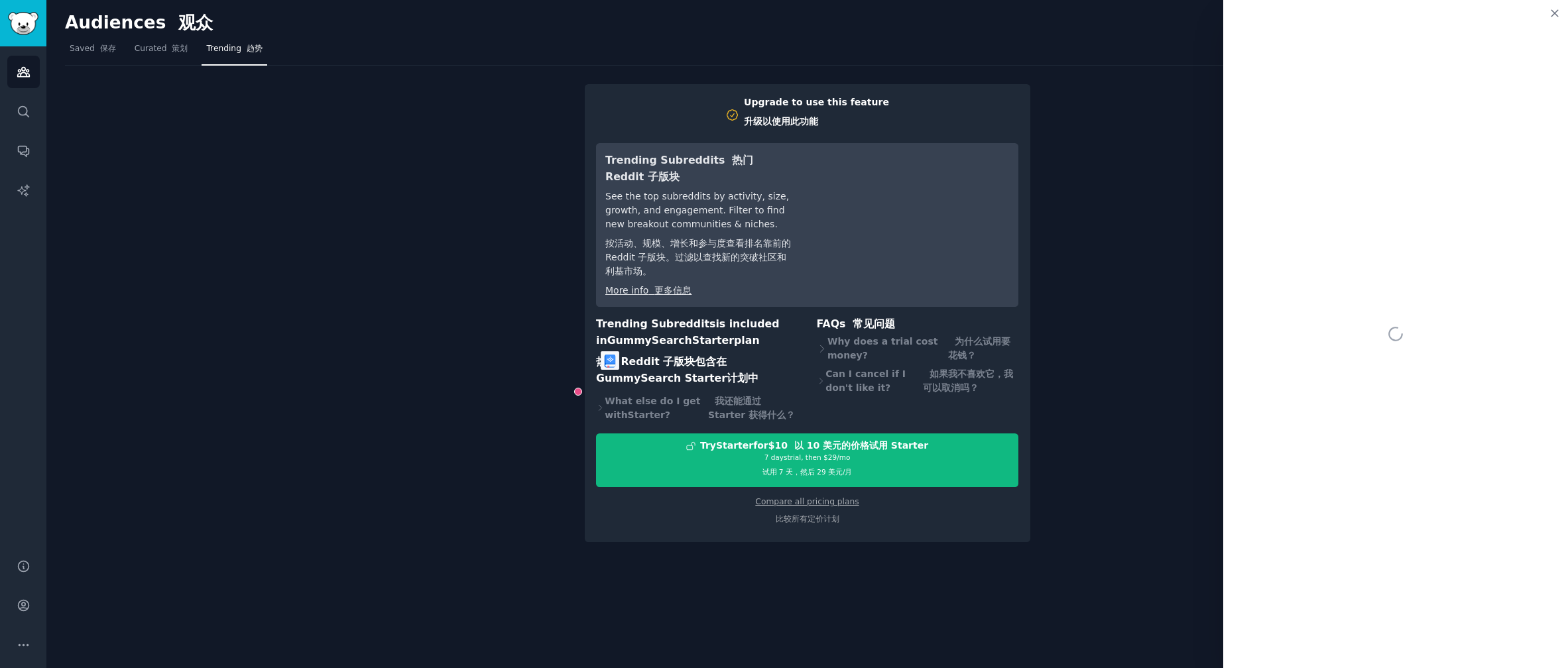
click at [463, 339] on div "Upgrade to use this feature 升级以使用此功能 Trending Subreddits 热门 Reddit 子版块 See the …" at bounding box center [807, 303] width 1485 height 477
click at [804, 517] on font "比较所有定价计划" at bounding box center [807, 519] width 63 height 9
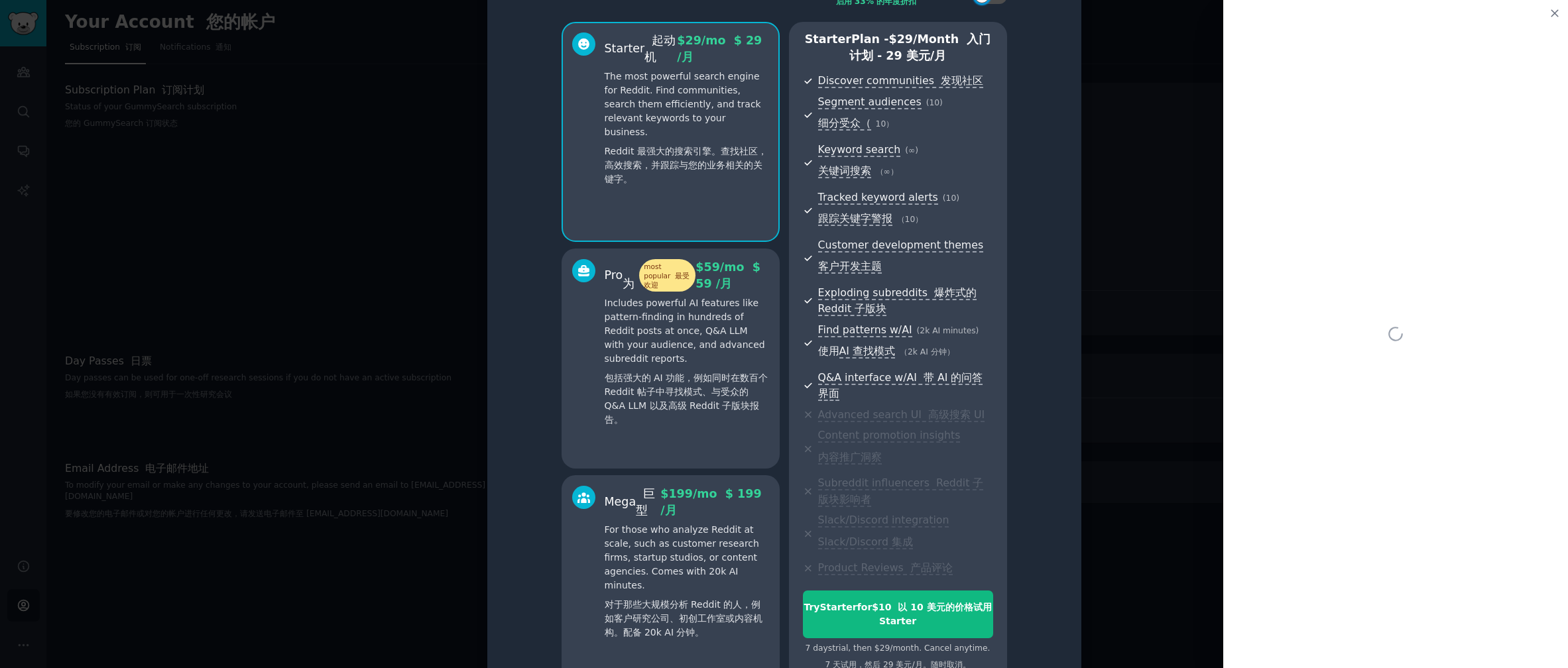
scroll to position [104, 0]
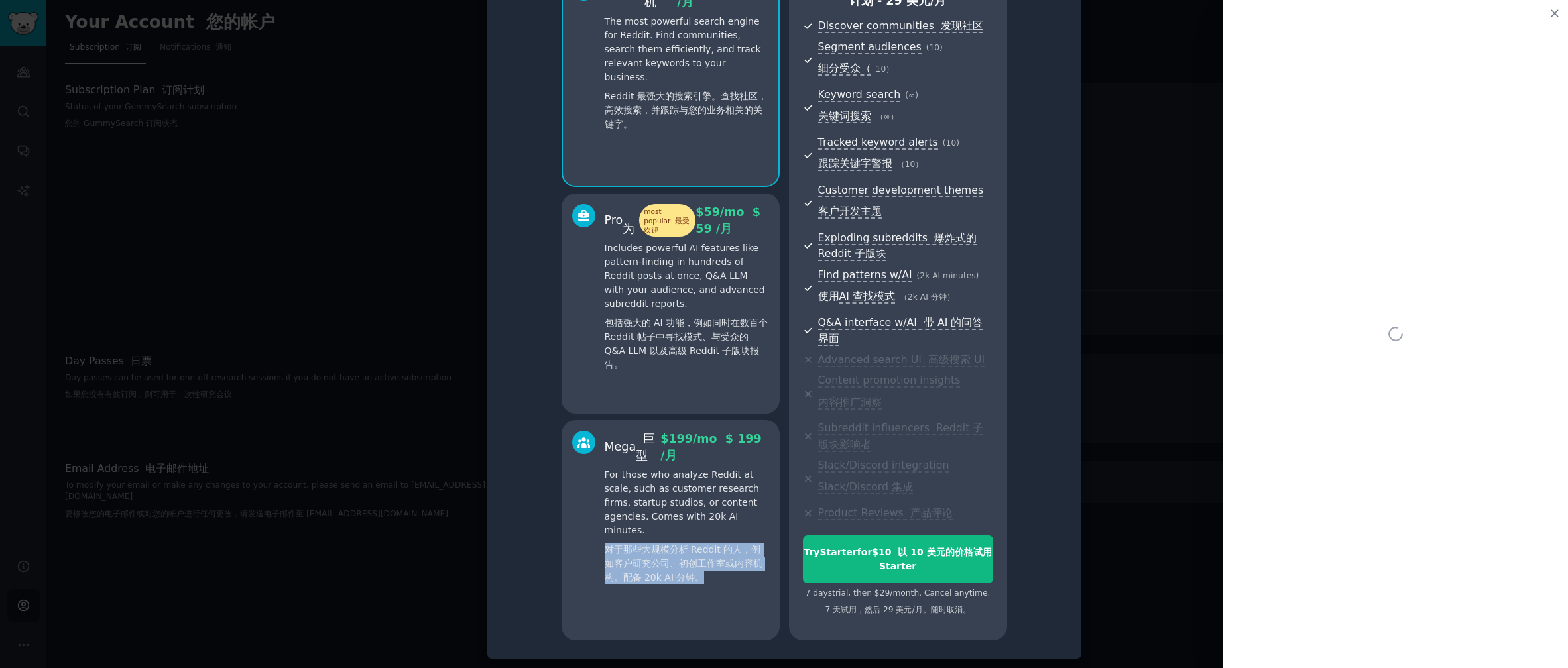
drag, startPoint x: 604, startPoint y: 548, endPoint x: 740, endPoint y: 585, distance: 140.9
click at [740, 585] on p "For those who analyze Reddit at scale, such as customer research firms, startup…" at bounding box center [687, 529] width 164 height 122
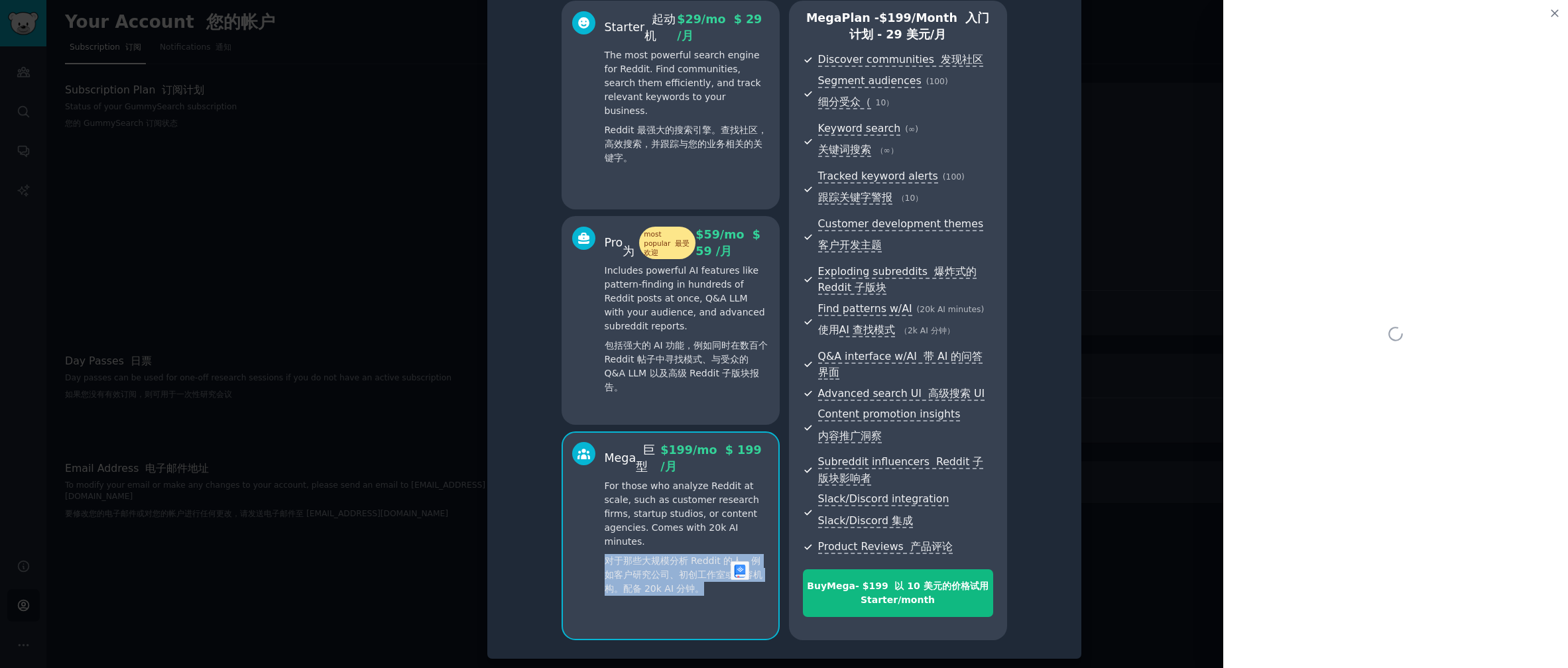
scroll to position [0, 0]
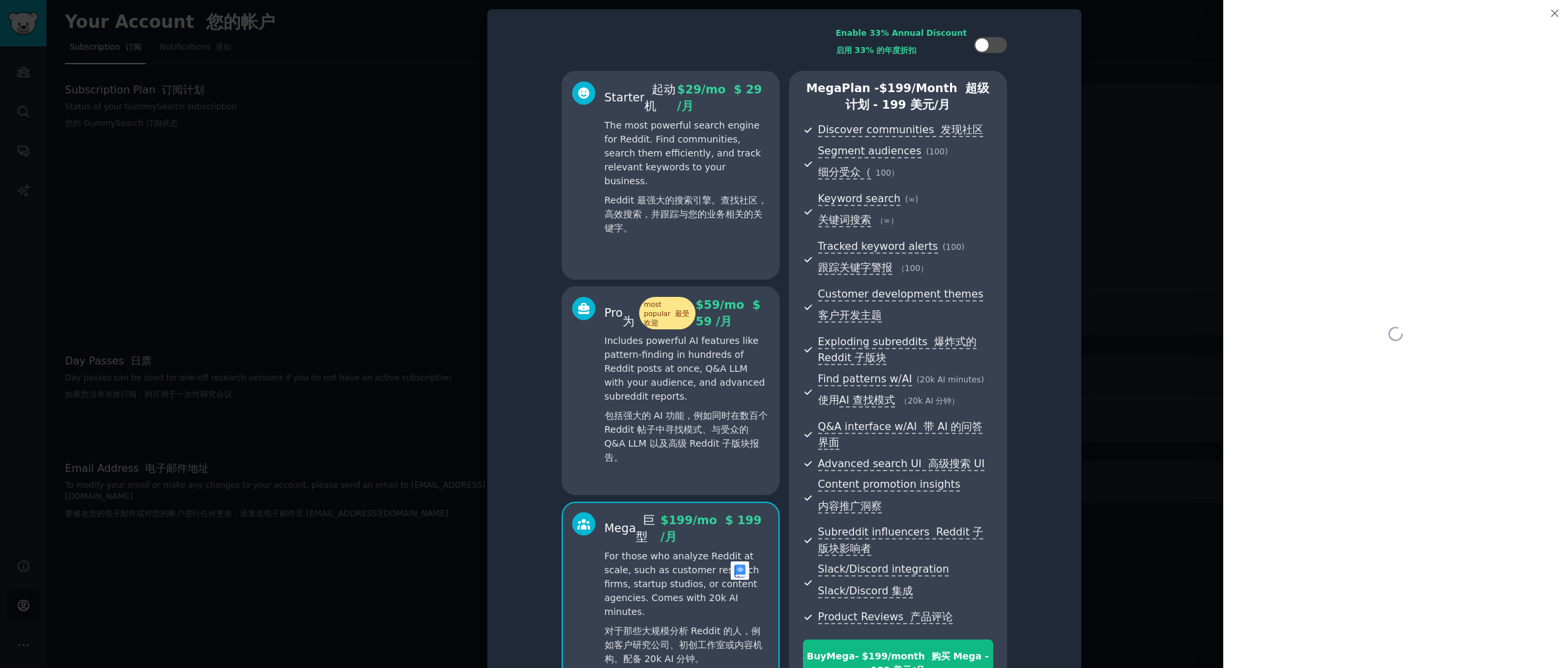
click at [680, 552] on p "For those who analyze Reddit at scale, such as customer research firms, startup…" at bounding box center [687, 610] width 164 height 122
click at [971, 44] on div "Enable 33% Annual Discount 启用 33% 的年度折扣" at bounding box center [921, 45] width 171 height 34
click at [987, 45] on div at bounding box center [982, 45] width 15 height 15
checkbox input "true"
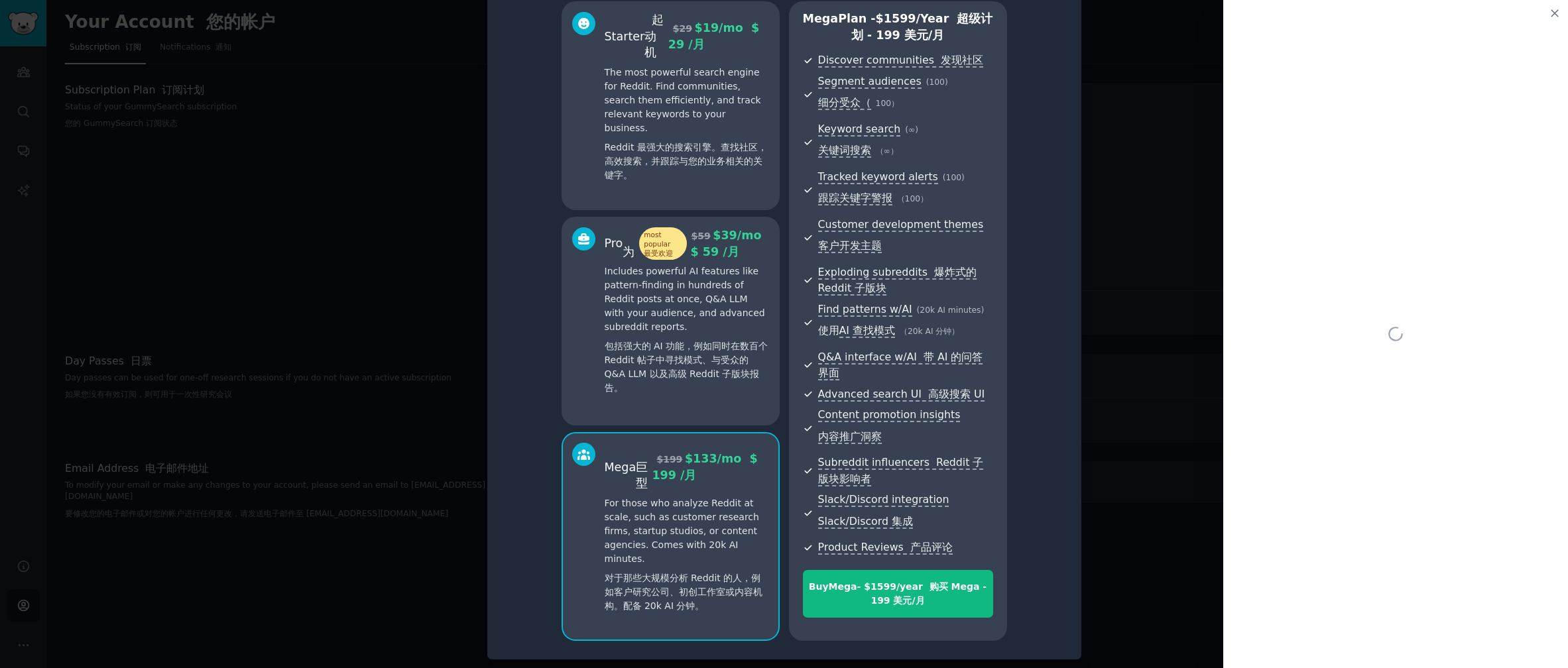
scroll to position [70, 0]
click at [1187, 258] on div at bounding box center [784, 334] width 1568 height 668
